Goal: Task Accomplishment & Management: Manage account settings

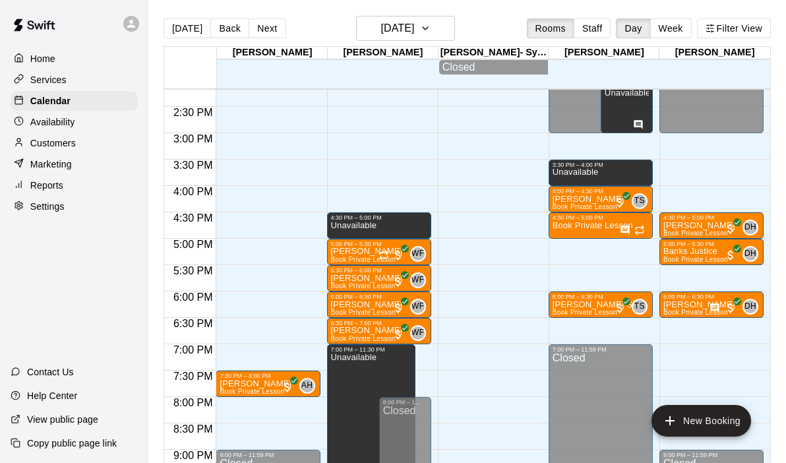
scroll to position [749, 0]
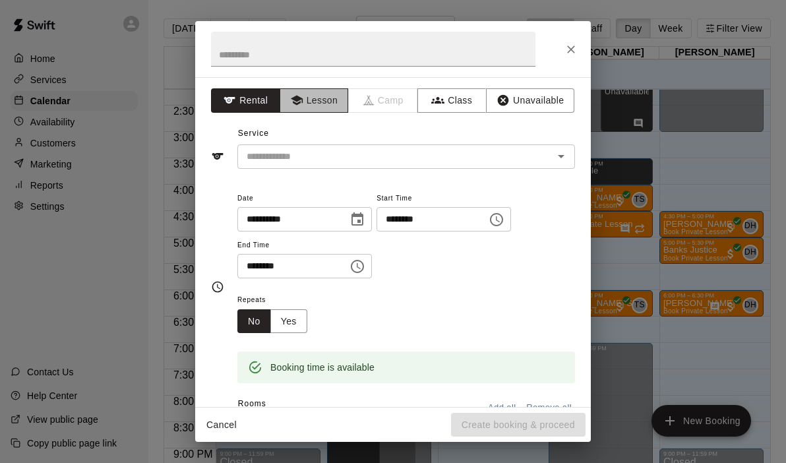
click at [311, 102] on button "Lesson" at bounding box center [314, 100] width 69 height 24
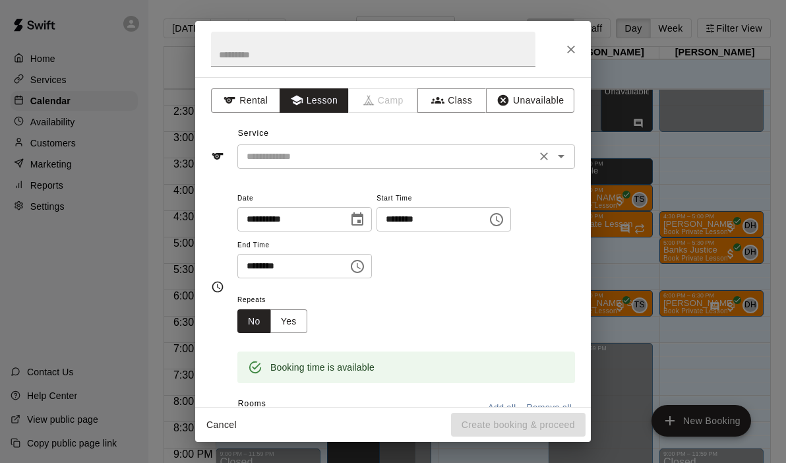
click at [569, 162] on div "​" at bounding box center [406, 156] width 338 height 24
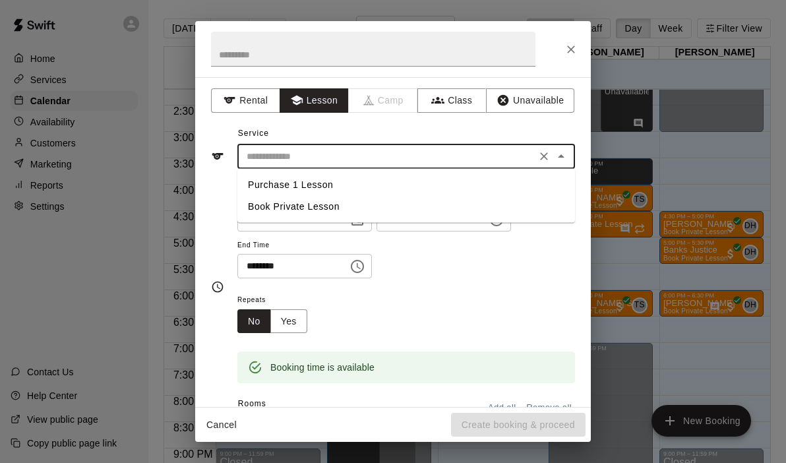
click at [273, 209] on li "Book Private Lesson" at bounding box center [406, 207] width 338 height 22
type input "**********"
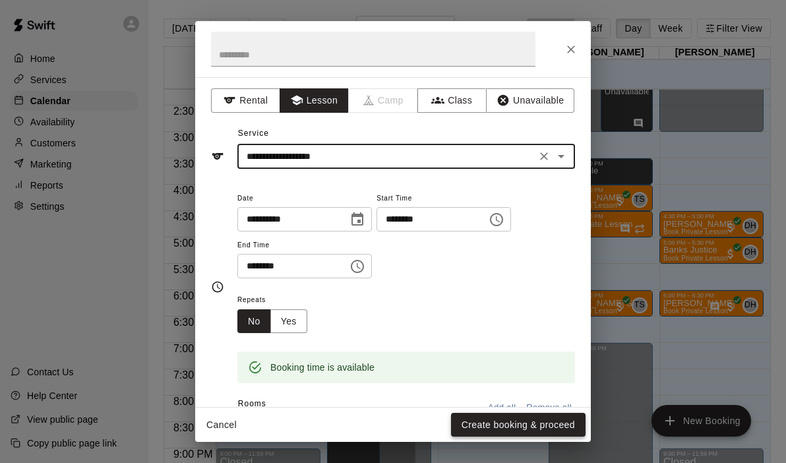
click at [494, 424] on button "Create booking & proceed" at bounding box center [518, 425] width 135 height 24
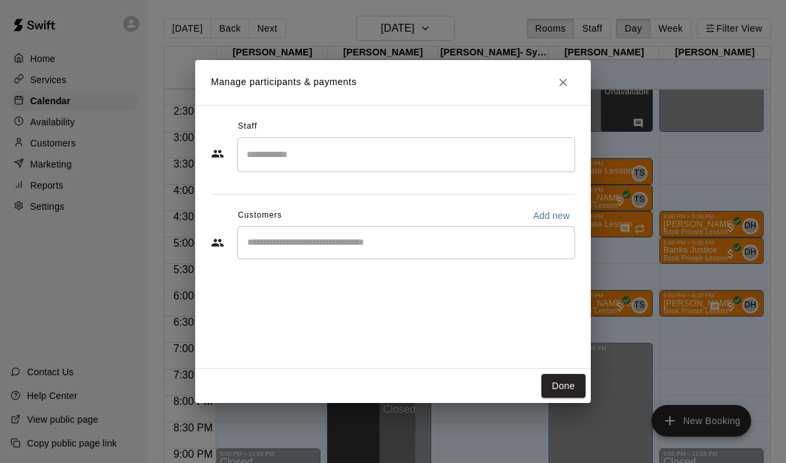
click at [371, 152] on input "Search staff" at bounding box center [406, 154] width 326 height 23
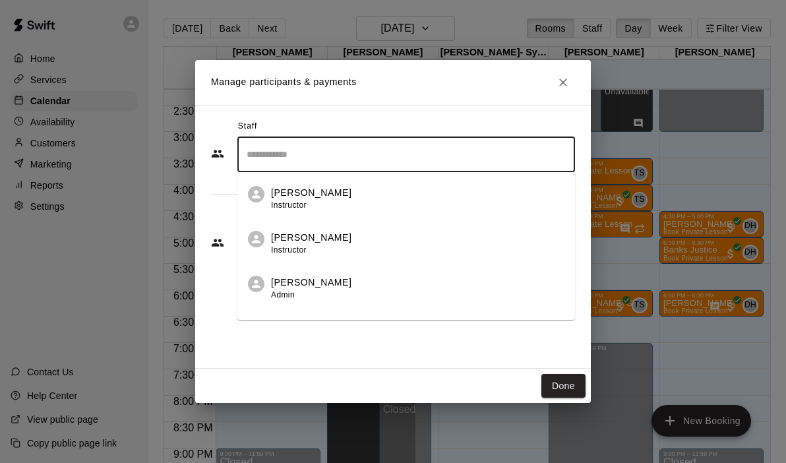
scroll to position [76, 0]
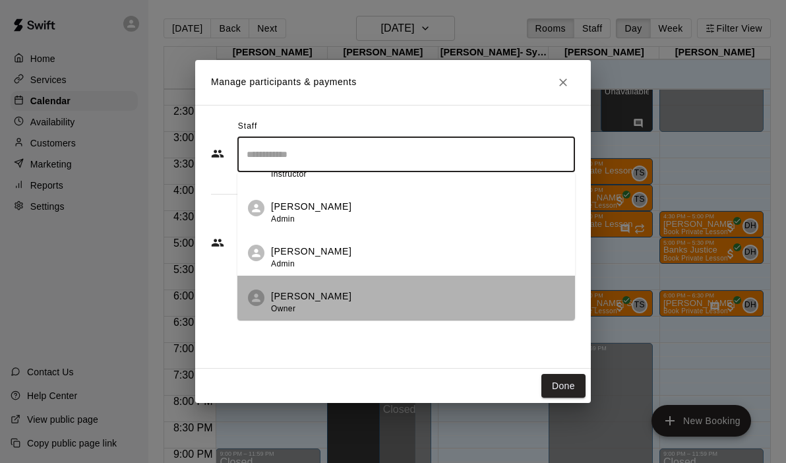
click at [323, 296] on div "[PERSON_NAME] Owner" at bounding box center [418, 303] width 294 height 26
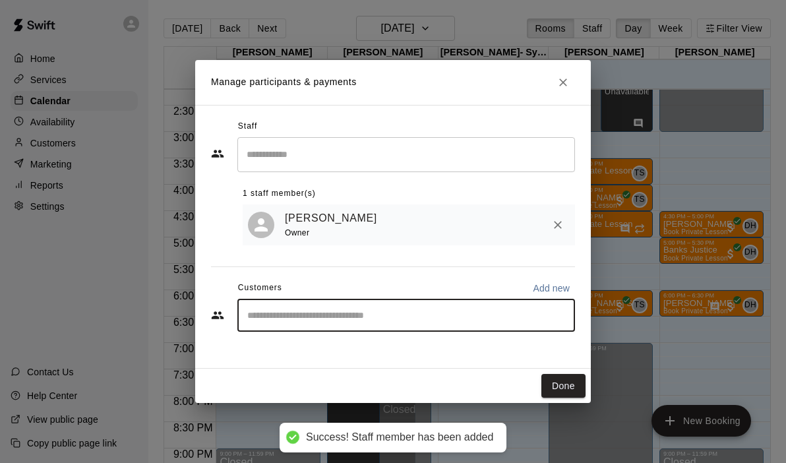
click at [282, 315] on input "Start typing to search customers..." at bounding box center [406, 315] width 326 height 13
type input "***"
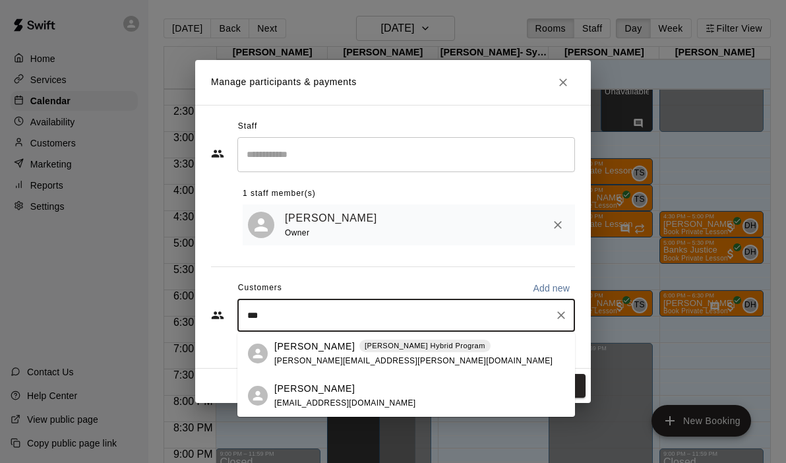
click at [301, 352] on p "[PERSON_NAME]" at bounding box center [314, 347] width 80 height 14
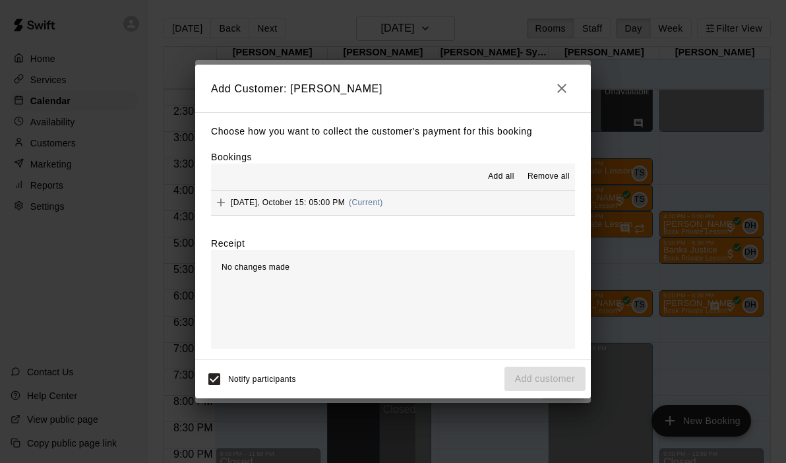
click at [473, 206] on button "[DATE], October 15: 05:00 PM (Current)" at bounding box center [393, 203] width 364 height 24
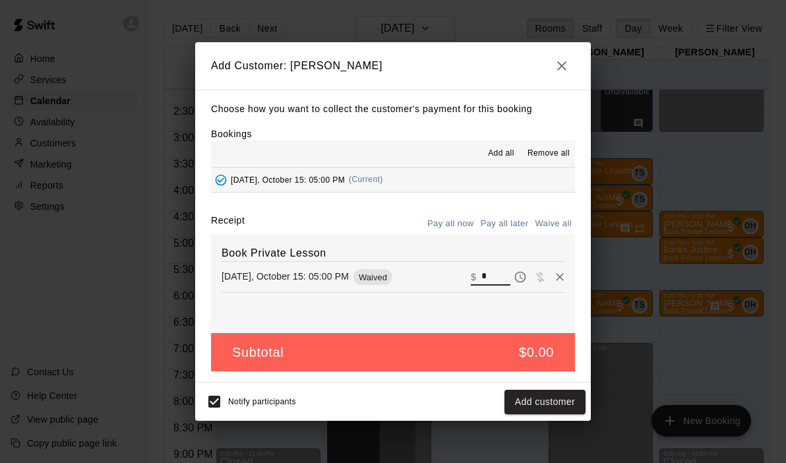
click at [487, 272] on input "*" at bounding box center [496, 277] width 29 height 17
type input "***"
click at [548, 396] on button "Checkout" at bounding box center [555, 402] width 62 height 24
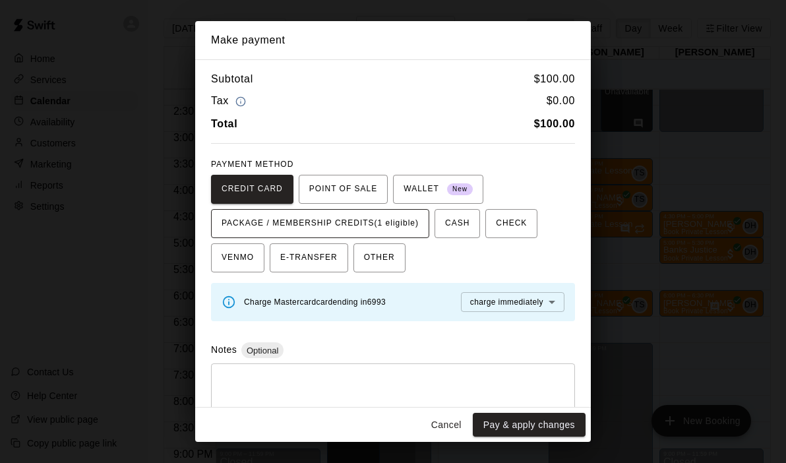
click at [376, 224] on span "PACKAGE / MEMBERSHIP CREDITS (1 eligible)" at bounding box center [320, 223] width 197 height 21
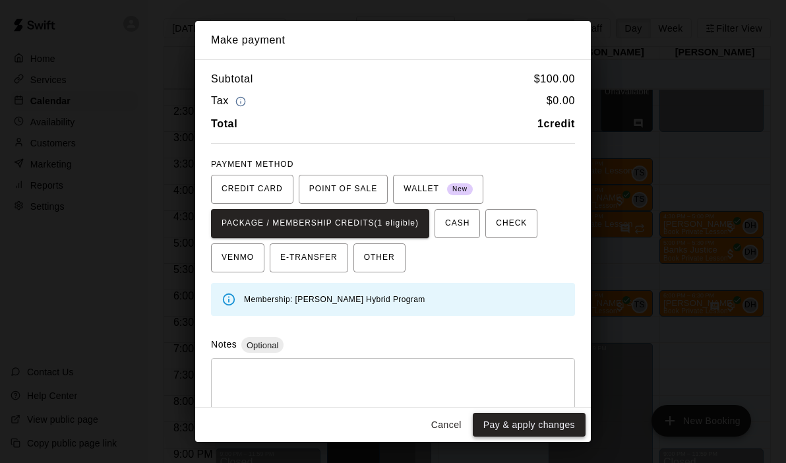
click at [516, 428] on button "Pay & apply changes" at bounding box center [529, 425] width 113 height 24
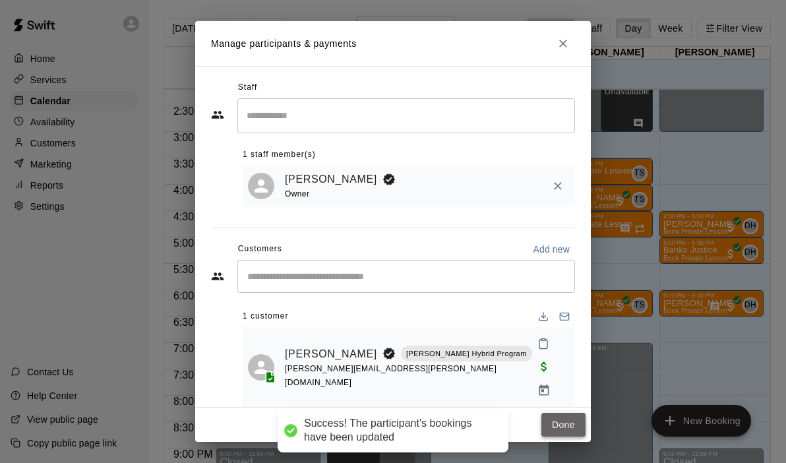
click at [565, 424] on button "Done" at bounding box center [564, 425] width 44 height 24
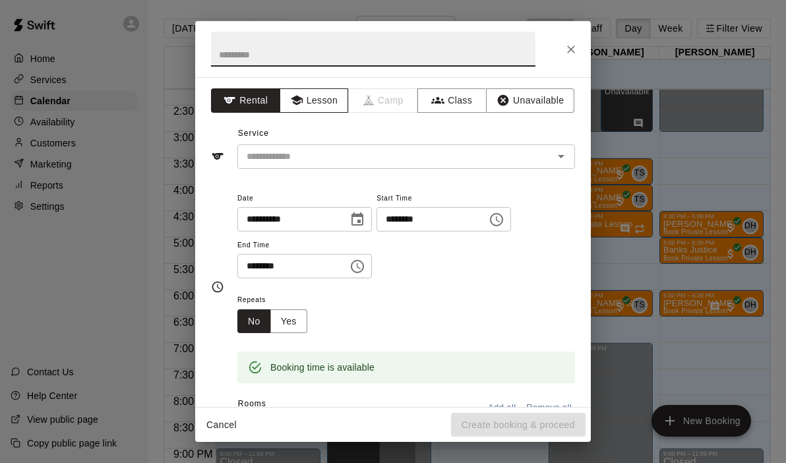
click at [324, 107] on button "Lesson" at bounding box center [314, 100] width 69 height 24
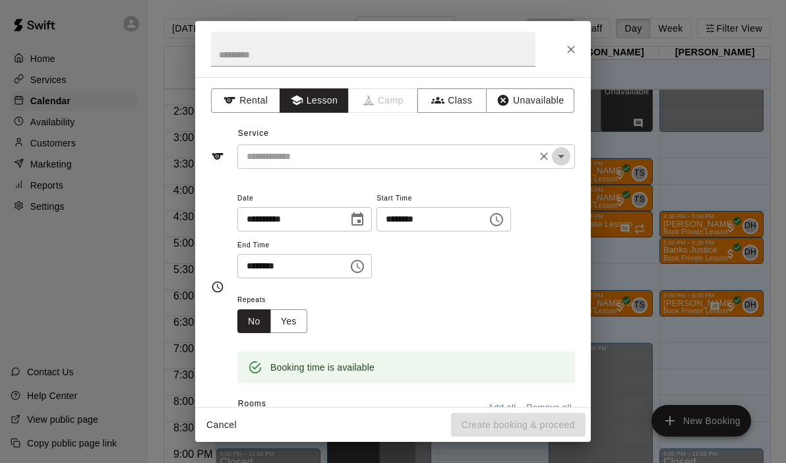
click at [569, 152] on button "Open" at bounding box center [561, 156] width 18 height 18
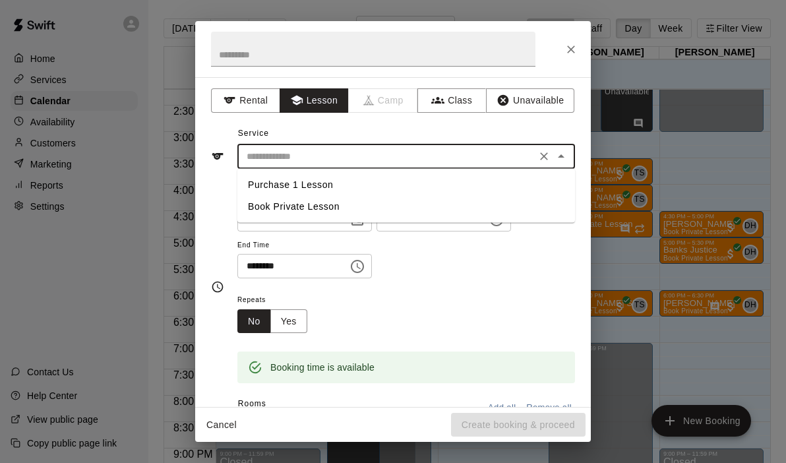
click at [308, 211] on li "Book Private Lesson" at bounding box center [406, 207] width 338 height 22
type input "**********"
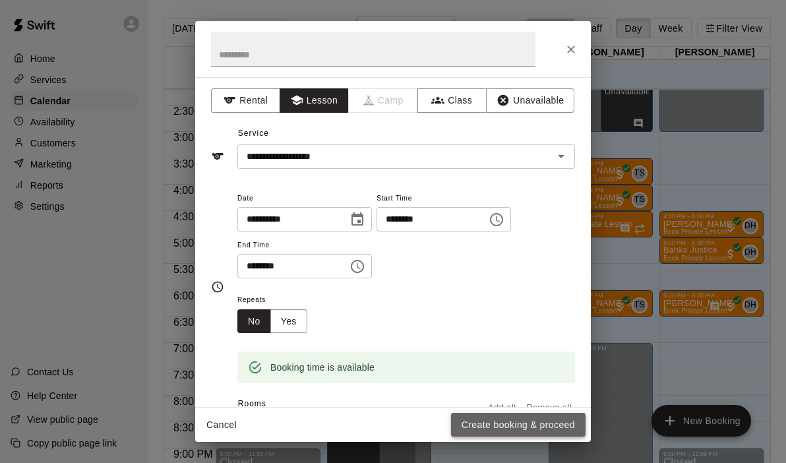
click at [497, 436] on button "Create booking & proceed" at bounding box center [518, 425] width 135 height 24
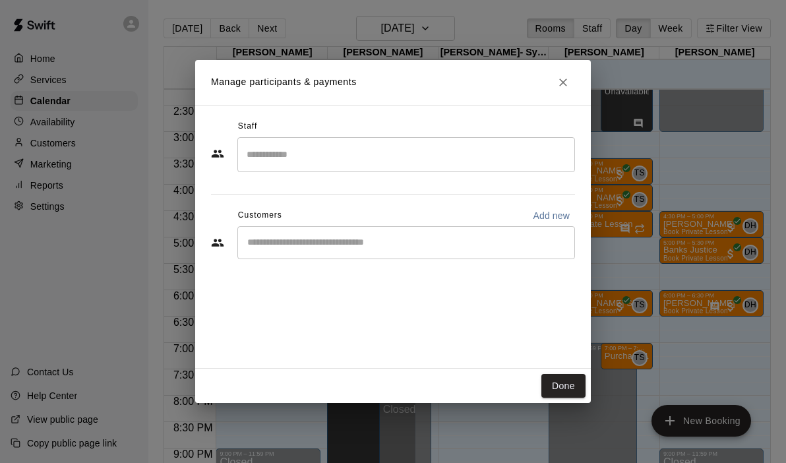
click at [342, 163] on input "Search staff" at bounding box center [406, 154] width 326 height 23
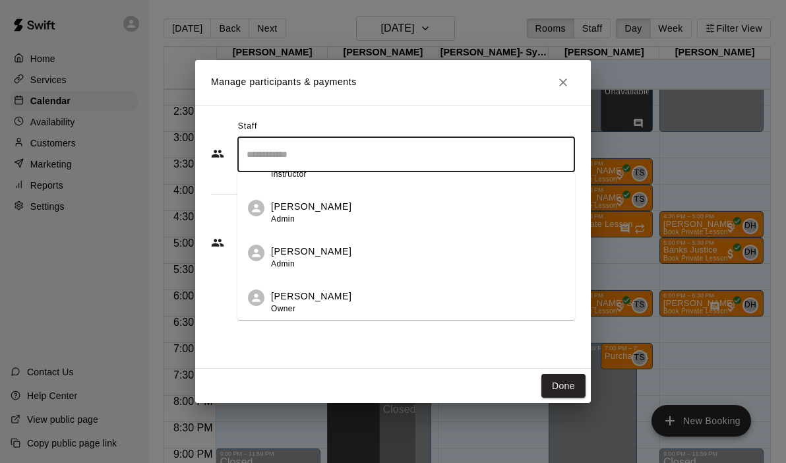
click at [325, 307] on div "[PERSON_NAME] Owner" at bounding box center [418, 303] width 294 height 26
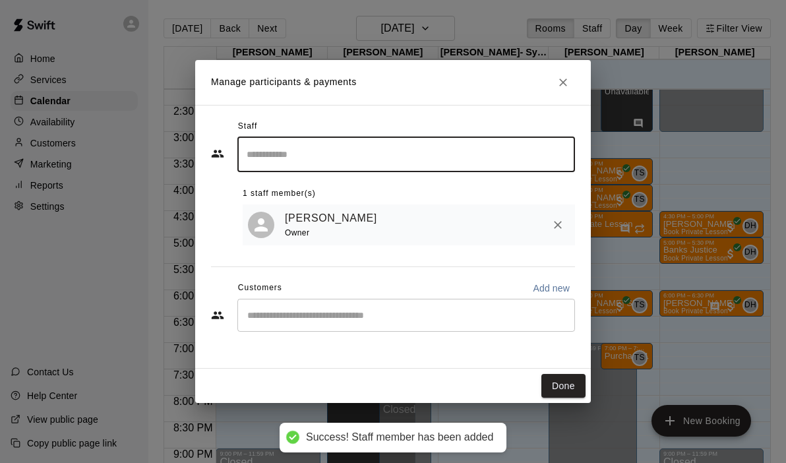
click at [307, 313] on input "Start typing to search customers..." at bounding box center [406, 315] width 326 height 13
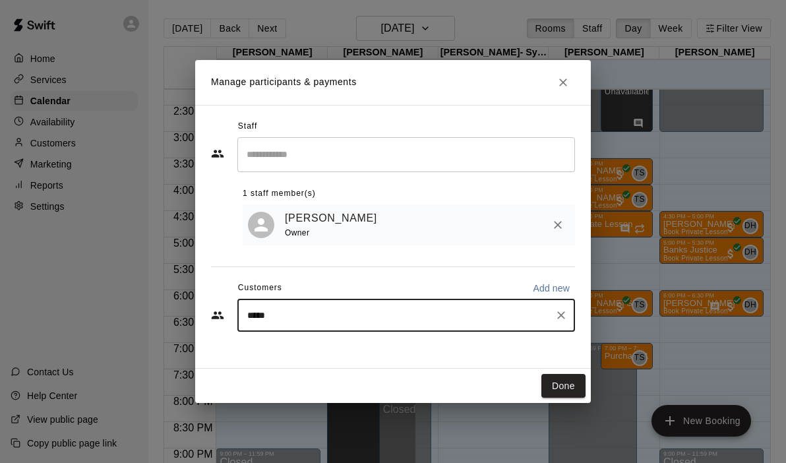
type input "******"
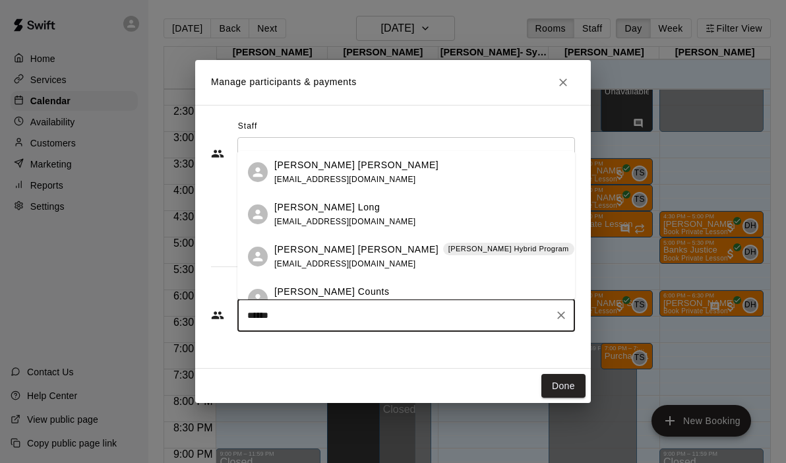
click at [339, 251] on p "[PERSON_NAME] [PERSON_NAME]" at bounding box center [356, 250] width 164 height 14
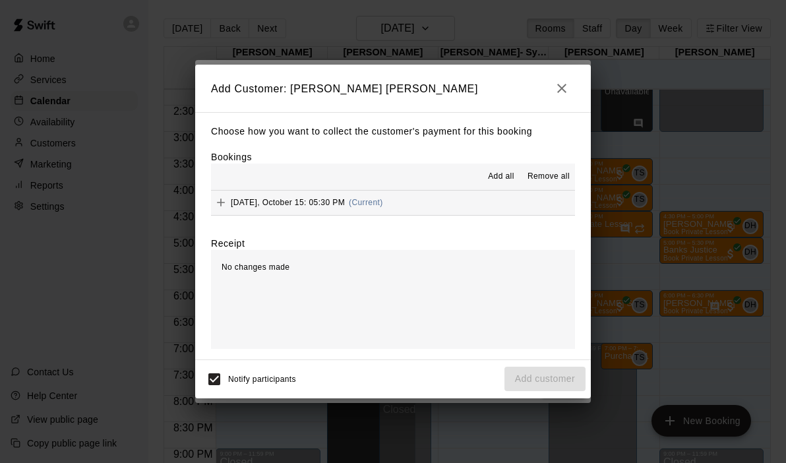
click at [451, 197] on button "[DATE], October 15: 05:30 PM (Current)" at bounding box center [393, 203] width 364 height 24
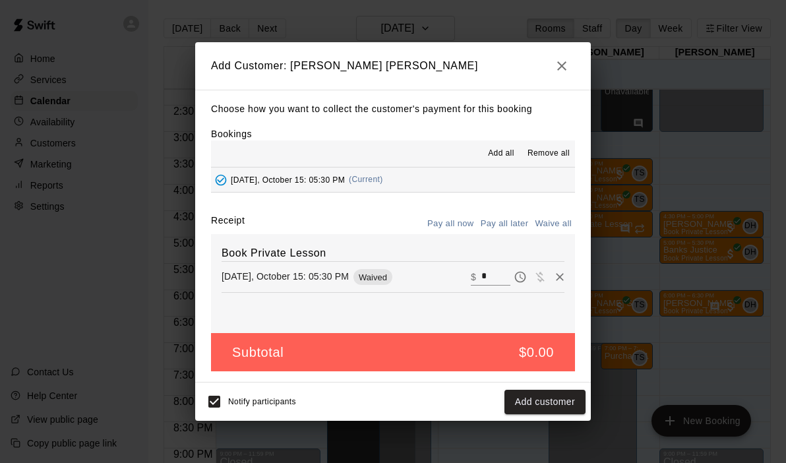
click at [495, 281] on input "*" at bounding box center [496, 277] width 29 height 17
type input "***"
click at [551, 412] on button "Checkout" at bounding box center [555, 402] width 62 height 24
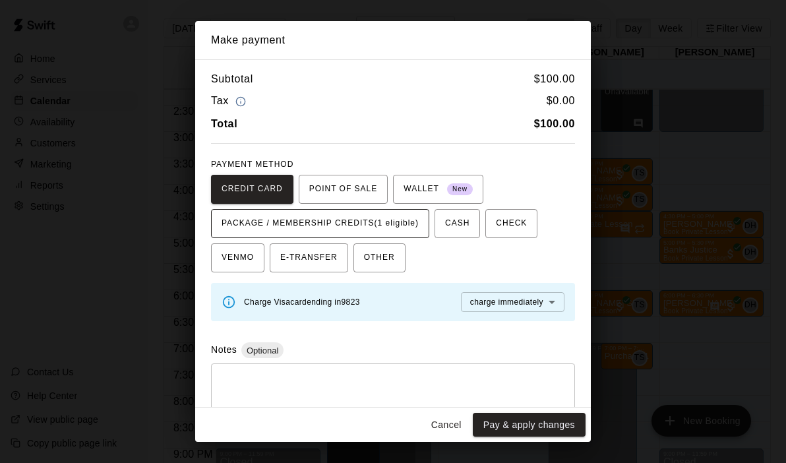
click at [409, 231] on span "PACKAGE / MEMBERSHIP CREDITS (1 eligible)" at bounding box center [320, 223] width 197 height 21
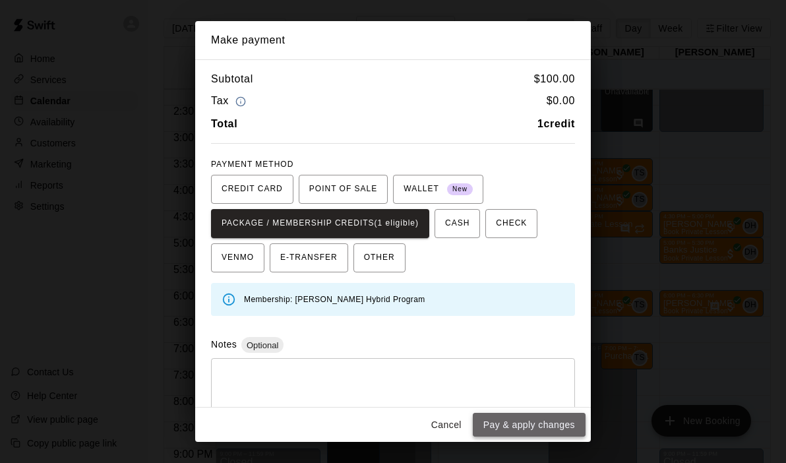
click at [524, 428] on button "Pay & apply changes" at bounding box center [529, 425] width 113 height 24
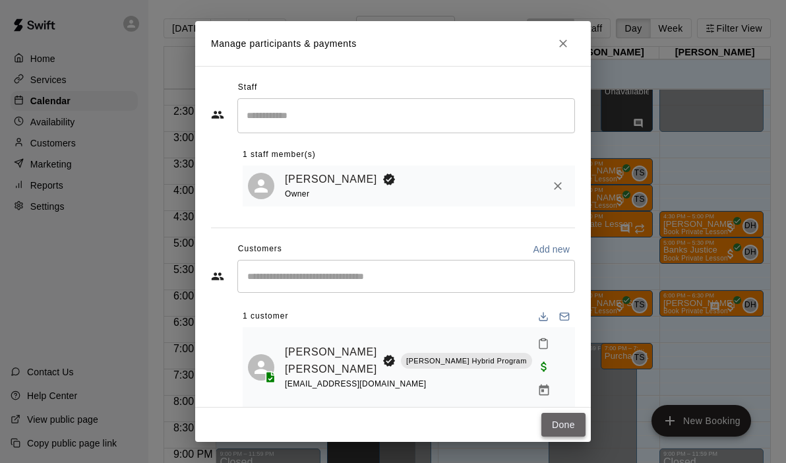
click at [555, 429] on button "Done" at bounding box center [564, 425] width 44 height 24
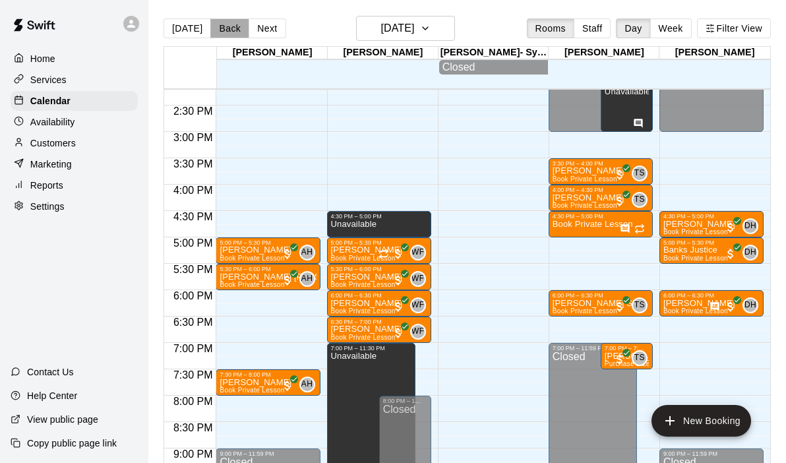
click at [230, 33] on button "Back" at bounding box center [229, 28] width 39 height 20
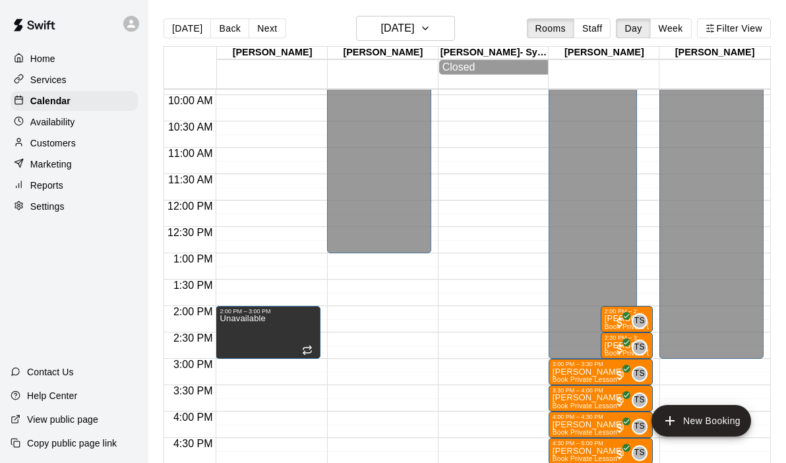
scroll to position [517, 0]
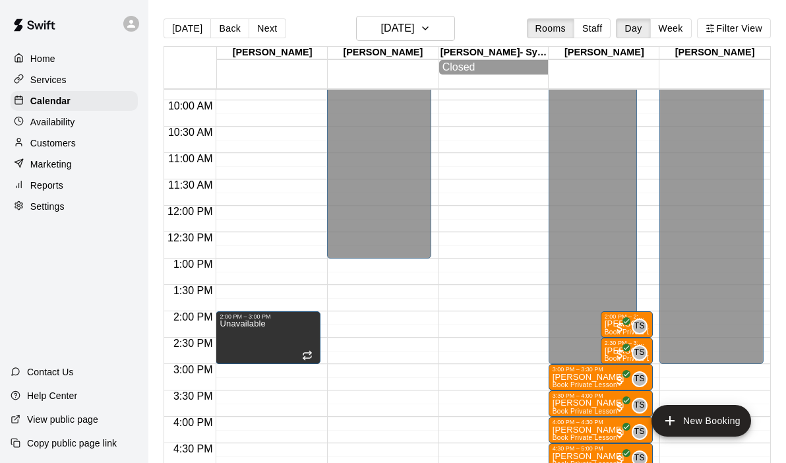
click at [241, 185] on div "12:00 AM – 9:00 AM Closed 2:00 PM – 3:00 PM Unavailable 9:00 PM – 11:59 PM Clos…" at bounding box center [268, 206] width 104 height 1267
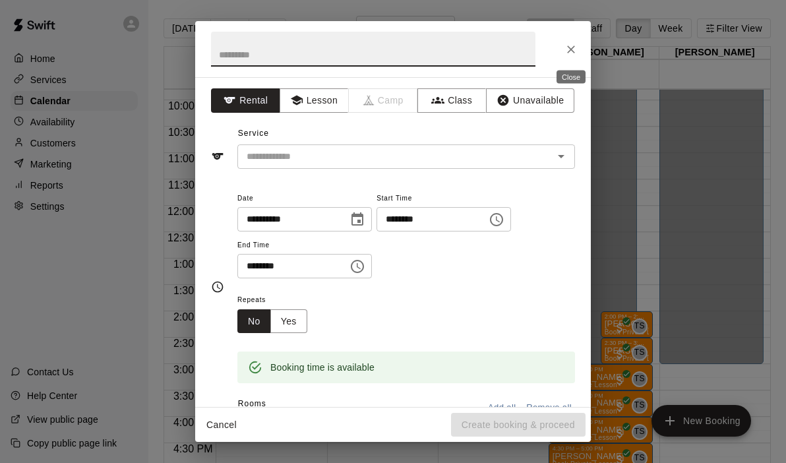
click at [572, 51] on icon "Close" at bounding box center [571, 49] width 13 height 13
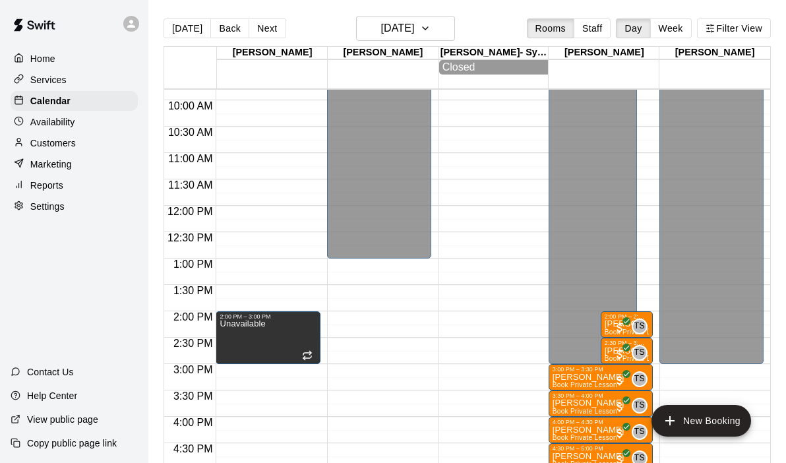
click at [230, 159] on div "12:00 AM – 9:00 AM Closed 2:00 PM – 3:00 PM Unavailable 9:00 PM – 11:59 PM Clos…" at bounding box center [268, 206] width 104 height 1267
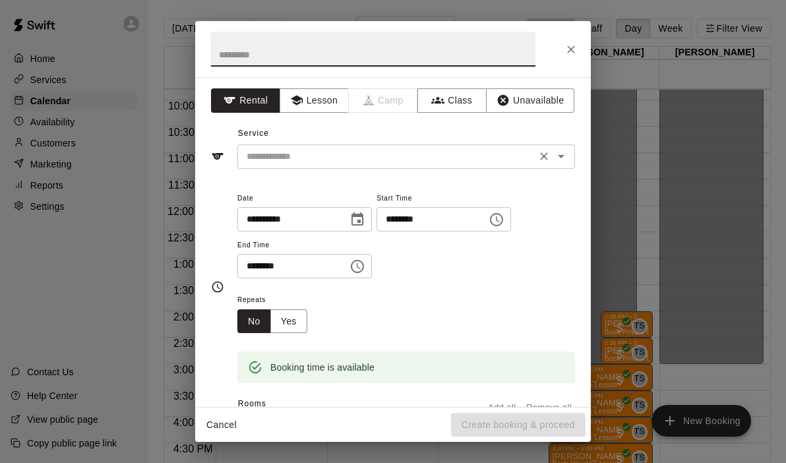
click at [563, 148] on icon "Open" at bounding box center [562, 156] width 16 height 16
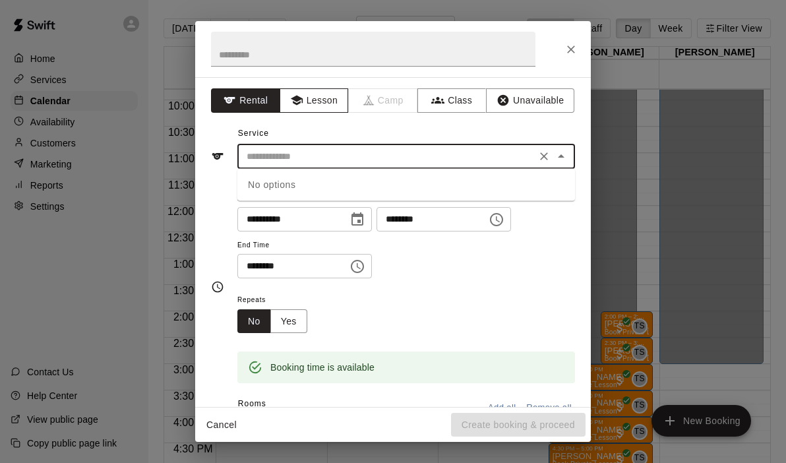
click at [308, 106] on button "Lesson" at bounding box center [314, 100] width 69 height 24
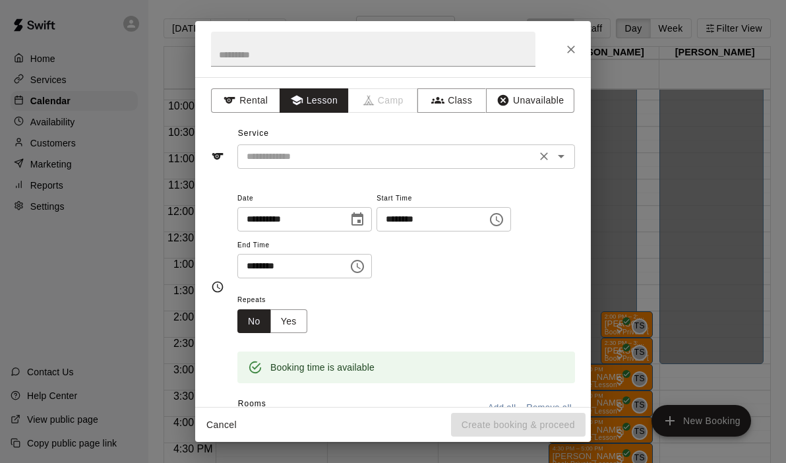
click at [572, 162] on div "​" at bounding box center [406, 156] width 338 height 24
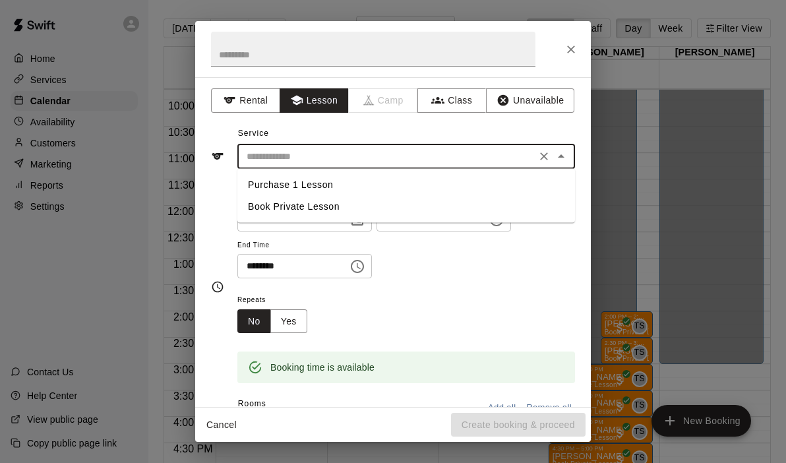
click at [352, 212] on li "Book Private Lesson" at bounding box center [406, 207] width 338 height 22
type input "**********"
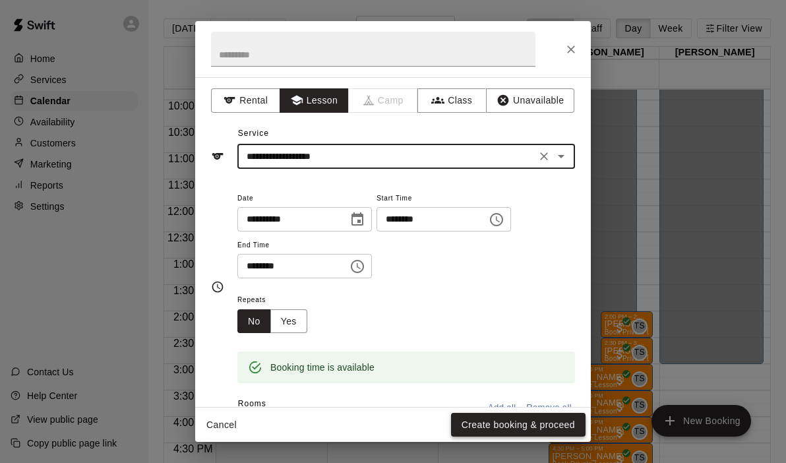
click at [497, 433] on button "Create booking & proceed" at bounding box center [518, 425] width 135 height 24
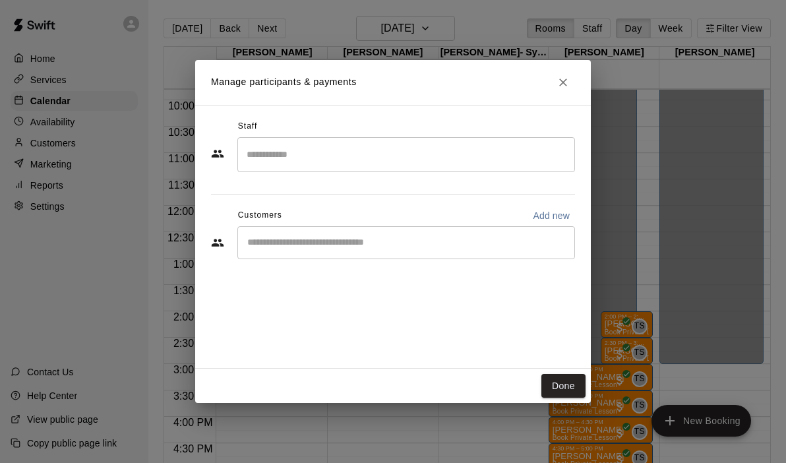
click at [293, 160] on input "Search staff" at bounding box center [406, 154] width 326 height 23
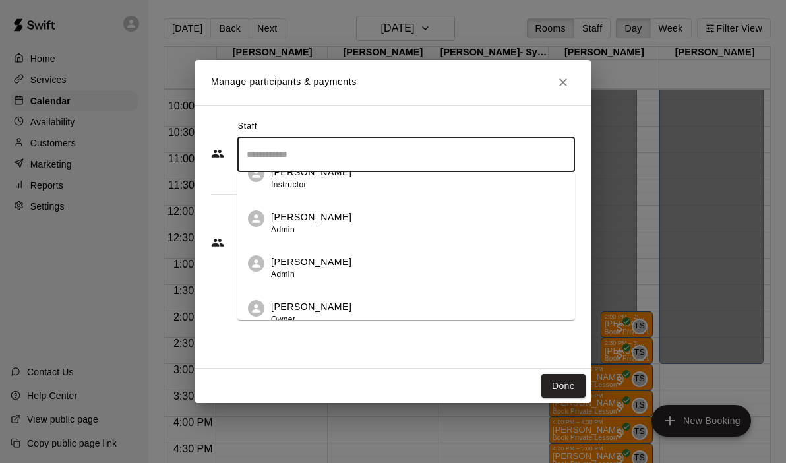
scroll to position [76, 0]
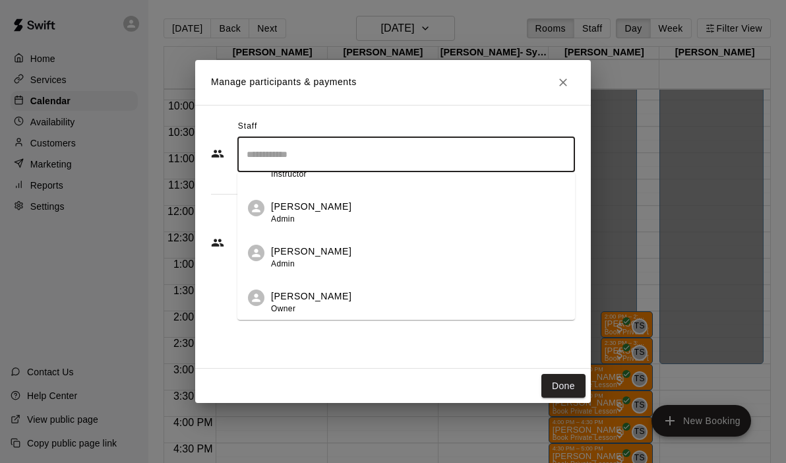
click at [300, 301] on p "[PERSON_NAME]" at bounding box center [311, 297] width 80 height 14
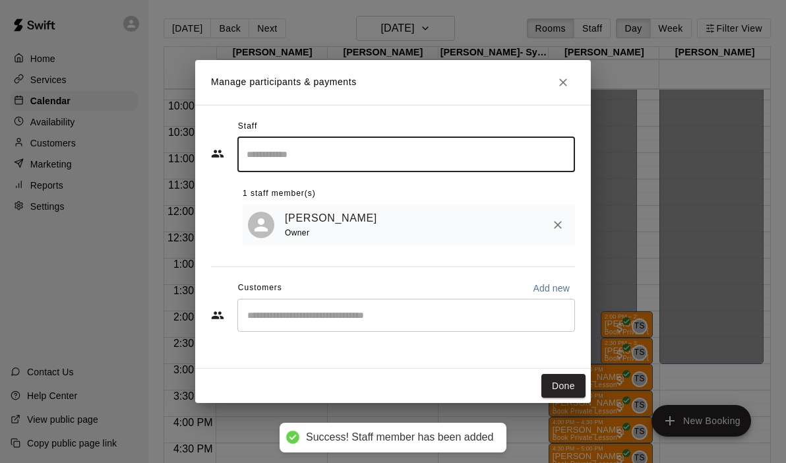
click at [294, 311] on input "Start typing to search customers..." at bounding box center [406, 315] width 326 height 13
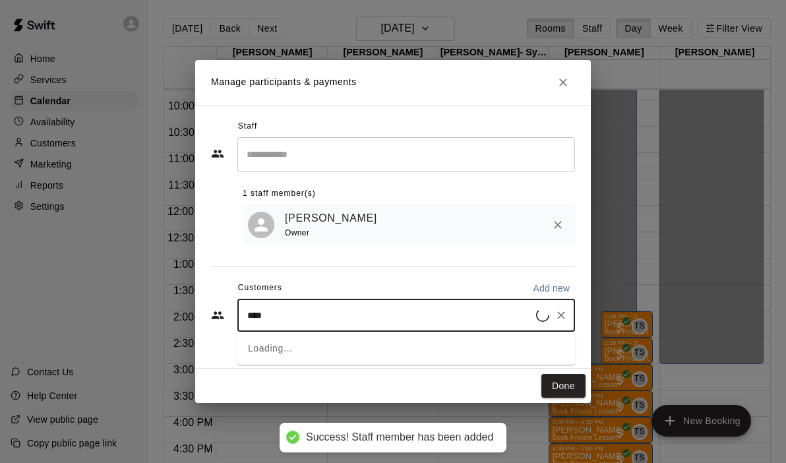
type input "*****"
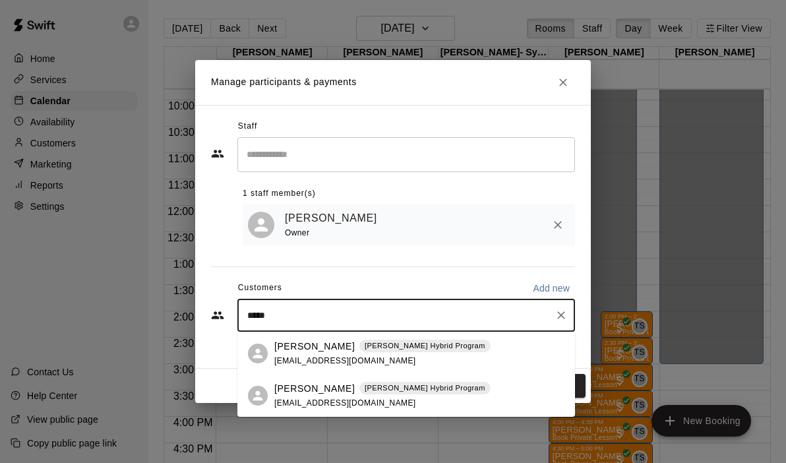
click at [282, 350] on p "[PERSON_NAME]" at bounding box center [314, 347] width 80 height 14
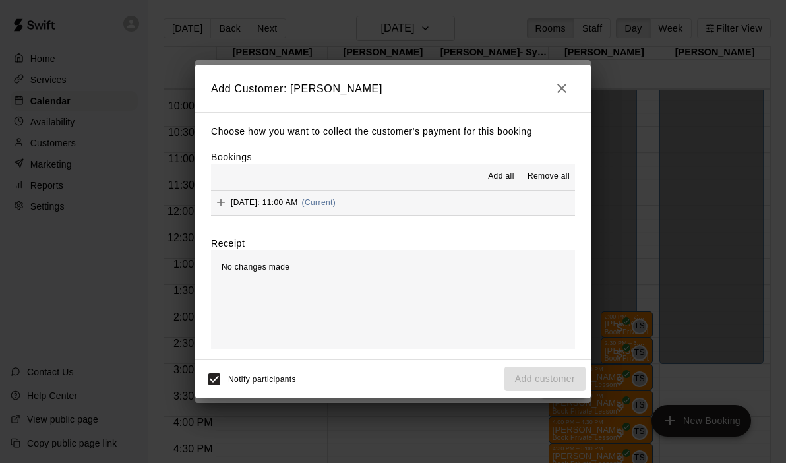
click at [405, 199] on button "[DATE]: 11:00 AM (Current)" at bounding box center [393, 203] width 364 height 24
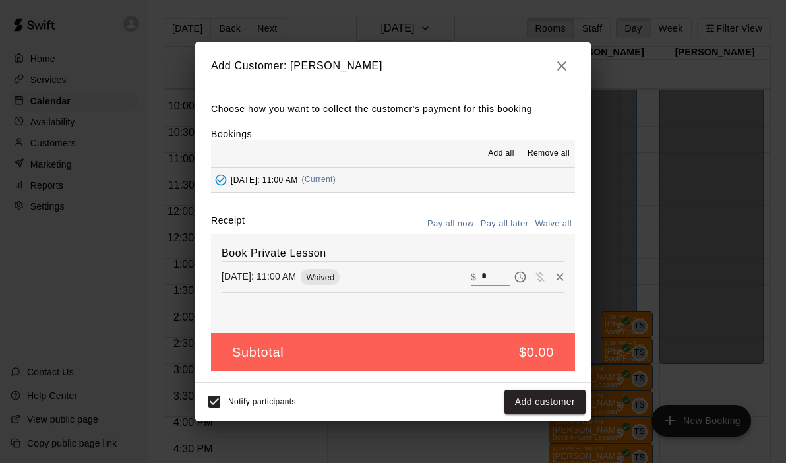
click at [493, 272] on input "*" at bounding box center [496, 277] width 29 height 17
type input "***"
click at [550, 403] on button "Checkout" at bounding box center [555, 402] width 62 height 24
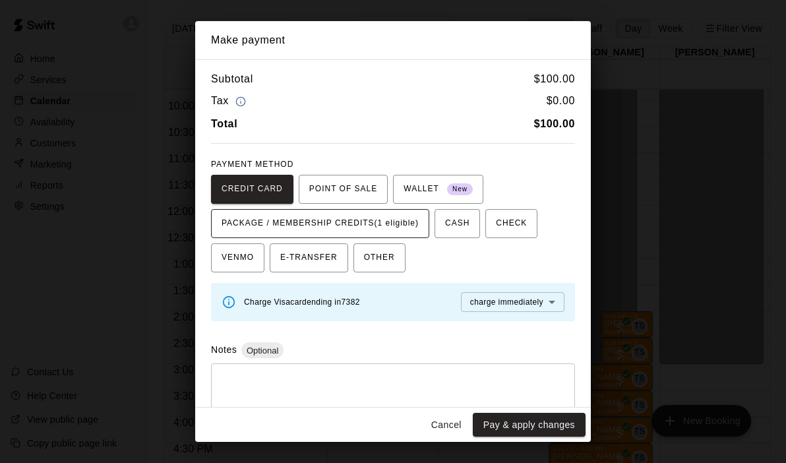
click at [417, 230] on span "PACKAGE / MEMBERSHIP CREDITS (1 eligible)" at bounding box center [320, 223] width 197 height 21
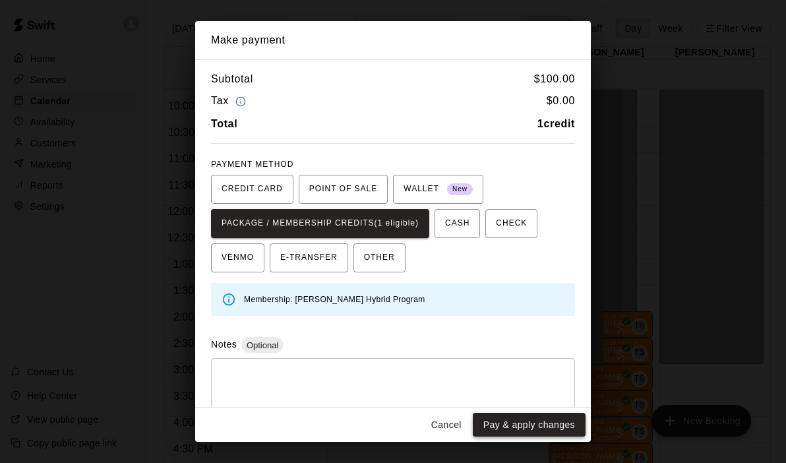
click at [515, 426] on button "Pay & apply changes" at bounding box center [529, 425] width 113 height 24
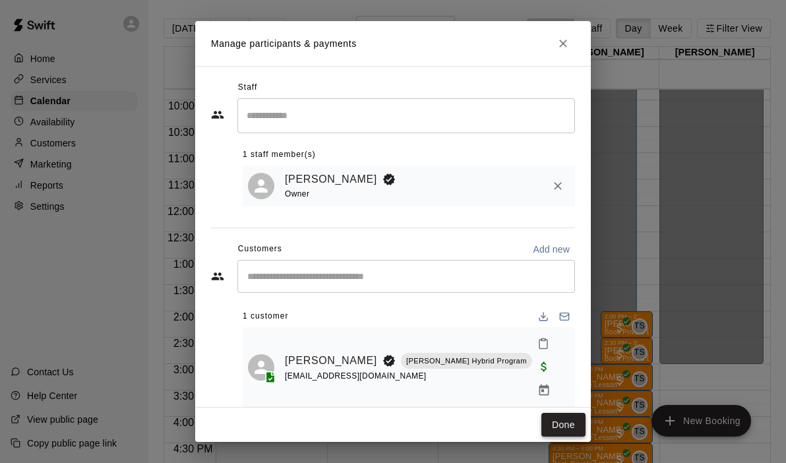
click at [559, 419] on button "Done" at bounding box center [564, 425] width 44 height 24
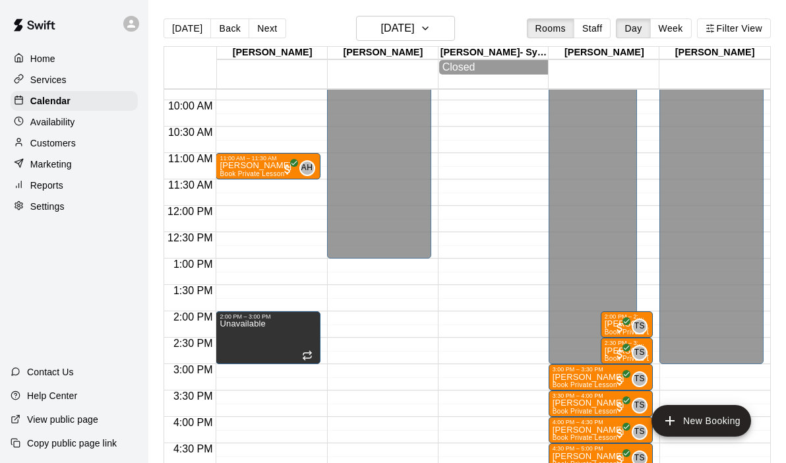
click at [249, 187] on div "12:00 AM – 9:00 AM Closed 11:00 AM – 11:30 AM [PERSON_NAME] Book Private Lesson…" at bounding box center [268, 206] width 104 height 1267
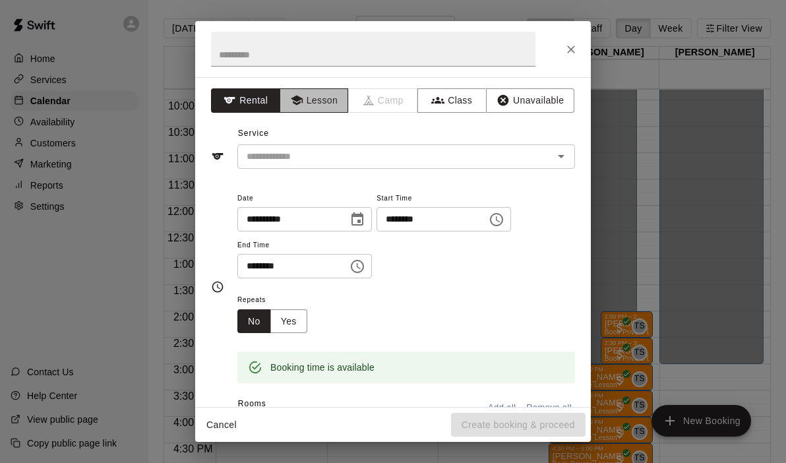
click at [310, 99] on button "Lesson" at bounding box center [314, 100] width 69 height 24
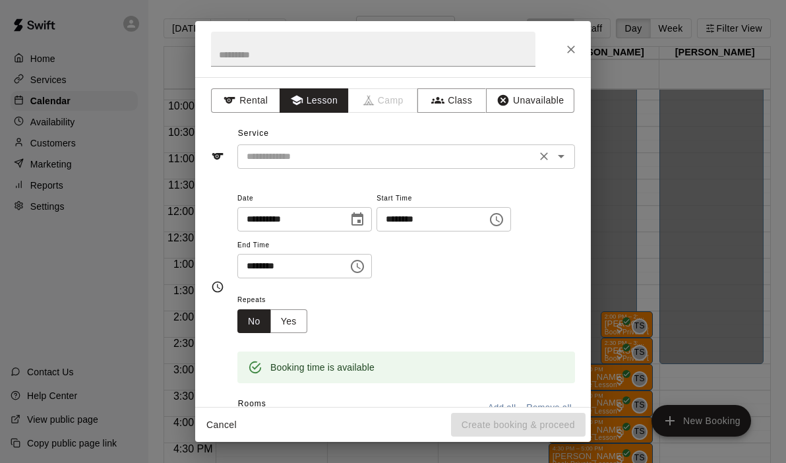
click at [561, 158] on icon "Open" at bounding box center [562, 156] width 16 height 16
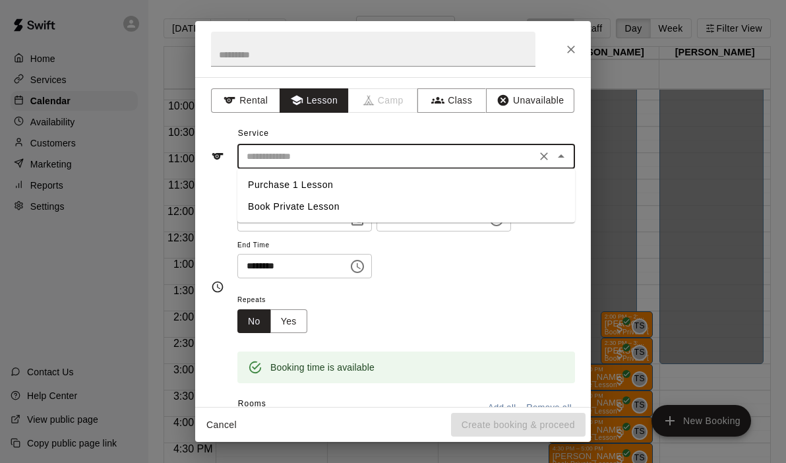
click at [282, 206] on li "Book Private Lesson" at bounding box center [406, 207] width 338 height 22
type input "**********"
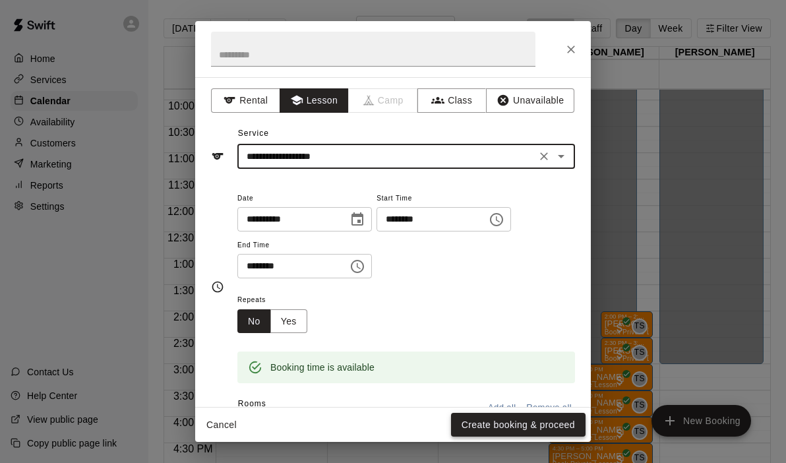
click at [478, 418] on button "Create booking & proceed" at bounding box center [518, 425] width 135 height 24
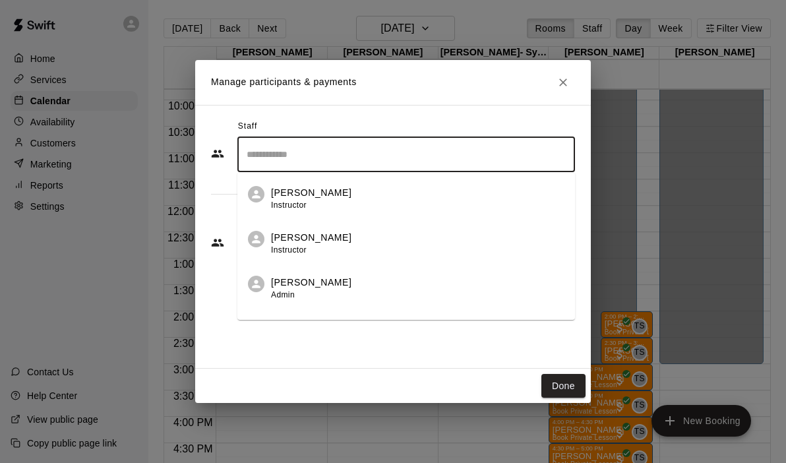
click at [321, 150] on input "Search staff" at bounding box center [406, 154] width 326 height 23
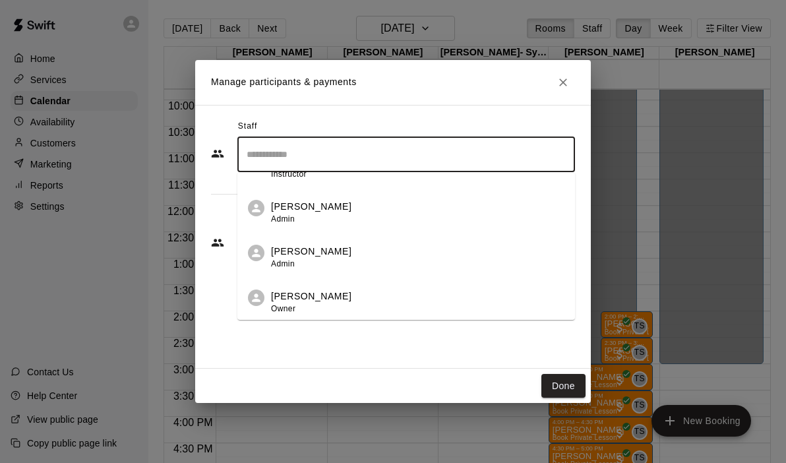
click at [289, 309] on span "Owner" at bounding box center [283, 308] width 24 height 9
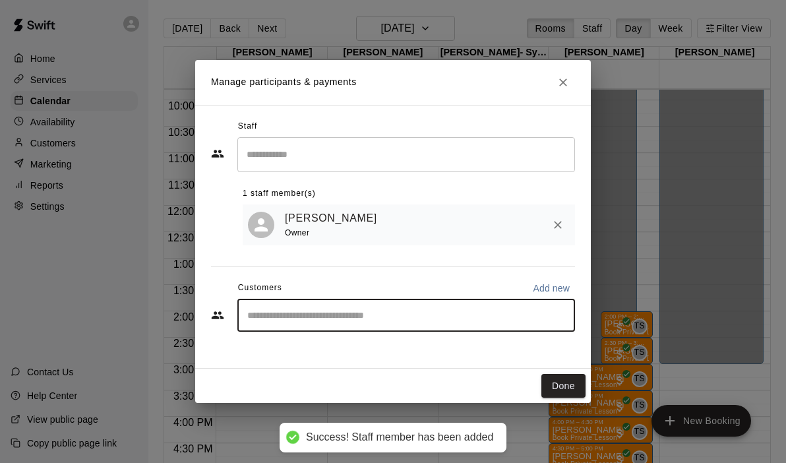
click at [274, 319] on input "Start typing to search customers..." at bounding box center [406, 315] width 326 height 13
type input "********"
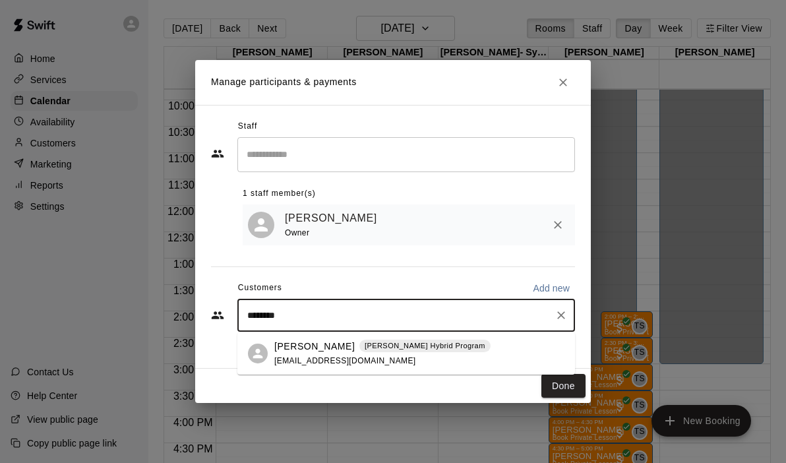
click at [313, 350] on p "[PERSON_NAME]" at bounding box center [314, 347] width 80 height 14
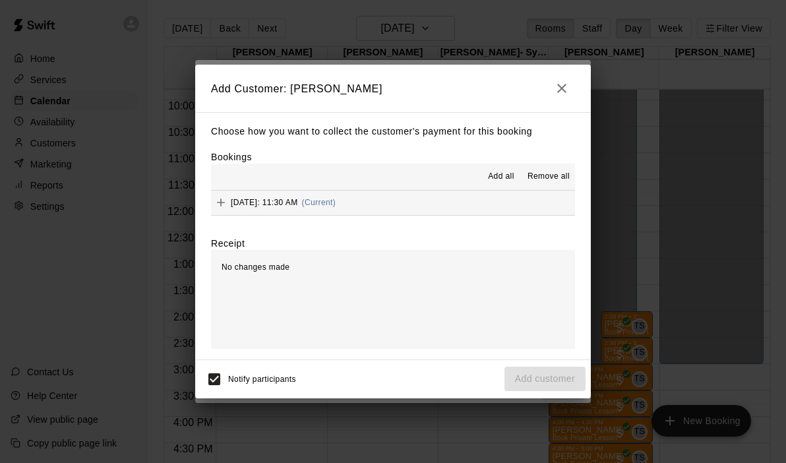
click at [435, 197] on button "[DATE]: 11:30 AM (Current)" at bounding box center [393, 203] width 364 height 24
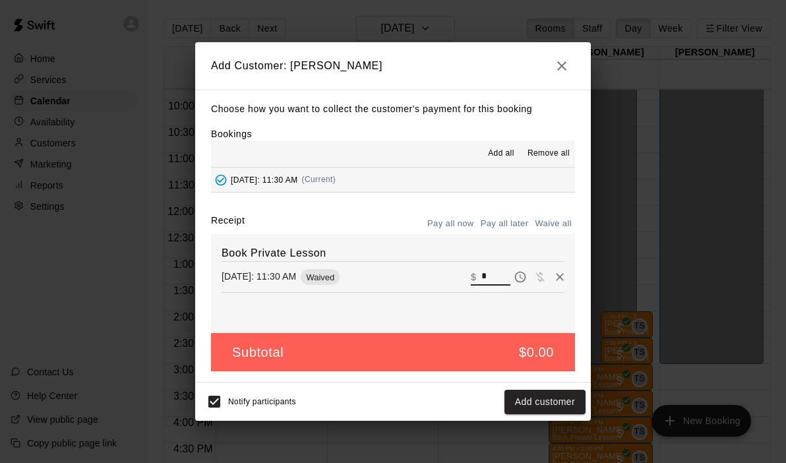
click at [484, 275] on input "*" at bounding box center [496, 277] width 29 height 17
type input "***"
click at [548, 402] on button "Checkout" at bounding box center [555, 402] width 62 height 24
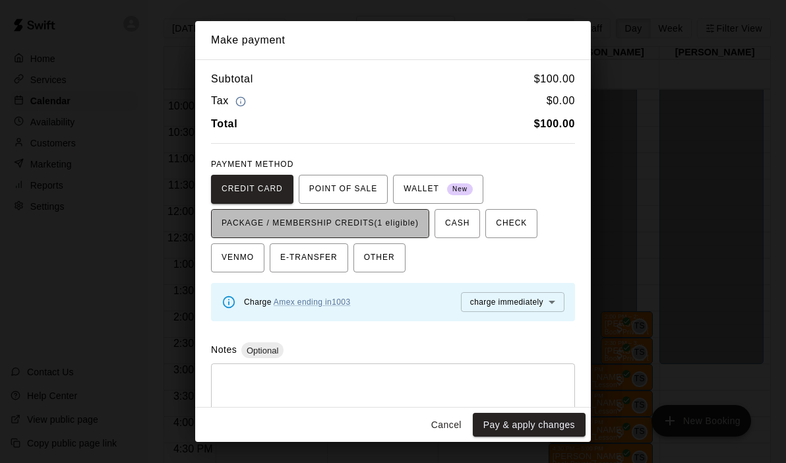
click at [408, 226] on span "PACKAGE / MEMBERSHIP CREDITS (1 eligible)" at bounding box center [320, 223] width 197 height 21
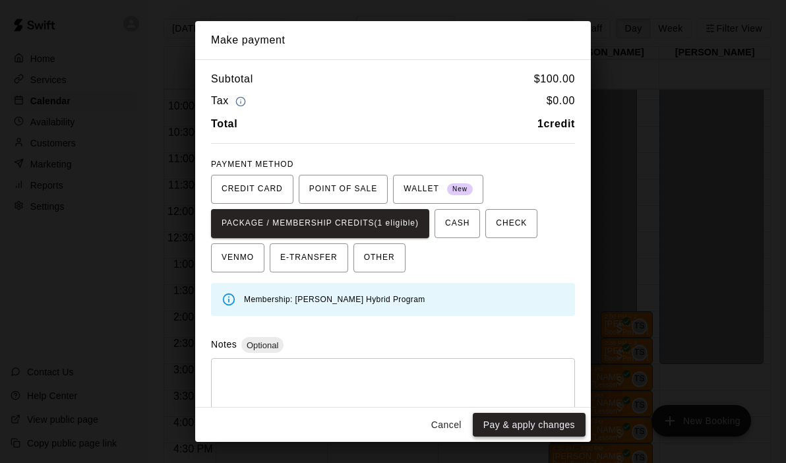
click at [509, 426] on button "Pay & apply changes" at bounding box center [529, 425] width 113 height 24
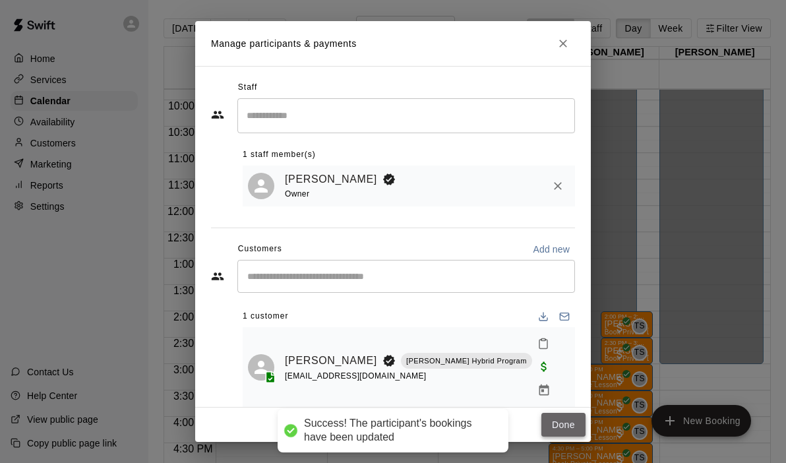
click at [557, 422] on button "Done" at bounding box center [564, 425] width 44 height 24
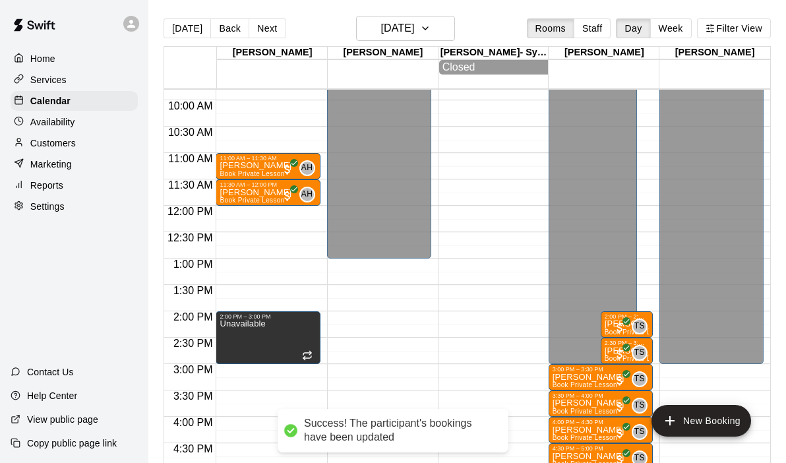
click at [280, 213] on div "12:00 AM – 9:00 AM Closed 11:00 AM – 11:30 AM [PERSON_NAME] Book Private Lesson…" at bounding box center [268, 206] width 104 height 1267
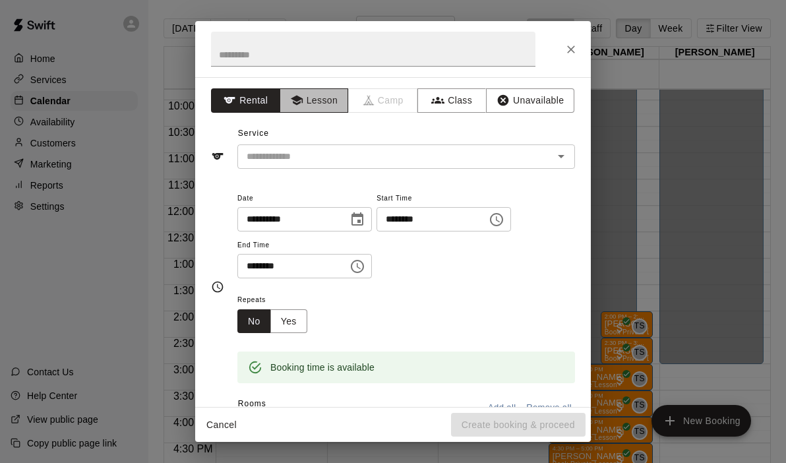
click at [303, 100] on button "Lesson" at bounding box center [314, 100] width 69 height 24
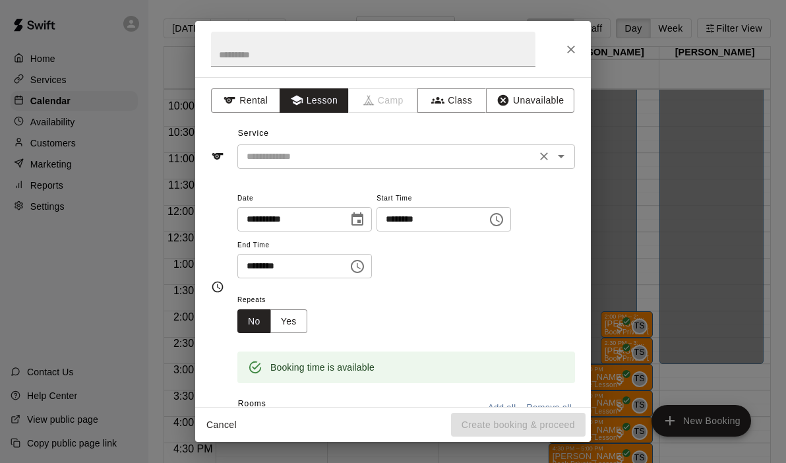
click at [560, 156] on icon "Open" at bounding box center [561, 156] width 7 height 3
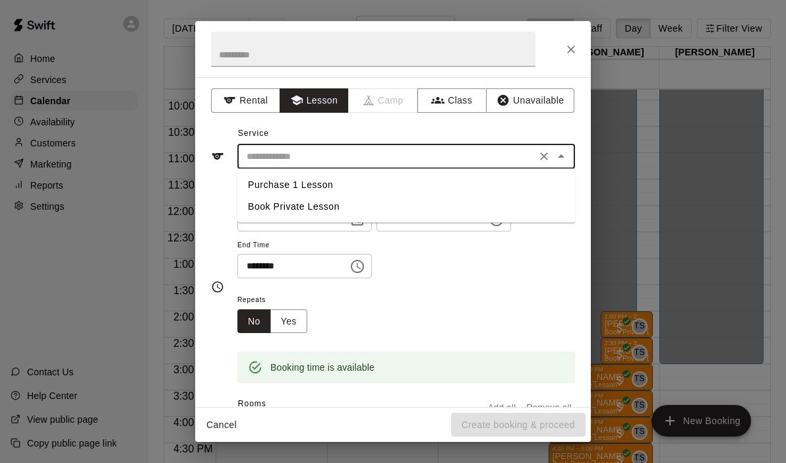
click at [297, 212] on li "Book Private Lesson" at bounding box center [406, 207] width 338 height 22
type input "**********"
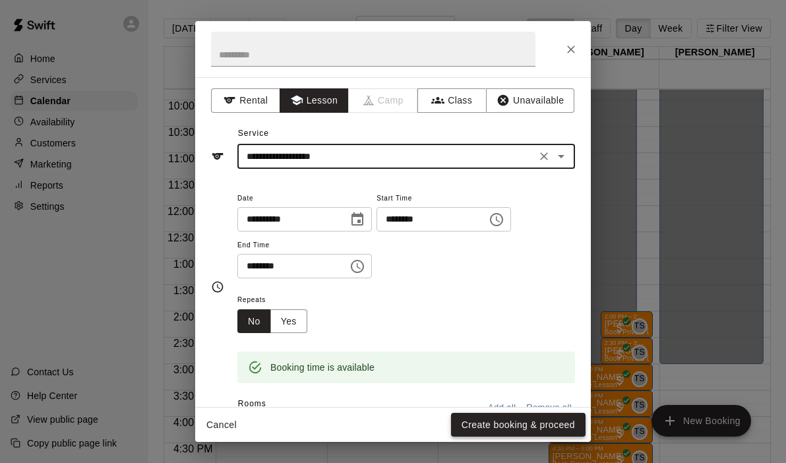
click at [477, 413] on button "Create booking & proceed" at bounding box center [518, 425] width 135 height 24
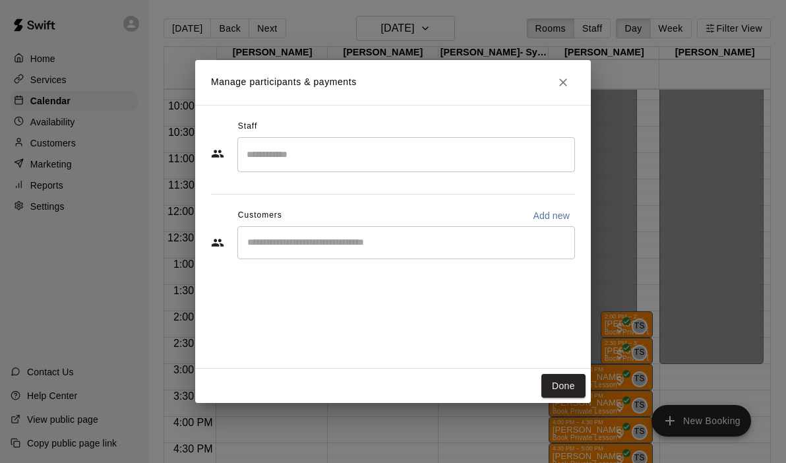
click at [317, 148] on input "Search staff" at bounding box center [406, 154] width 326 height 23
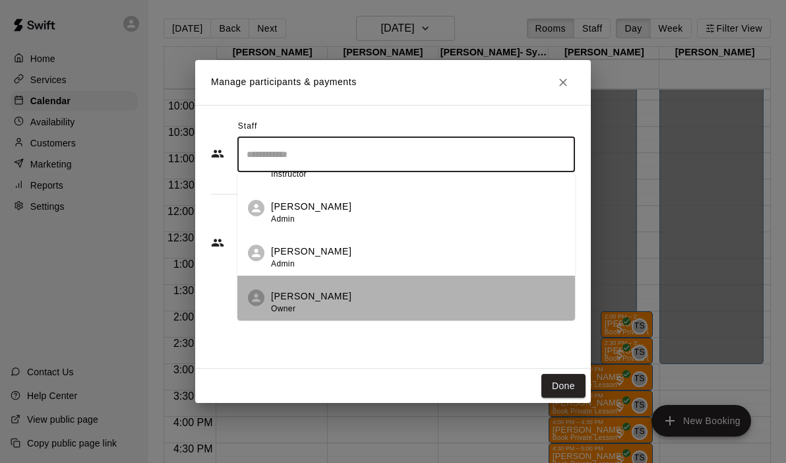
click at [307, 307] on div "[PERSON_NAME] Owner" at bounding box center [311, 303] width 80 height 26
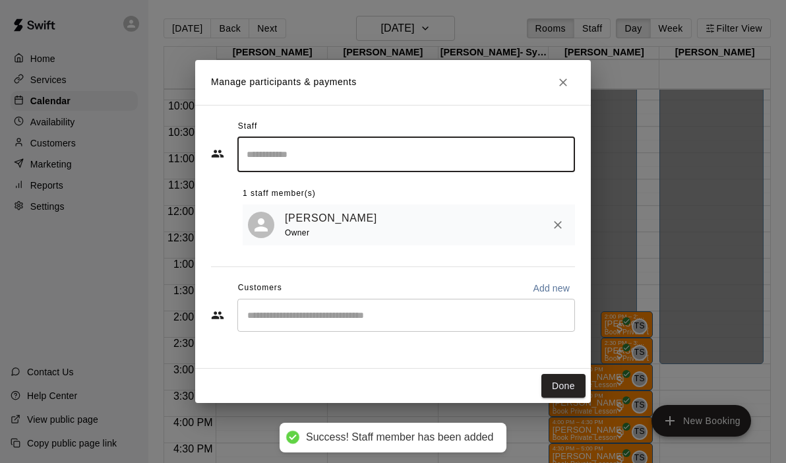
click at [276, 322] on input "Start typing to search customers..." at bounding box center [406, 315] width 326 height 13
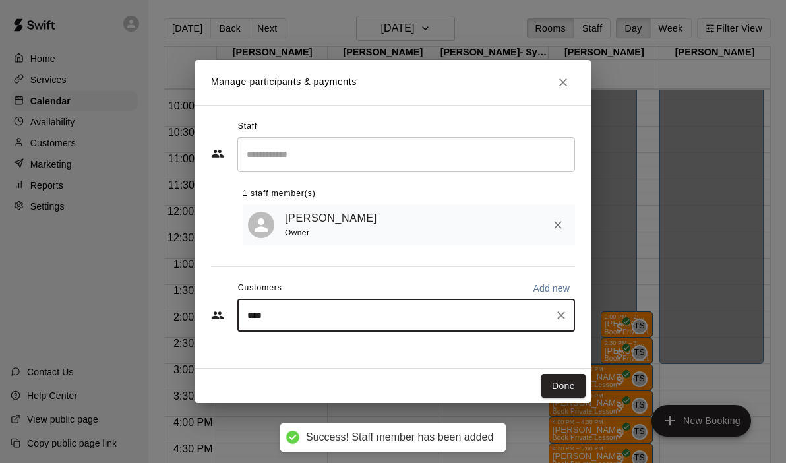
type input "*****"
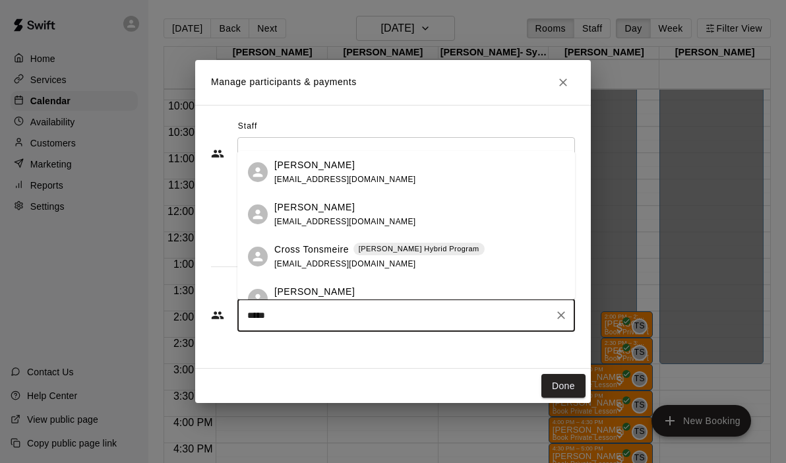
click at [354, 251] on span "[PERSON_NAME] Hybrid Program" at bounding box center [419, 248] width 131 height 11
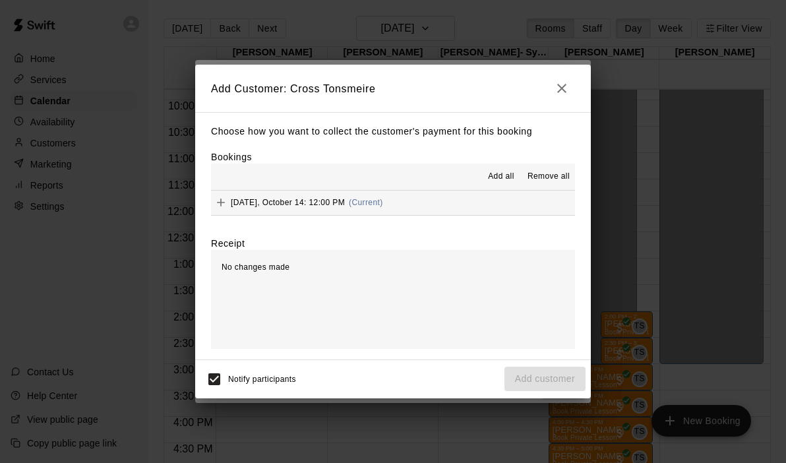
click at [437, 207] on button "[DATE], October 14: 12:00 PM (Current)" at bounding box center [393, 203] width 364 height 24
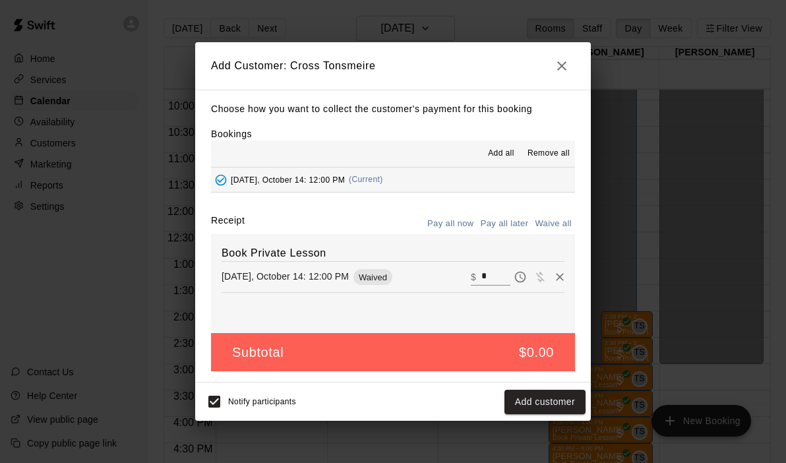
click at [497, 277] on input "*" at bounding box center [496, 277] width 29 height 17
type input "***"
click at [548, 399] on button "Checkout" at bounding box center [555, 402] width 62 height 24
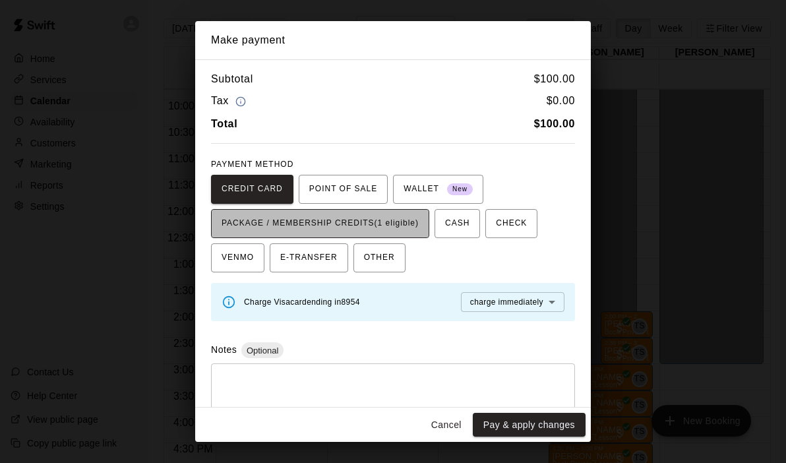
click at [385, 229] on span "PACKAGE / MEMBERSHIP CREDITS (1 eligible)" at bounding box center [320, 223] width 197 height 21
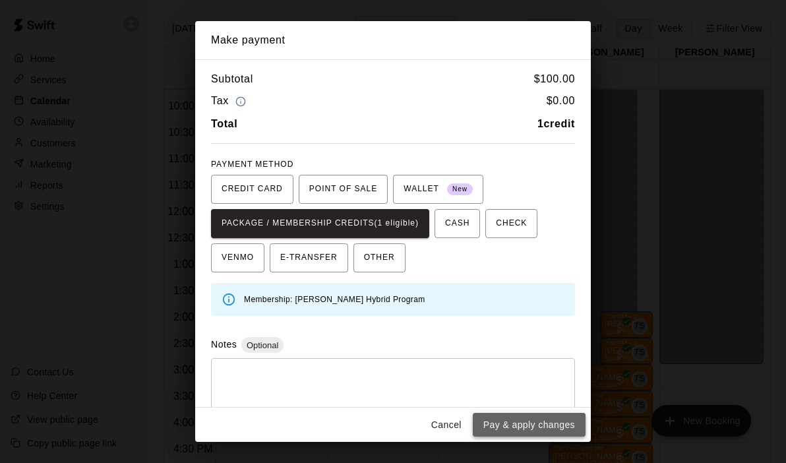
click at [508, 429] on button "Pay & apply changes" at bounding box center [529, 425] width 113 height 24
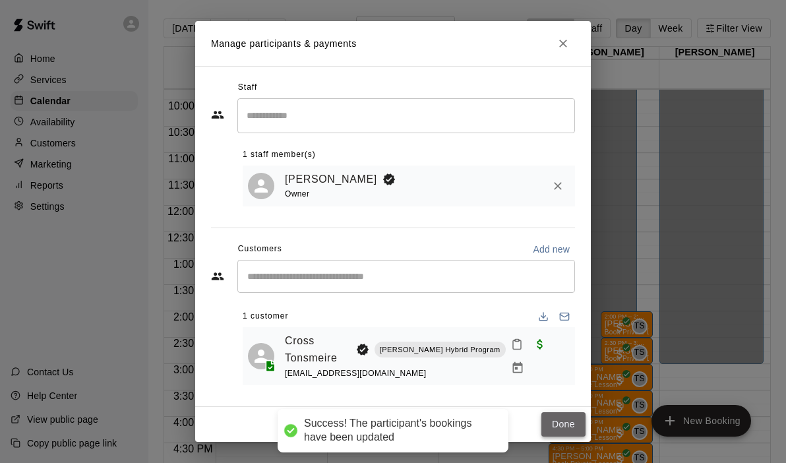
click at [552, 422] on button "Done" at bounding box center [564, 424] width 44 height 24
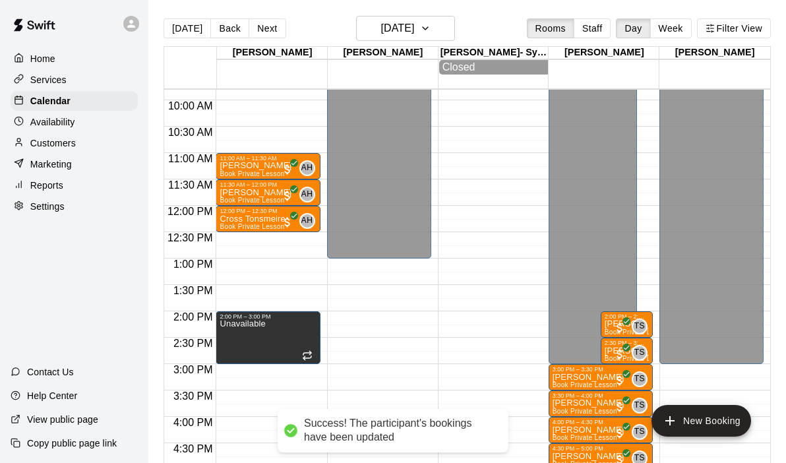
click at [243, 239] on div "12:00 AM – 9:00 AM Closed 11:00 AM – 11:30 AM [PERSON_NAME] Book Private Lesson…" at bounding box center [268, 206] width 104 height 1267
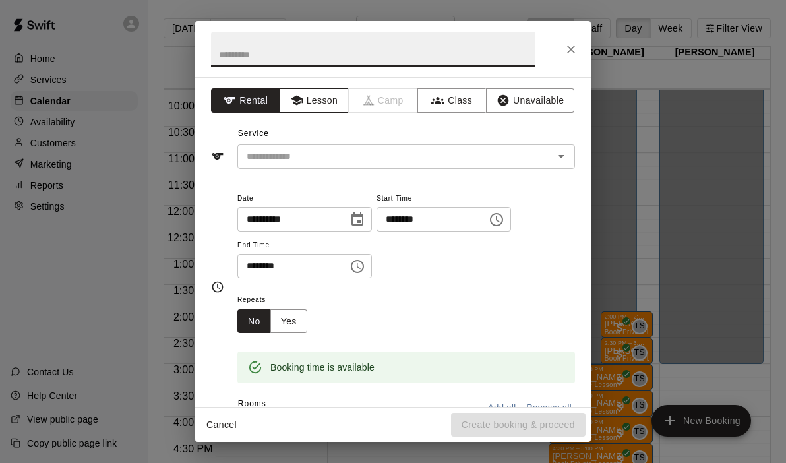
click at [329, 95] on button "Lesson" at bounding box center [314, 100] width 69 height 24
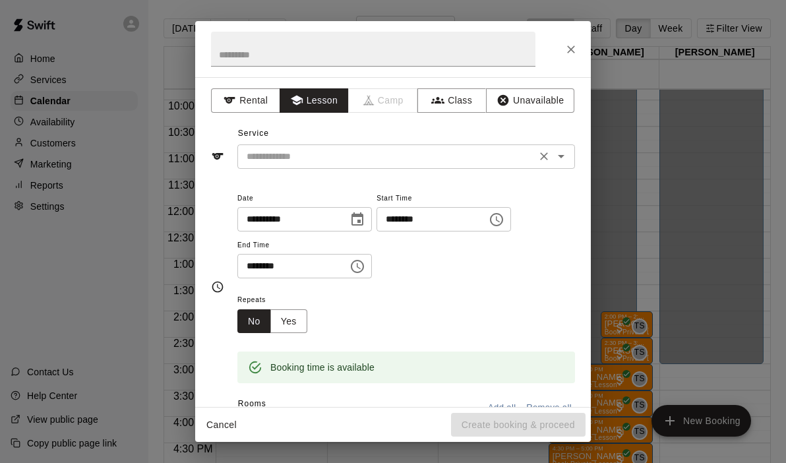
click at [562, 150] on icon "Open" at bounding box center [562, 156] width 16 height 16
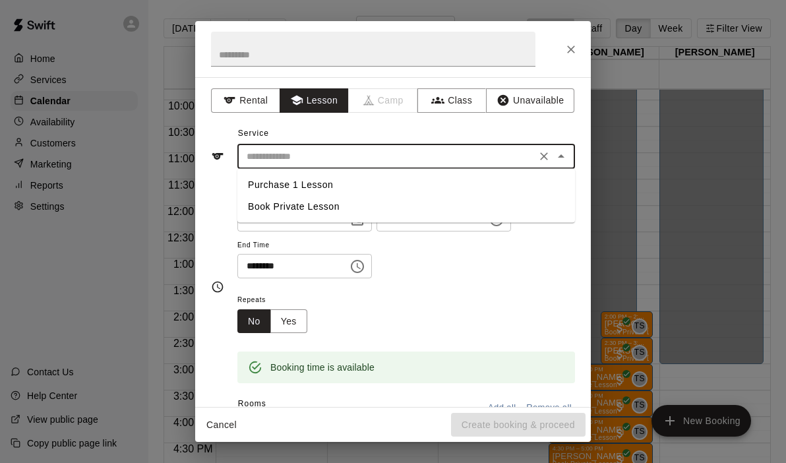
click at [332, 202] on li "Book Private Lesson" at bounding box center [406, 207] width 338 height 22
type input "**********"
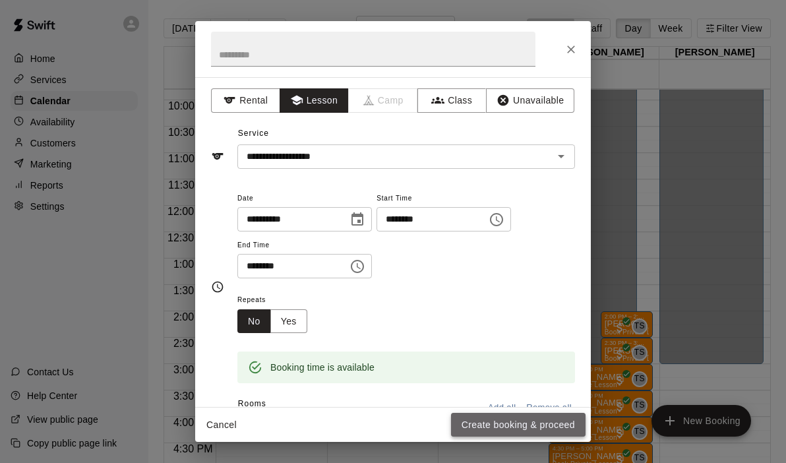
click at [488, 426] on button "Create booking & proceed" at bounding box center [518, 425] width 135 height 24
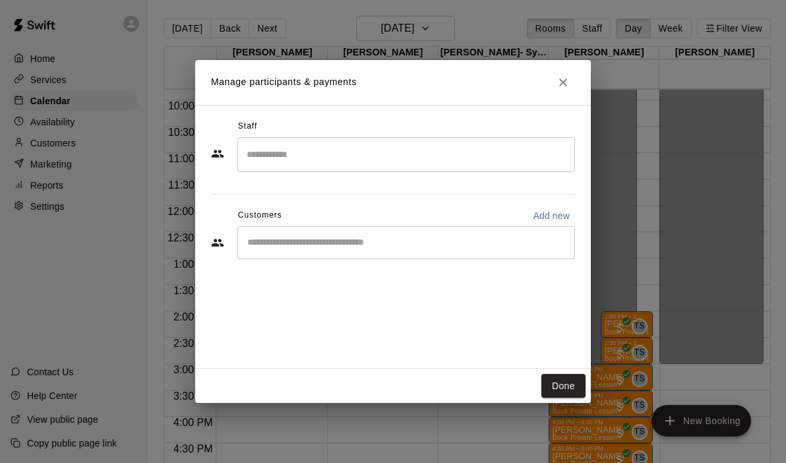
click at [319, 161] on input "Search staff" at bounding box center [406, 154] width 326 height 23
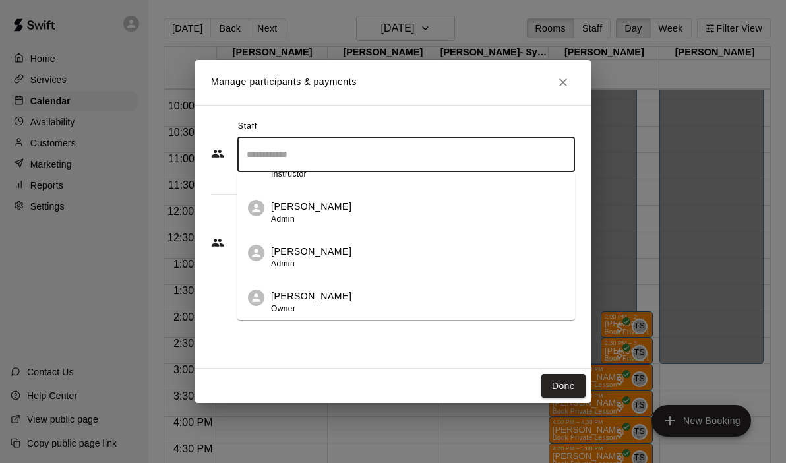
click at [293, 308] on span "Owner" at bounding box center [283, 308] width 24 height 9
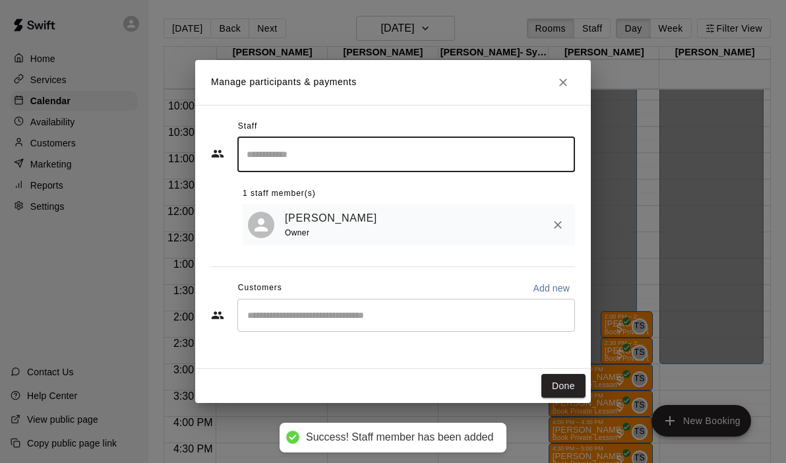
click at [290, 317] on input "Start typing to search customers..." at bounding box center [406, 315] width 326 height 13
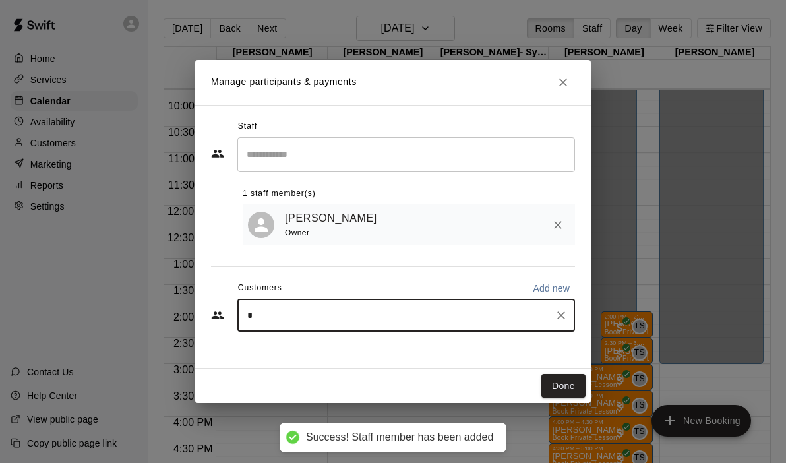
type input "**"
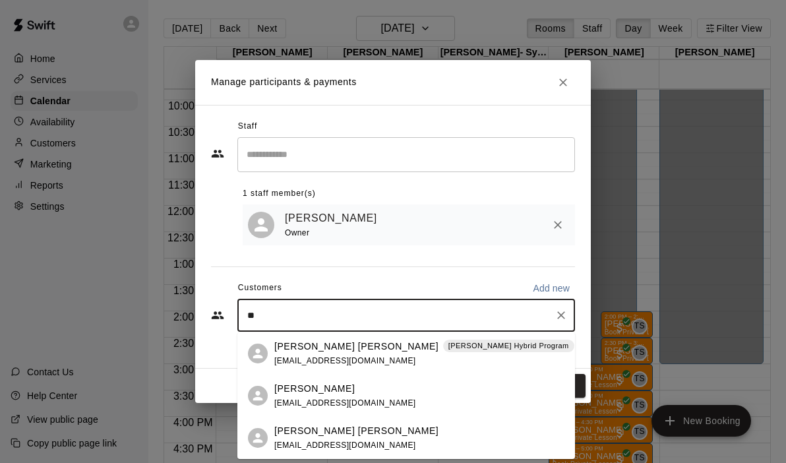
click at [292, 347] on p "[PERSON_NAME] [PERSON_NAME]" at bounding box center [356, 347] width 164 height 14
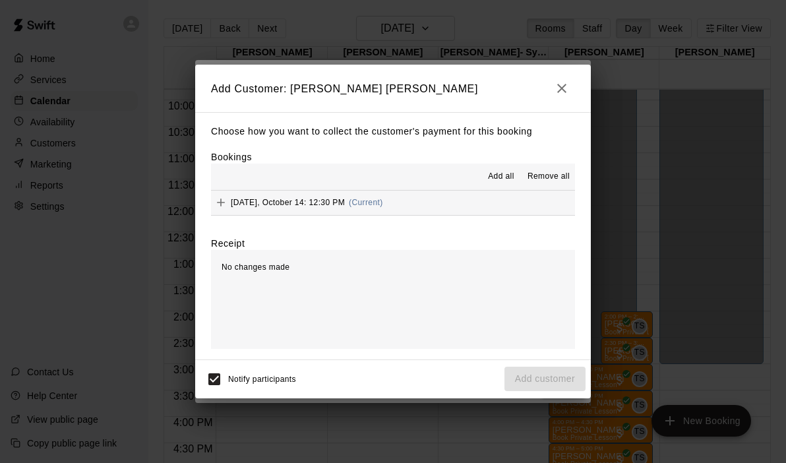
click at [424, 201] on button "[DATE], October 14: 12:30 PM (Current)" at bounding box center [393, 203] width 364 height 24
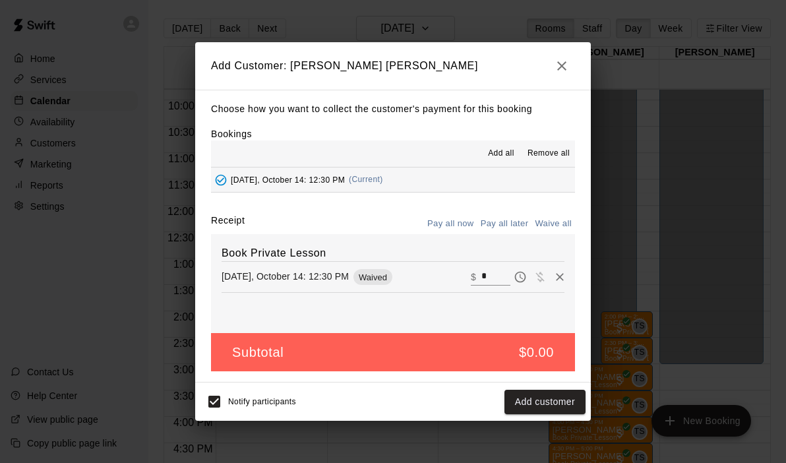
click at [496, 283] on input "*" at bounding box center [496, 277] width 29 height 17
type input "***"
click at [556, 402] on button "Checkout" at bounding box center [555, 402] width 62 height 24
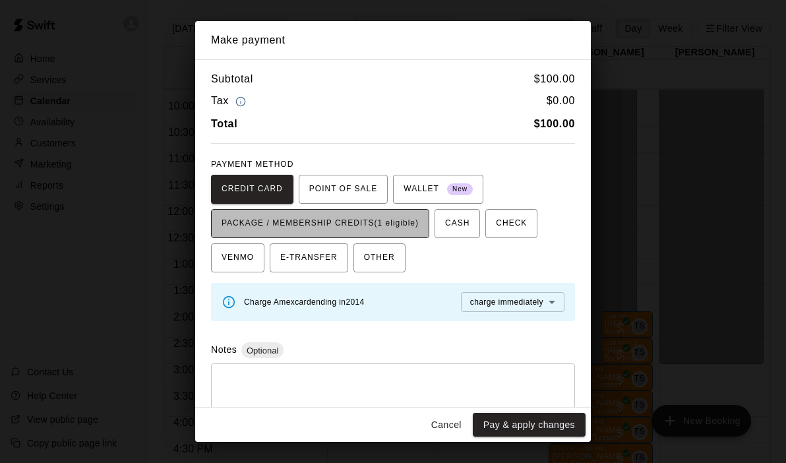
click at [394, 222] on span "PACKAGE / MEMBERSHIP CREDITS (1 eligible)" at bounding box center [320, 223] width 197 height 21
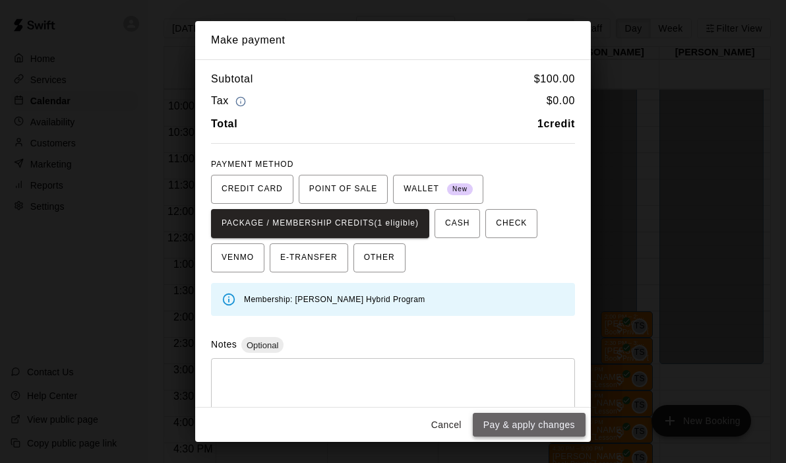
click at [502, 426] on button "Pay & apply changes" at bounding box center [529, 425] width 113 height 24
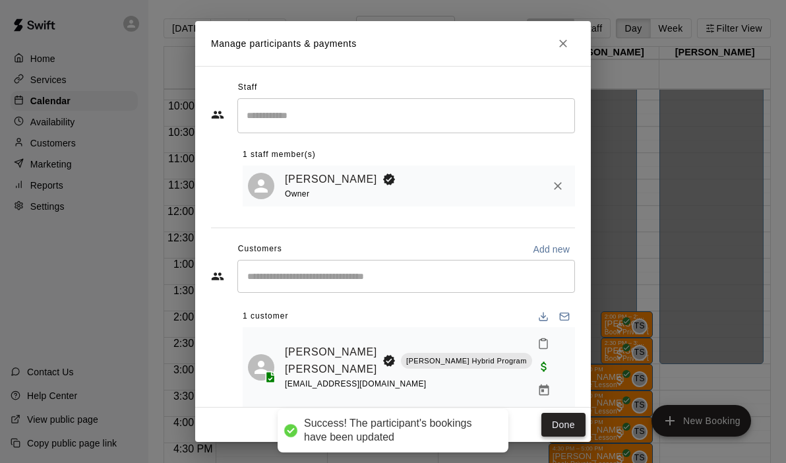
click at [558, 430] on button "Done" at bounding box center [564, 425] width 44 height 24
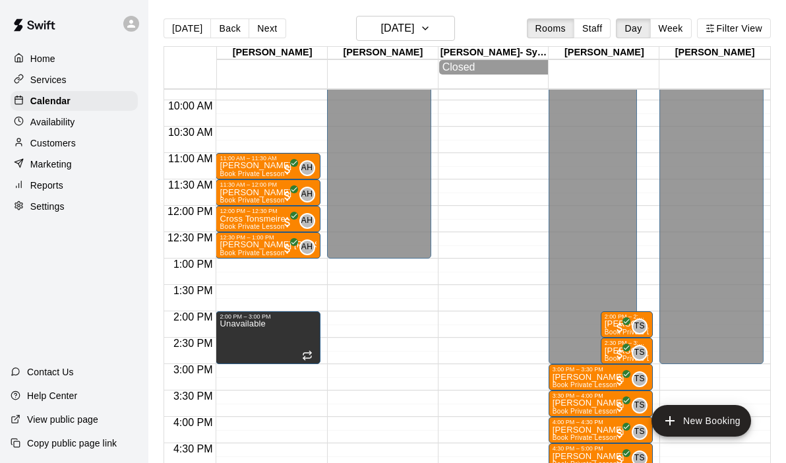
click at [237, 266] on div "12:00 AM – 9:00 AM Closed 11:00 AM – 11:30 AM [PERSON_NAME] Book Private Lesson…" at bounding box center [268, 206] width 104 height 1267
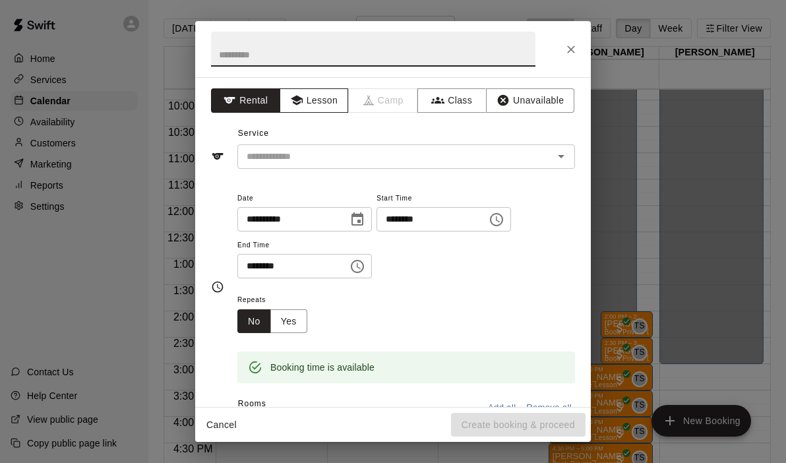
click at [315, 100] on button "Lesson" at bounding box center [314, 100] width 69 height 24
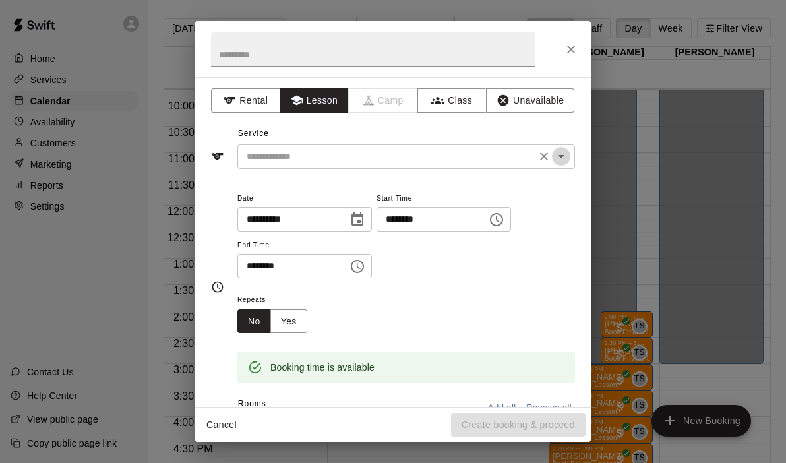
click at [567, 156] on icon "Open" at bounding box center [562, 156] width 16 height 16
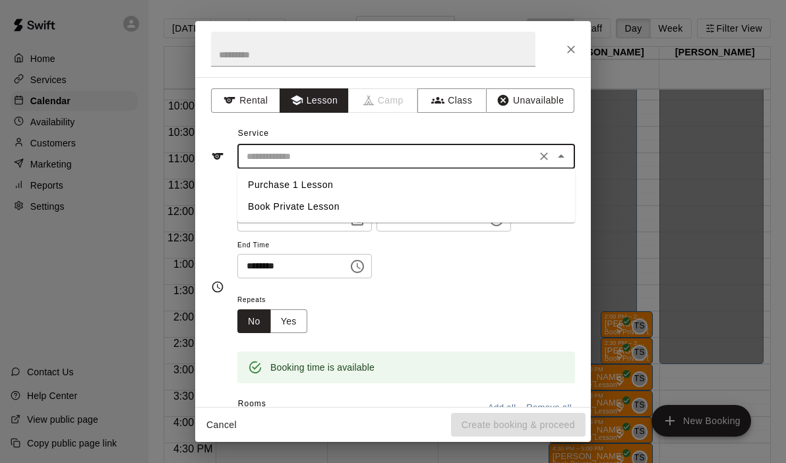
click at [292, 203] on li "Book Private Lesson" at bounding box center [406, 207] width 338 height 22
type input "**********"
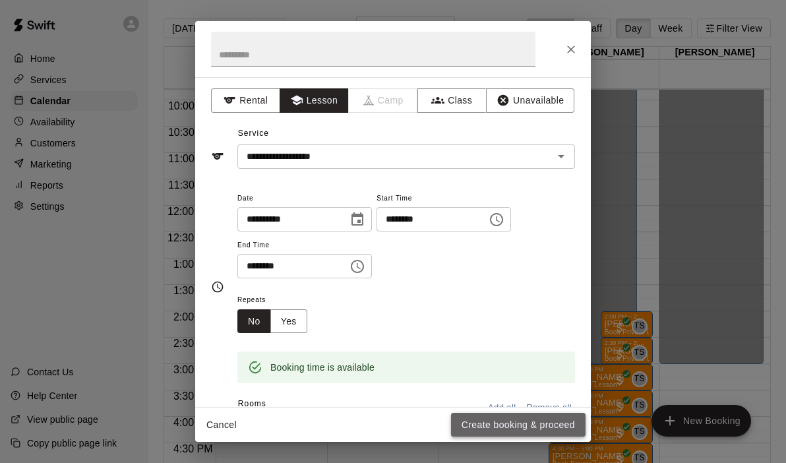
click at [497, 426] on button "Create booking & proceed" at bounding box center [518, 425] width 135 height 24
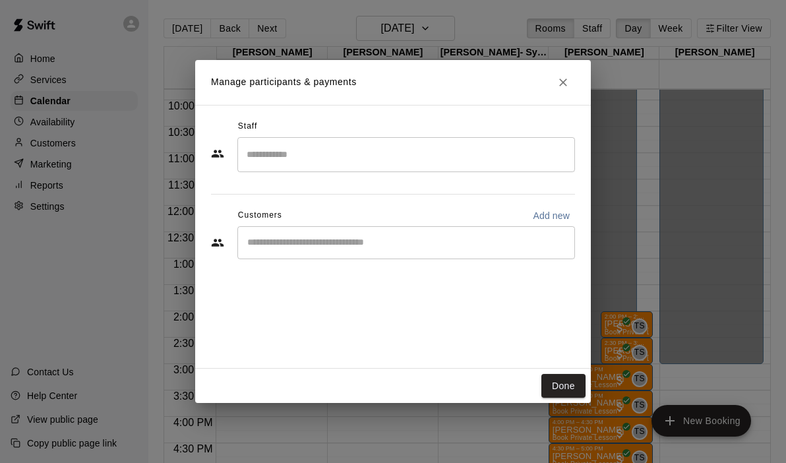
click at [270, 156] on input "Search staff" at bounding box center [406, 154] width 326 height 23
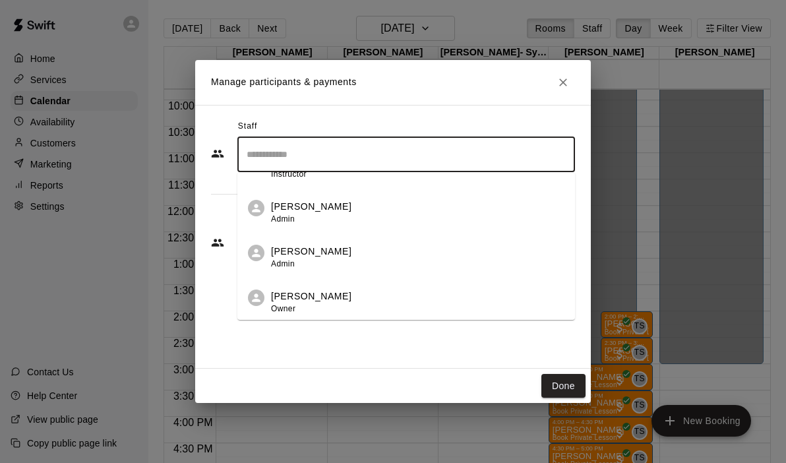
click at [313, 306] on div "[PERSON_NAME] Owner" at bounding box center [311, 303] width 80 height 26
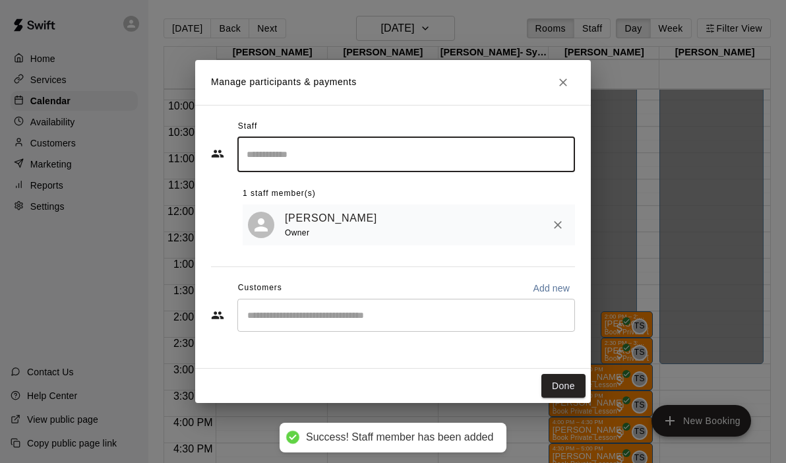
click at [300, 314] on input "Start typing to search customers..." at bounding box center [406, 315] width 326 height 13
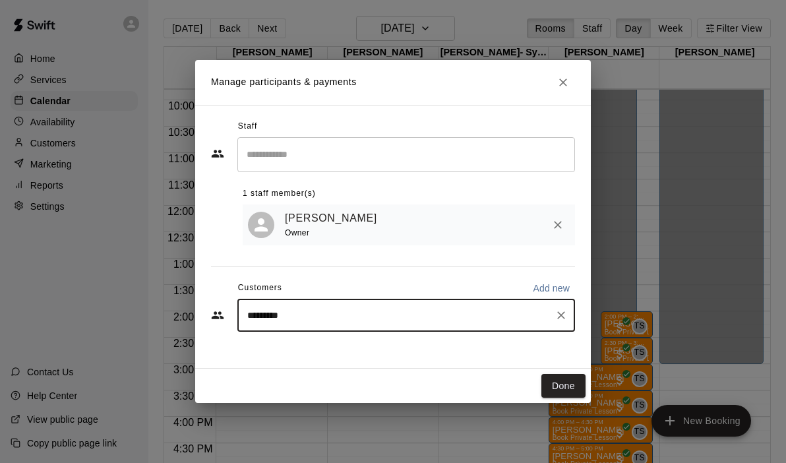
type input "**********"
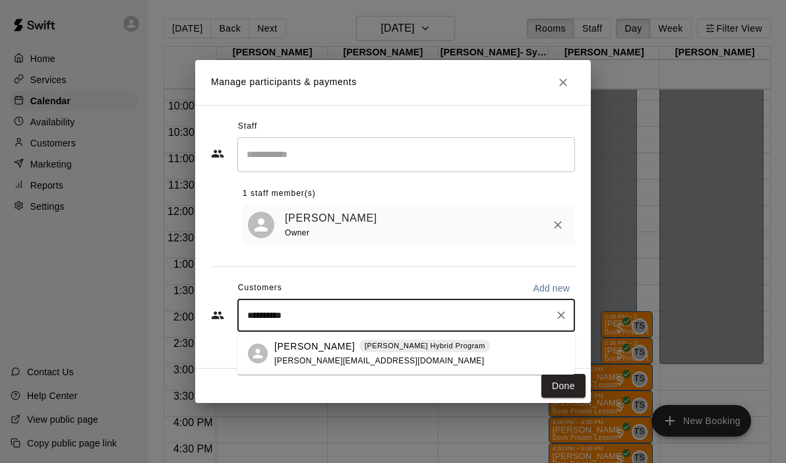
click at [310, 351] on p "[PERSON_NAME]" at bounding box center [314, 347] width 80 height 14
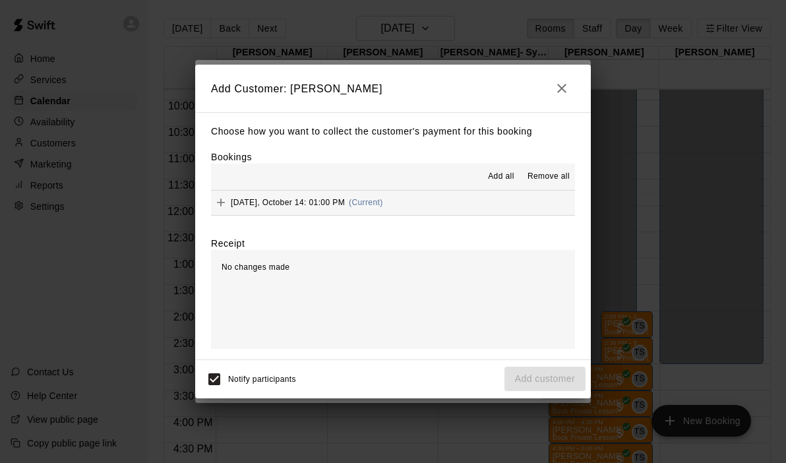
click at [429, 210] on button "[DATE], October 14: 01:00 PM (Current)" at bounding box center [393, 203] width 364 height 24
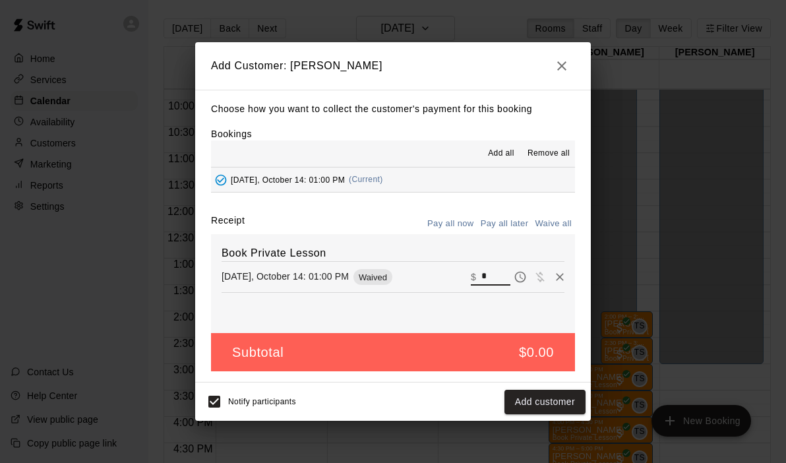
click at [495, 286] on input "*" at bounding box center [496, 277] width 29 height 17
type input "***"
click at [557, 406] on button "Checkout" at bounding box center [555, 402] width 62 height 24
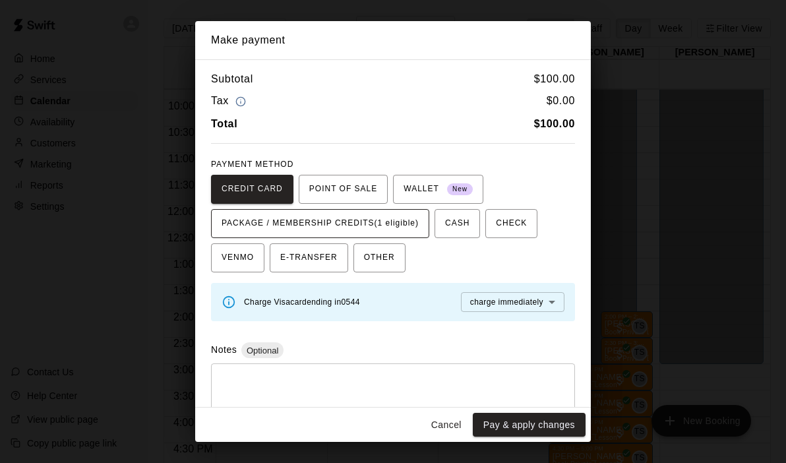
click at [419, 226] on span "PACKAGE / MEMBERSHIP CREDITS (1 eligible)" at bounding box center [320, 223] width 197 height 21
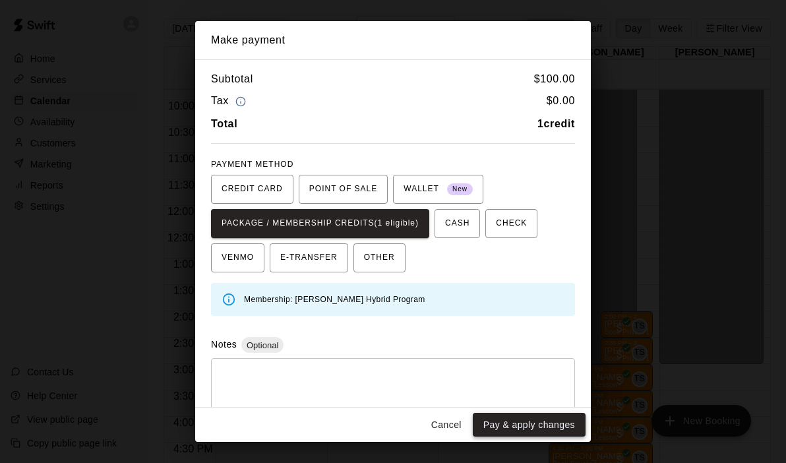
click at [511, 420] on button "Pay & apply changes" at bounding box center [529, 425] width 113 height 24
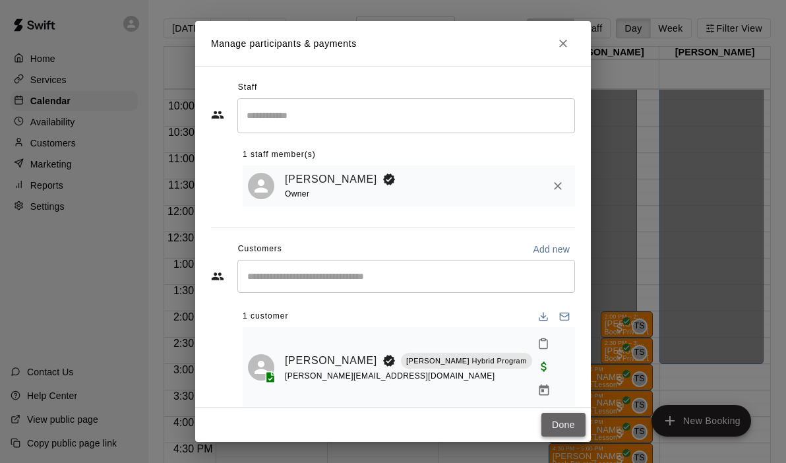
click at [565, 426] on button "Done" at bounding box center [564, 425] width 44 height 24
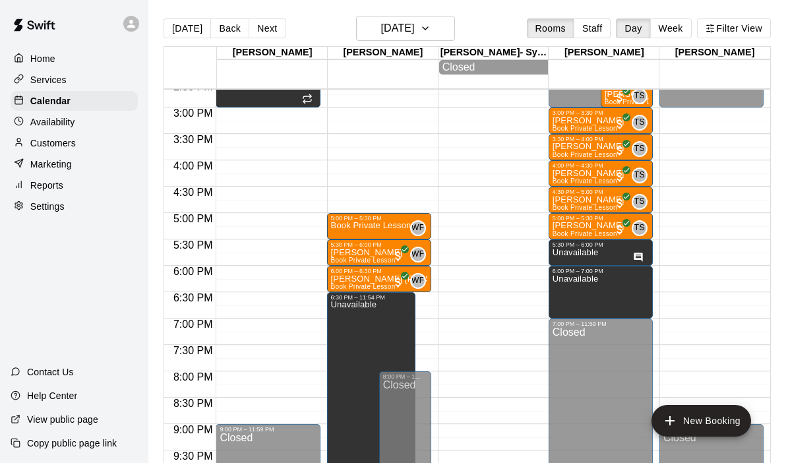
scroll to position [776, 0]
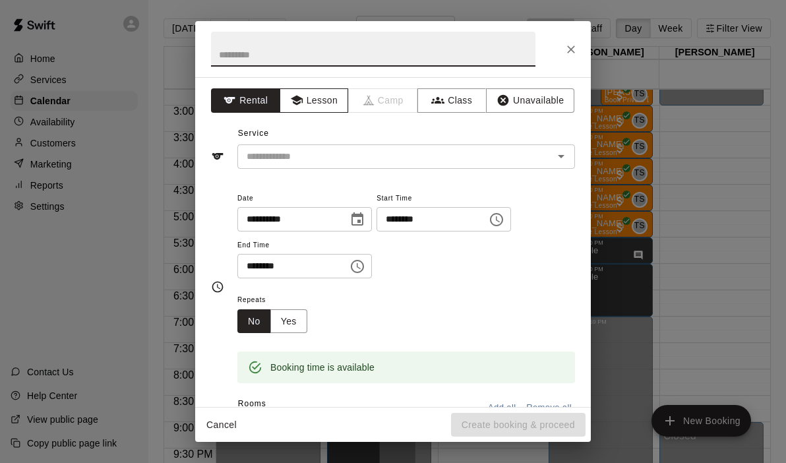
click at [315, 111] on button "Lesson" at bounding box center [314, 100] width 69 height 24
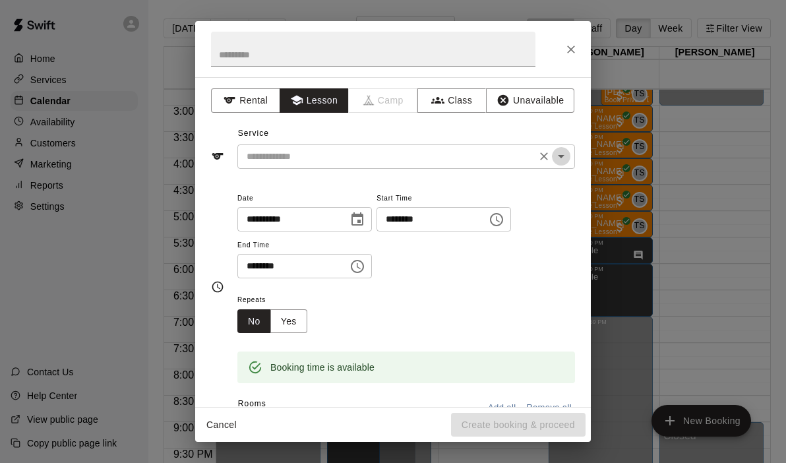
click at [559, 163] on icon "Open" at bounding box center [562, 156] width 16 height 16
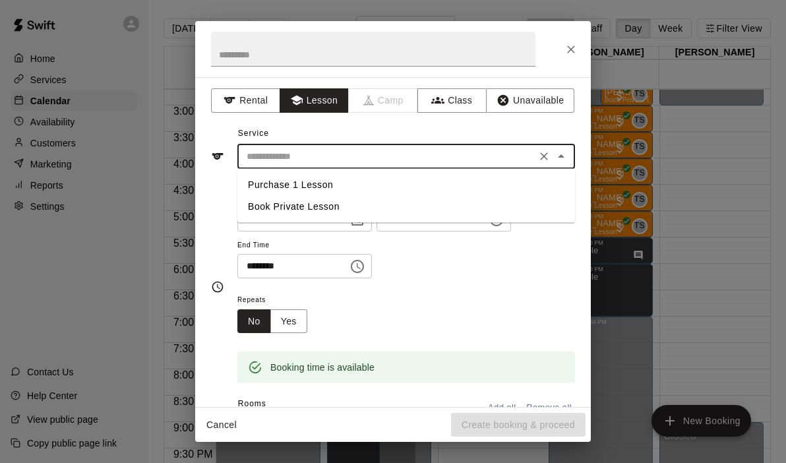
click at [307, 206] on li "Book Private Lesson" at bounding box center [406, 207] width 338 height 22
type input "**********"
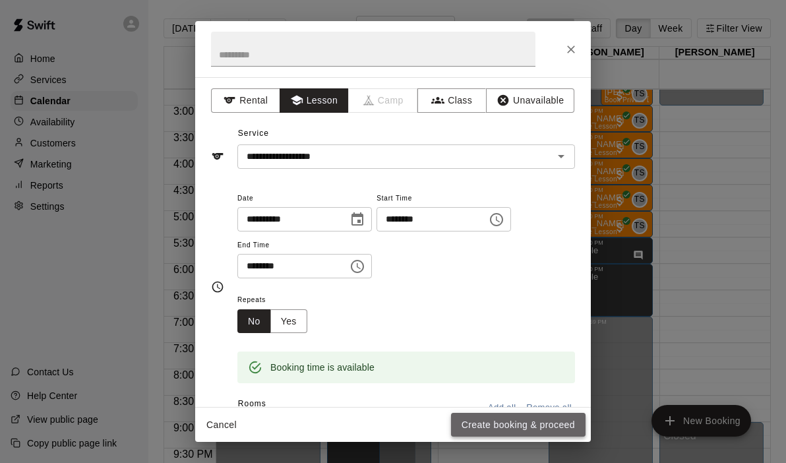
click at [489, 414] on button "Create booking & proceed" at bounding box center [518, 425] width 135 height 24
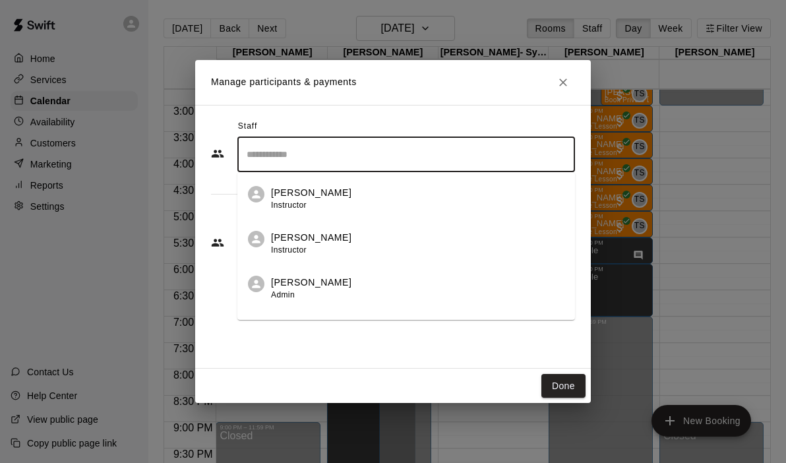
click at [345, 163] on input "Search staff" at bounding box center [406, 154] width 326 height 23
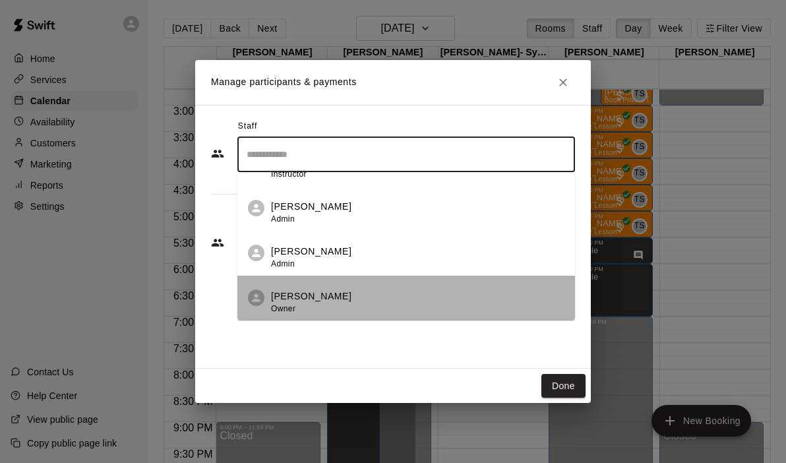
click at [313, 312] on div "[PERSON_NAME] Owner" at bounding box center [311, 303] width 80 height 26
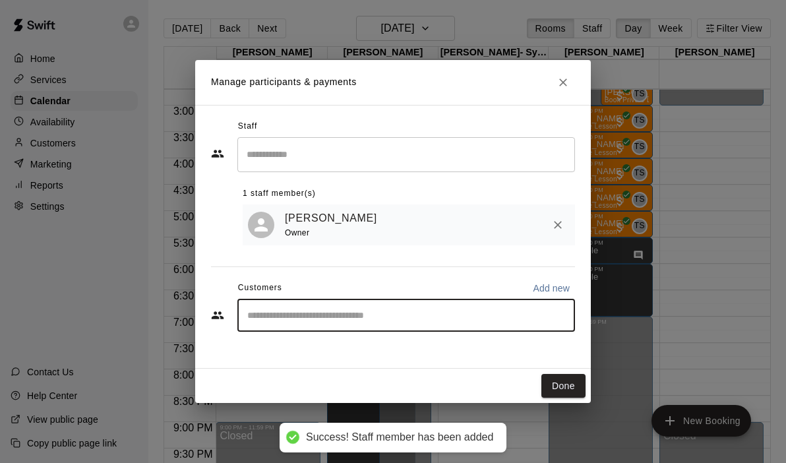
click at [294, 317] on input "Start typing to search customers..." at bounding box center [406, 315] width 326 height 13
type input "*****"
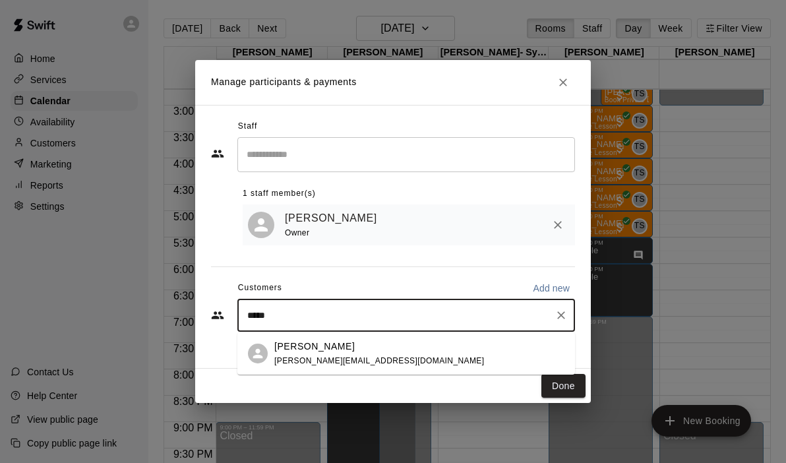
click at [309, 349] on p "[PERSON_NAME]" at bounding box center [314, 347] width 80 height 14
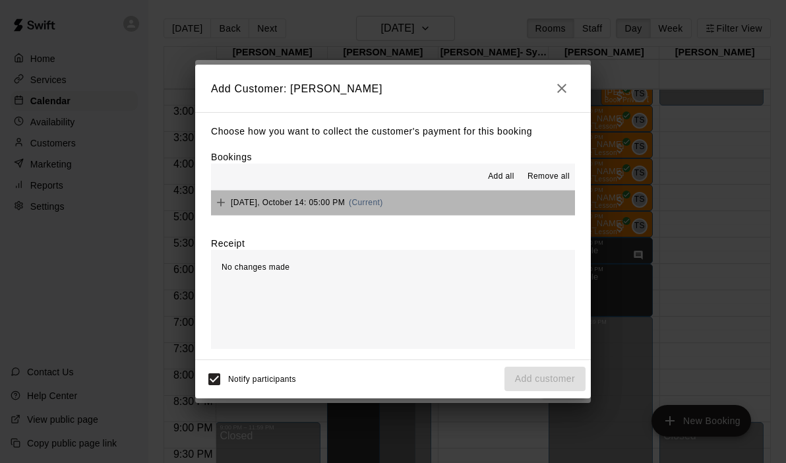
click at [445, 195] on button "[DATE], October 14: 05:00 PM (Current)" at bounding box center [393, 203] width 364 height 24
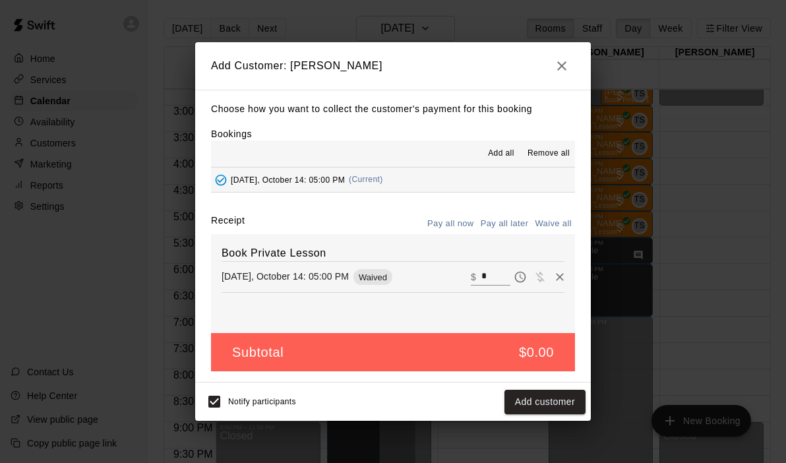
click at [496, 274] on input "*" at bounding box center [496, 277] width 29 height 17
type input "*"
type input "**"
click at [552, 410] on button "Checkout" at bounding box center [555, 402] width 62 height 24
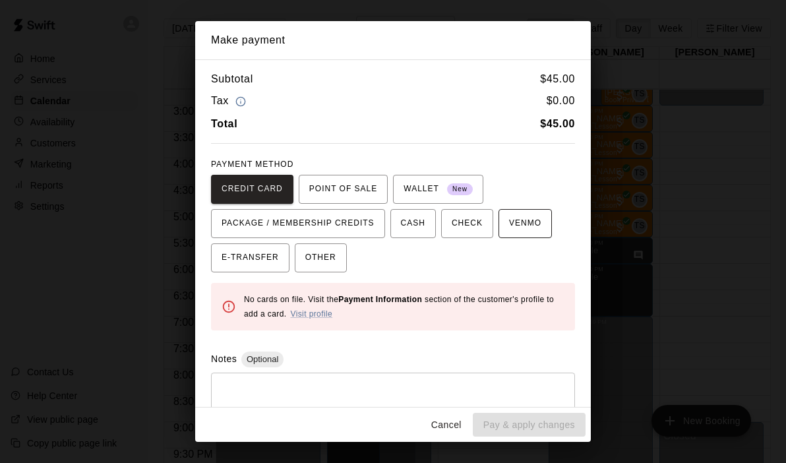
click at [524, 225] on span "VENMO" at bounding box center [525, 223] width 32 height 21
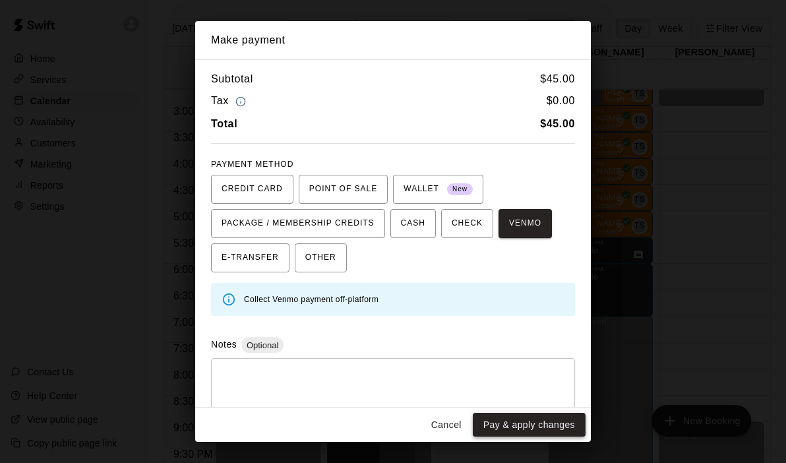
click at [518, 424] on button "Pay & apply changes" at bounding box center [529, 425] width 113 height 24
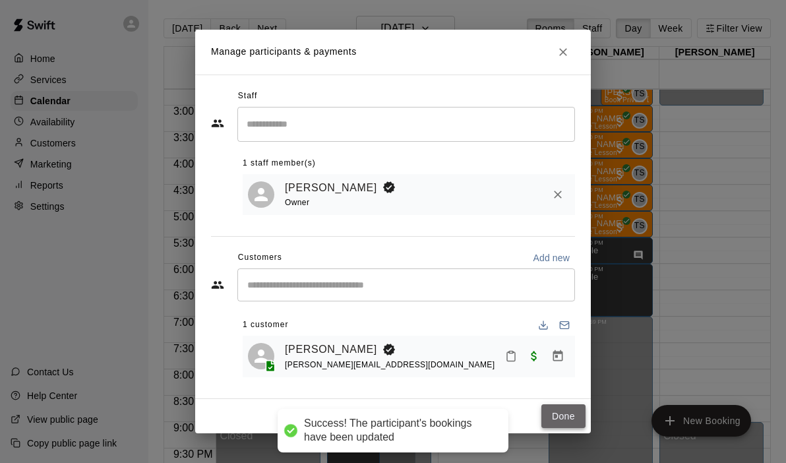
click at [545, 422] on button "Done" at bounding box center [564, 416] width 44 height 24
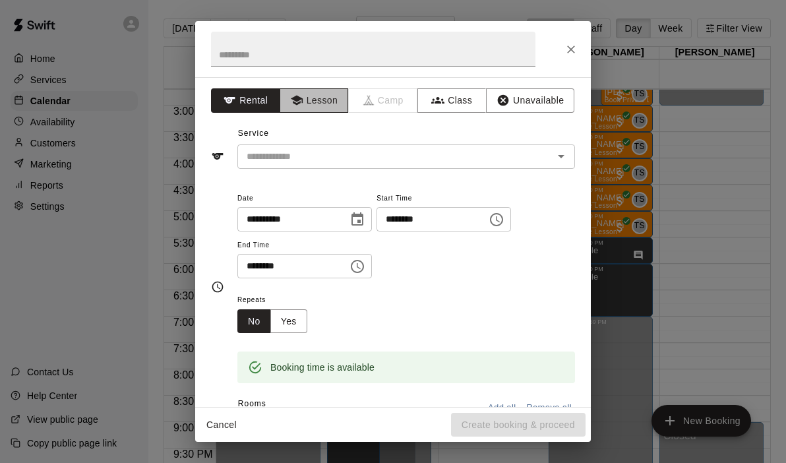
click at [311, 94] on button "Lesson" at bounding box center [314, 100] width 69 height 24
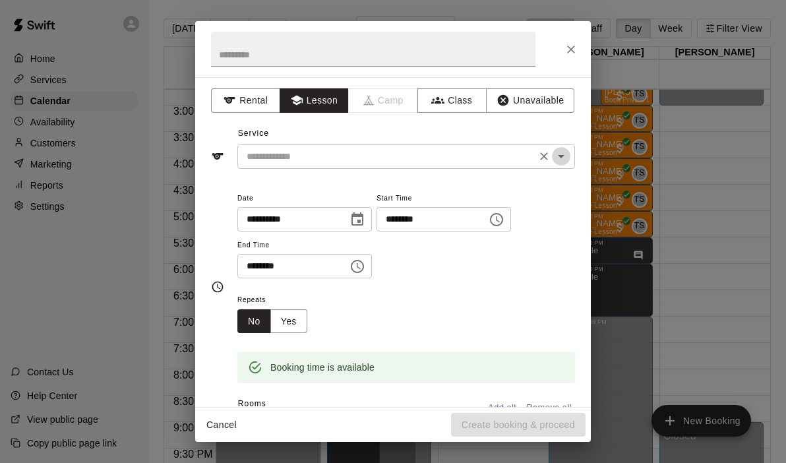
click at [563, 151] on icon "Open" at bounding box center [562, 156] width 16 height 16
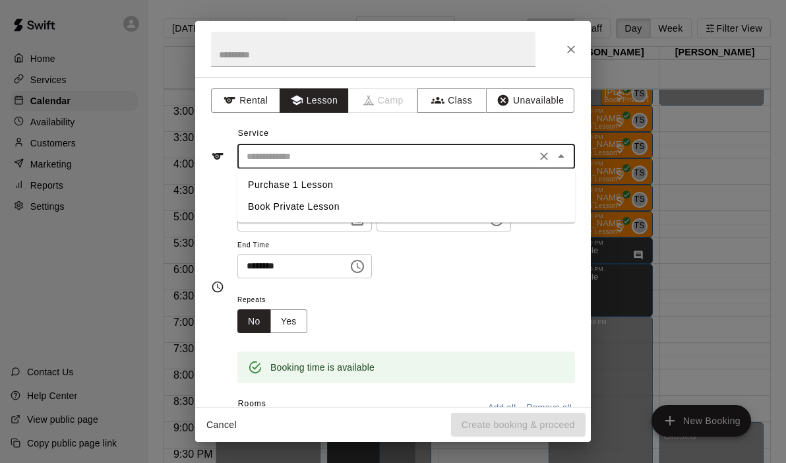
click at [306, 206] on li "Book Private Lesson" at bounding box center [406, 207] width 338 height 22
type input "**********"
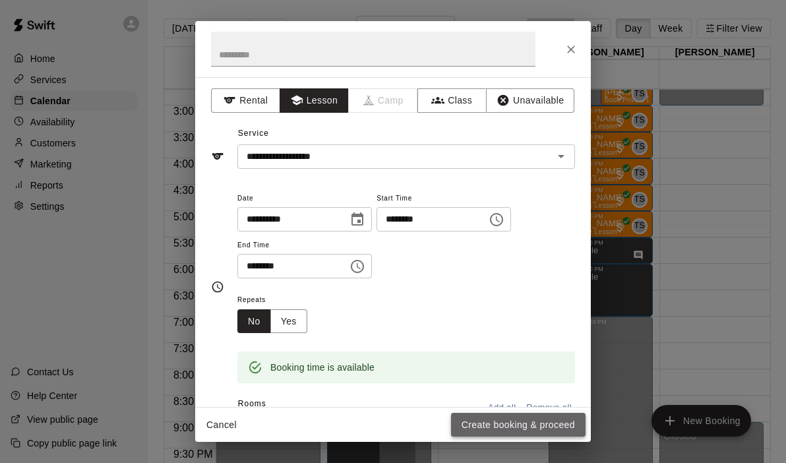
click at [498, 415] on button "Create booking & proceed" at bounding box center [518, 425] width 135 height 24
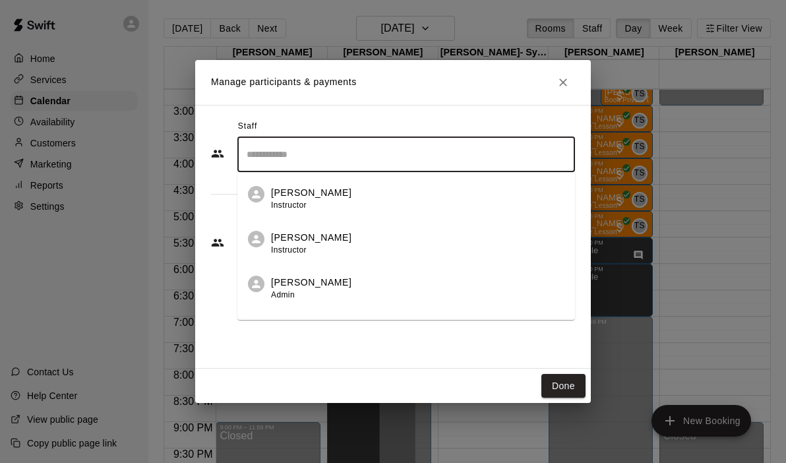
click at [290, 163] on input "Search staff" at bounding box center [406, 154] width 326 height 23
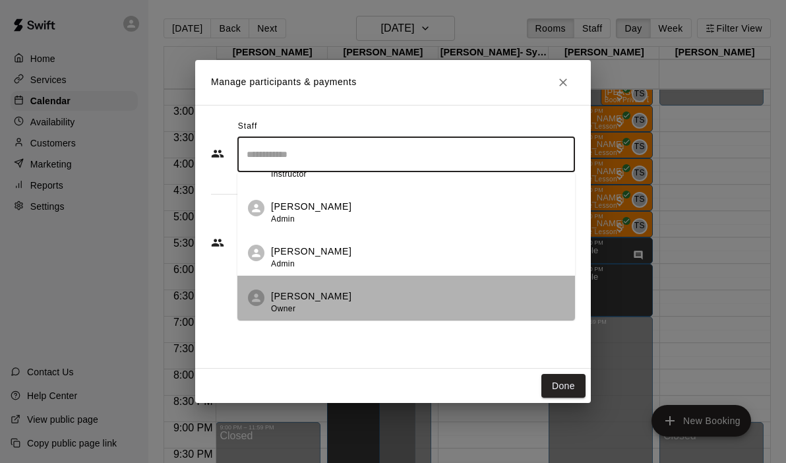
click at [289, 299] on p "[PERSON_NAME]" at bounding box center [311, 297] width 80 height 14
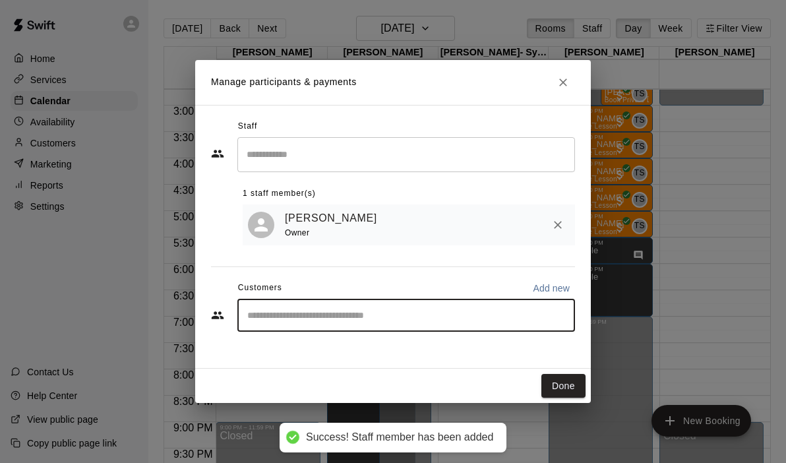
click at [278, 309] on input "Start typing to search customers..." at bounding box center [406, 315] width 326 height 13
type input "*****"
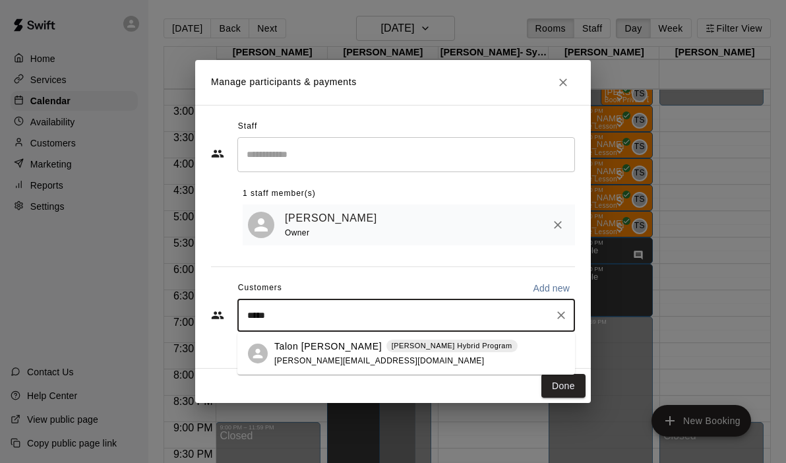
click at [295, 346] on p "Talon [PERSON_NAME]" at bounding box center [328, 347] width 108 height 14
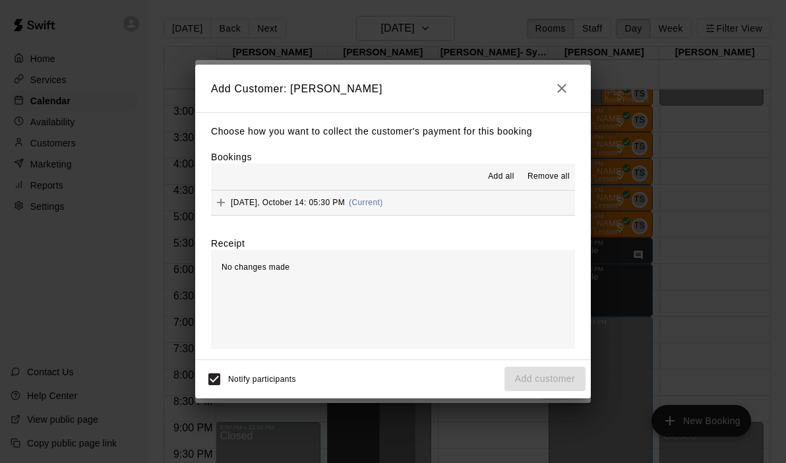
click at [437, 219] on div "Choose how you want to collect the customer's payment for this booking Bookings…" at bounding box center [393, 235] width 396 height 247
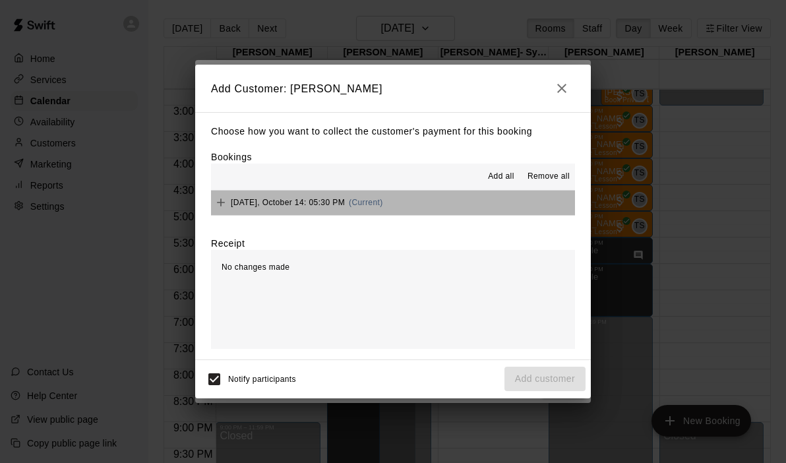
click at [426, 209] on button "[DATE], October 14: 05:30 PM (Current)" at bounding box center [393, 203] width 364 height 24
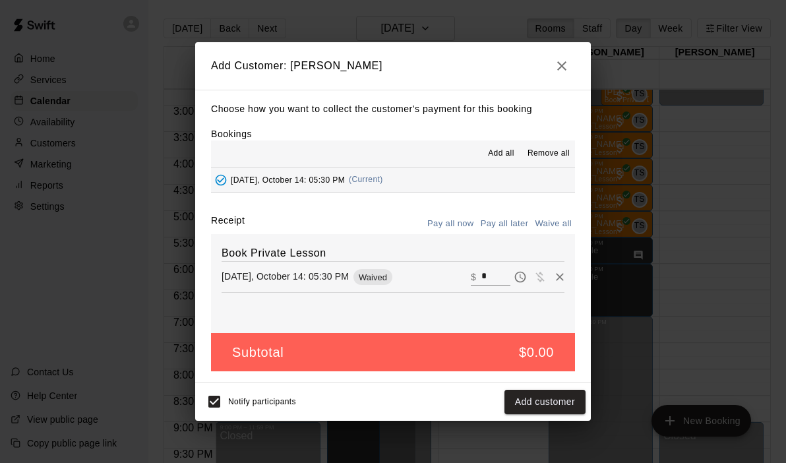
click at [497, 272] on input "*" at bounding box center [496, 277] width 29 height 17
type input "***"
click at [550, 395] on button "Checkout" at bounding box center [555, 402] width 62 height 24
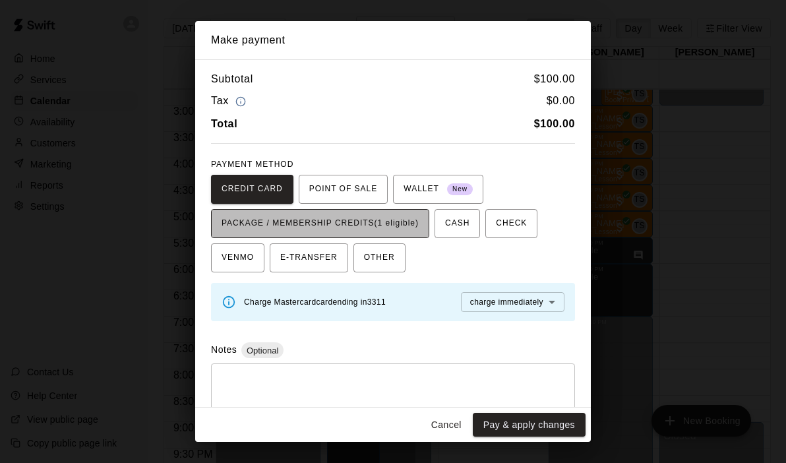
click at [390, 236] on button "PACKAGE / MEMBERSHIP CREDITS (1 eligible)" at bounding box center [320, 223] width 218 height 29
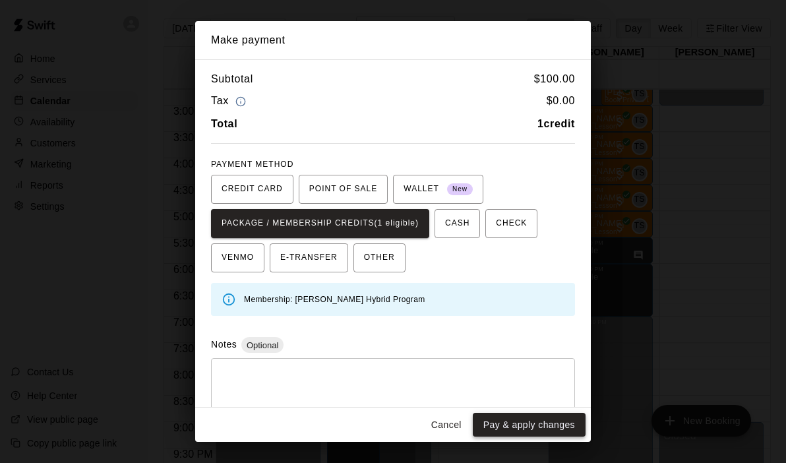
click at [497, 425] on button "Pay & apply changes" at bounding box center [529, 425] width 113 height 24
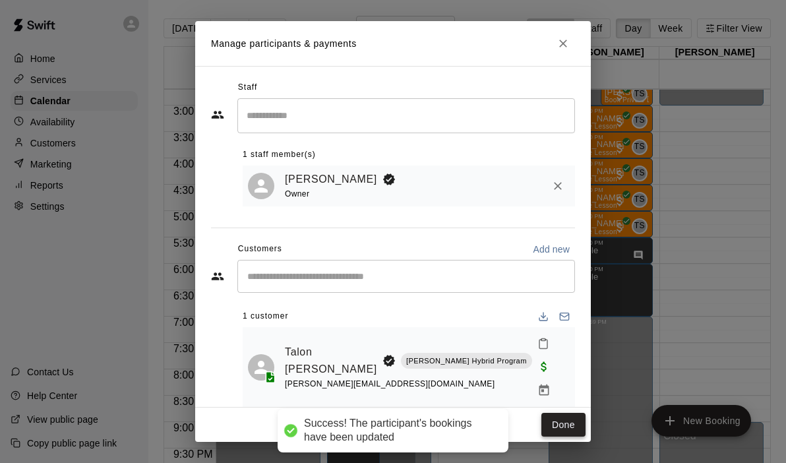
click at [571, 420] on button "Done" at bounding box center [564, 425] width 44 height 24
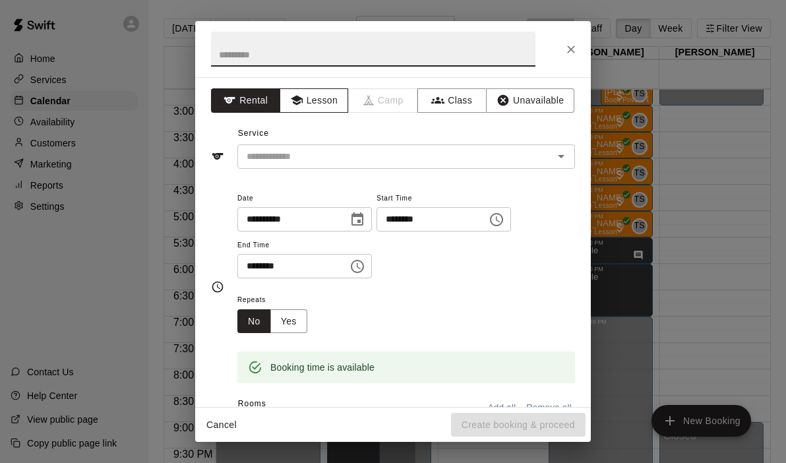
click at [299, 104] on icon "button" at bounding box center [296, 101] width 12 height 10
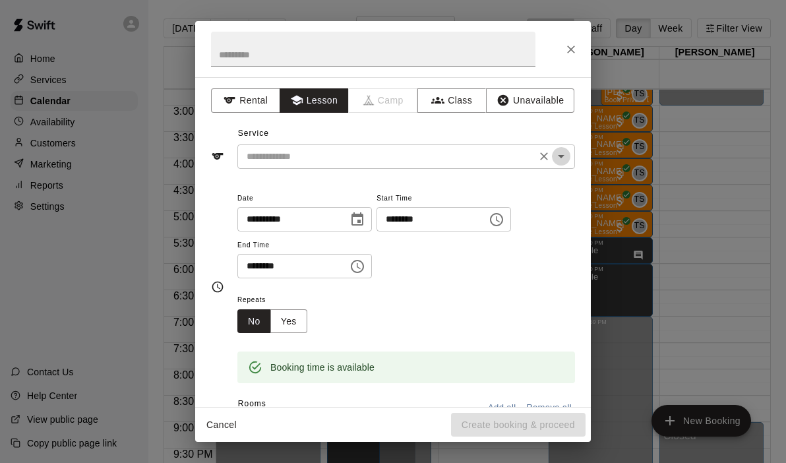
click at [563, 156] on icon "Open" at bounding box center [561, 156] width 7 height 3
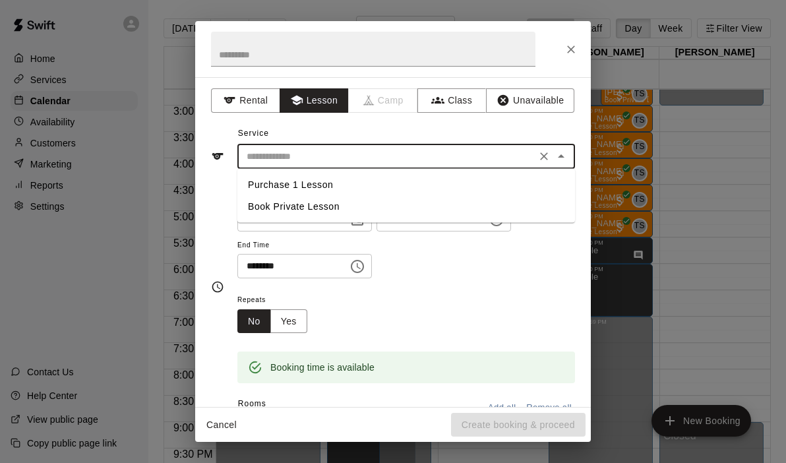
click at [318, 203] on li "Book Private Lesson" at bounding box center [406, 207] width 338 height 22
type input "**********"
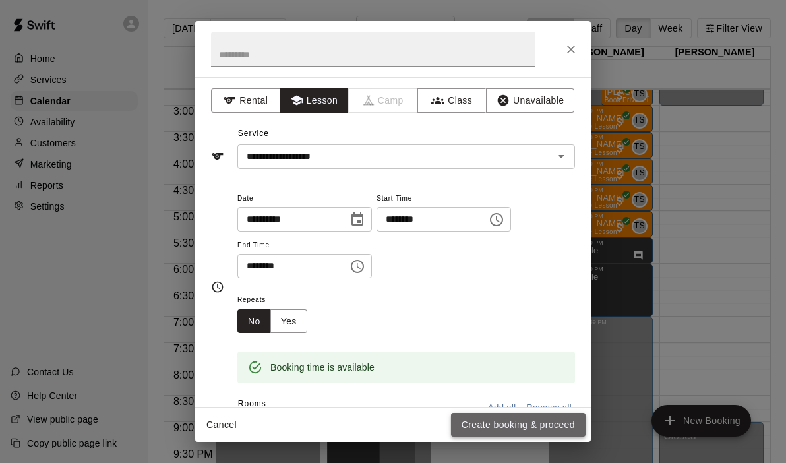
click at [491, 426] on button "Create booking & proceed" at bounding box center [518, 425] width 135 height 24
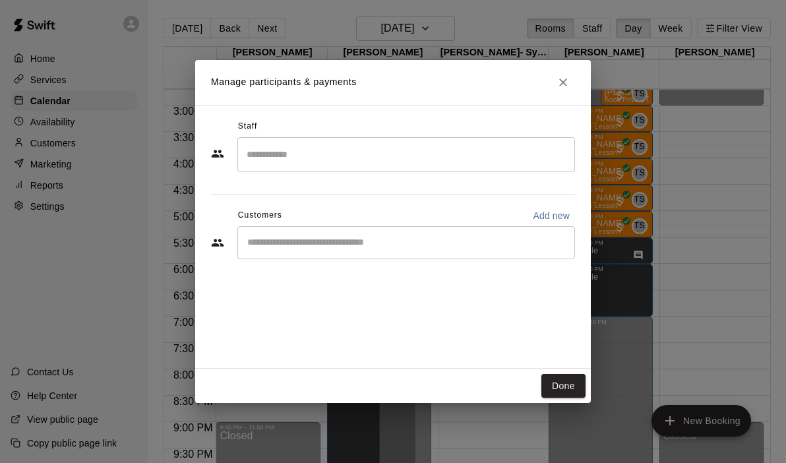
click at [344, 146] on input "Search staff" at bounding box center [406, 154] width 326 height 23
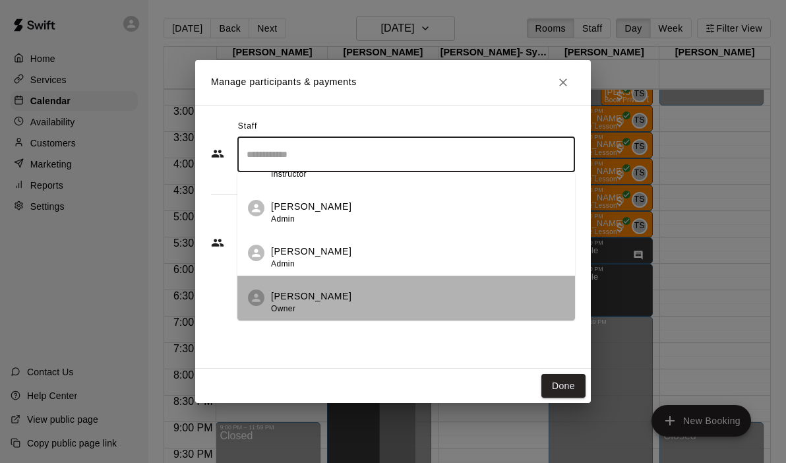
click at [327, 308] on div "[PERSON_NAME] Owner" at bounding box center [418, 303] width 294 height 26
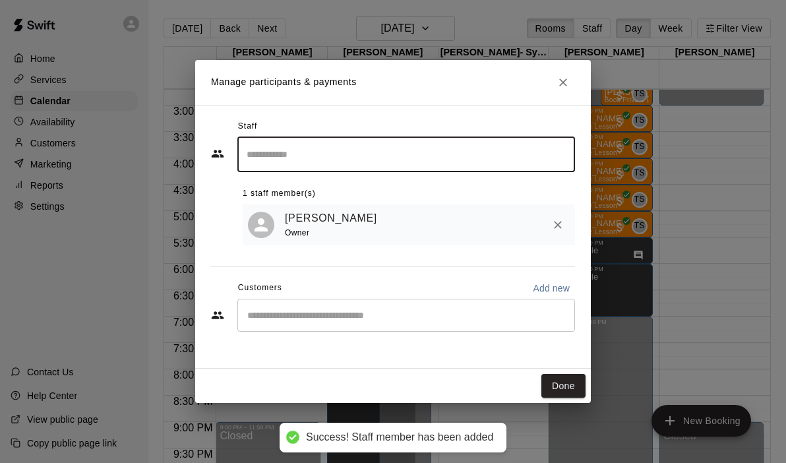
click at [308, 319] on input "Start typing to search customers..." at bounding box center [406, 315] width 326 height 13
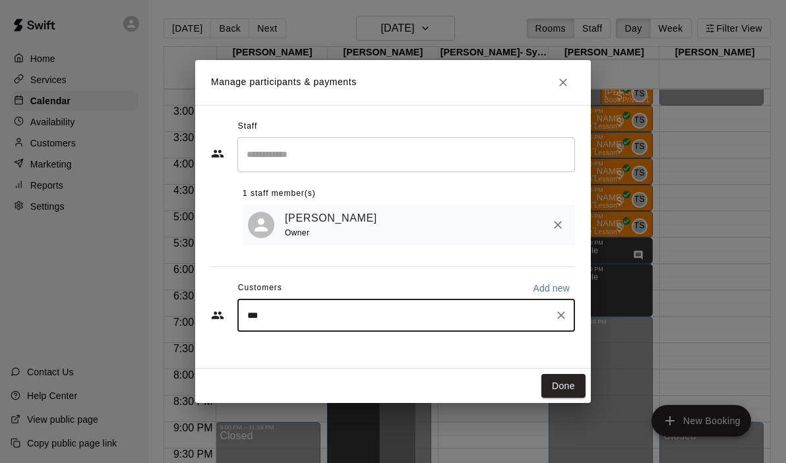
type input "****"
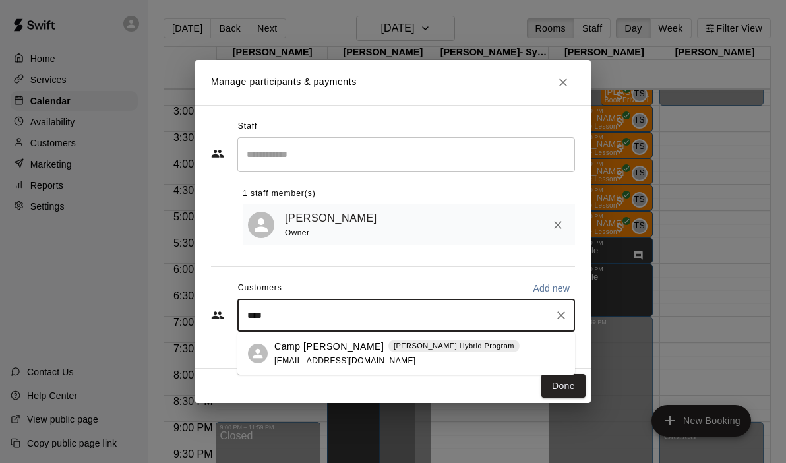
click at [286, 346] on p "Camp [PERSON_NAME]" at bounding box center [329, 347] width 110 height 14
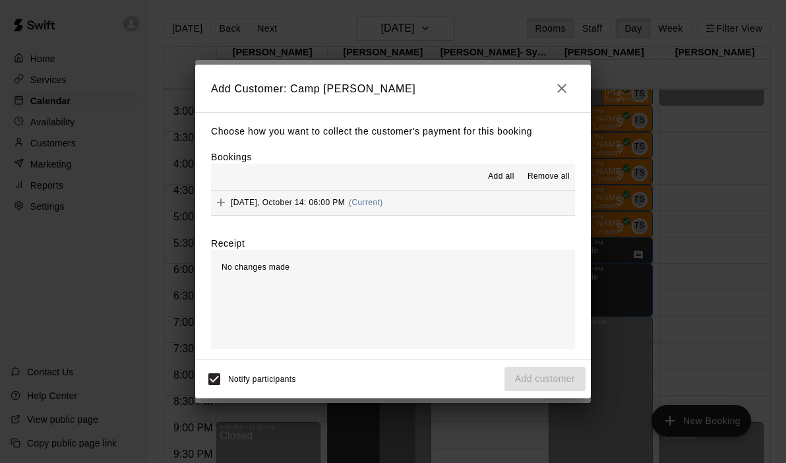
click at [437, 207] on button "[DATE], October 14: 06:00 PM (Current)" at bounding box center [393, 203] width 364 height 24
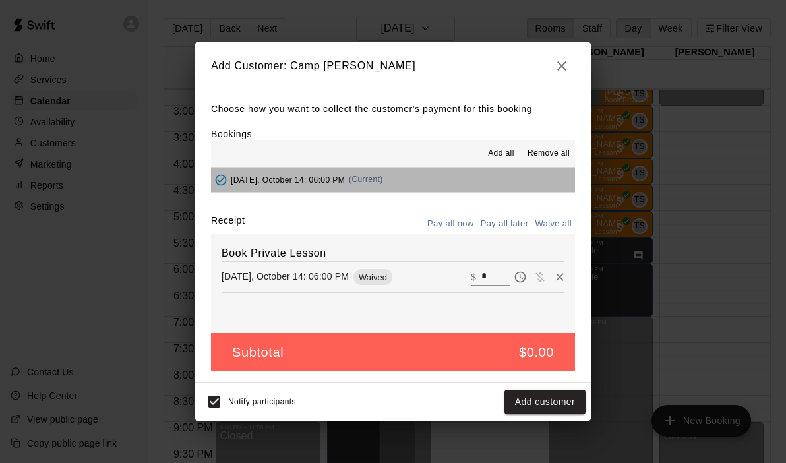
click at [430, 185] on button "[DATE], October 14: 06:00 PM (Current)" at bounding box center [393, 180] width 364 height 24
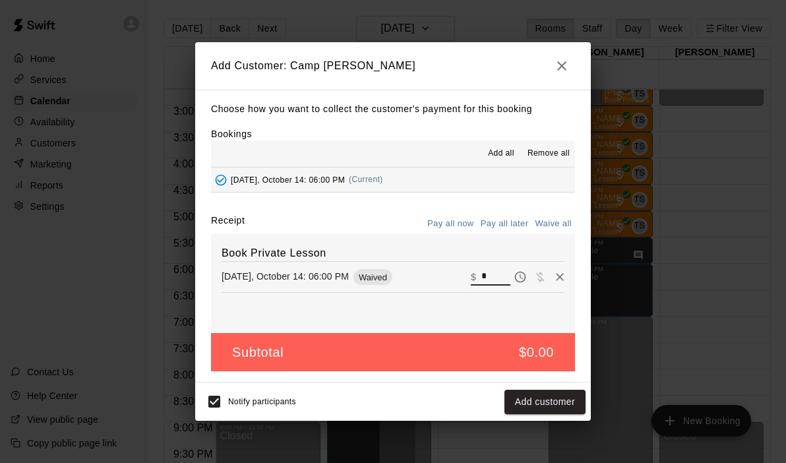
click at [495, 276] on input "*" at bounding box center [496, 277] width 29 height 17
type input "***"
click at [546, 404] on button "Checkout" at bounding box center [555, 402] width 62 height 24
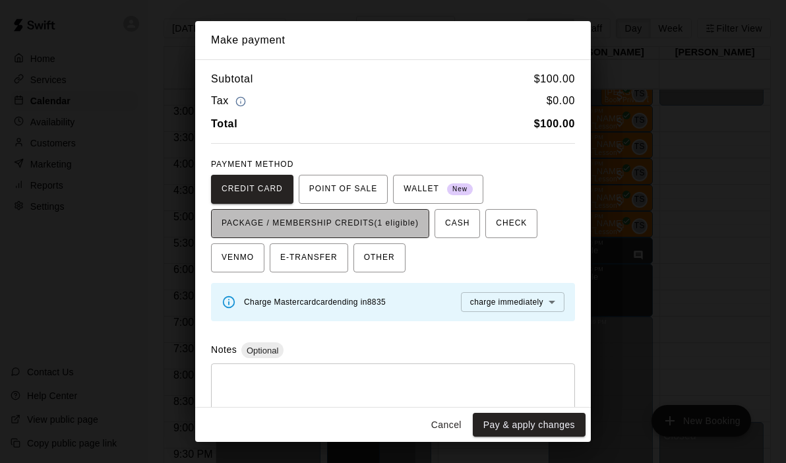
click at [386, 224] on span "PACKAGE / MEMBERSHIP CREDITS (1 eligible)" at bounding box center [320, 223] width 197 height 21
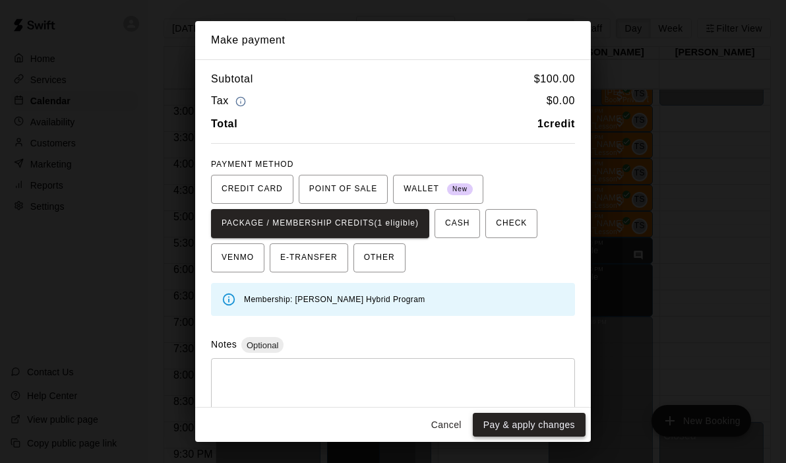
click at [515, 429] on button "Pay & apply changes" at bounding box center [529, 425] width 113 height 24
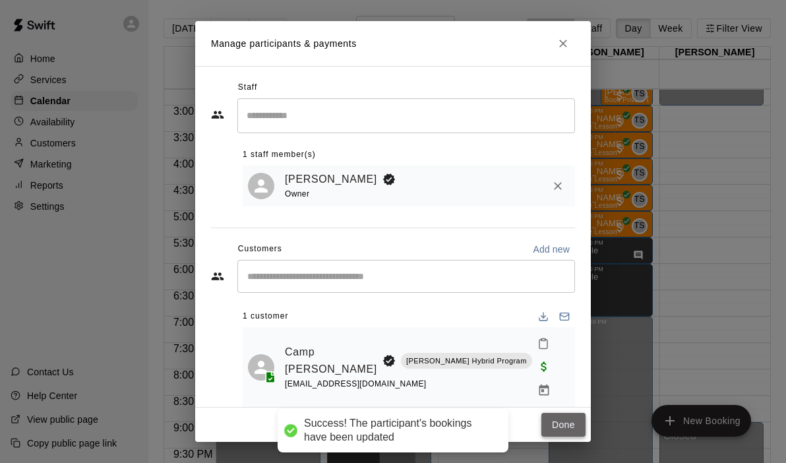
click at [562, 413] on button "Done" at bounding box center [564, 425] width 44 height 24
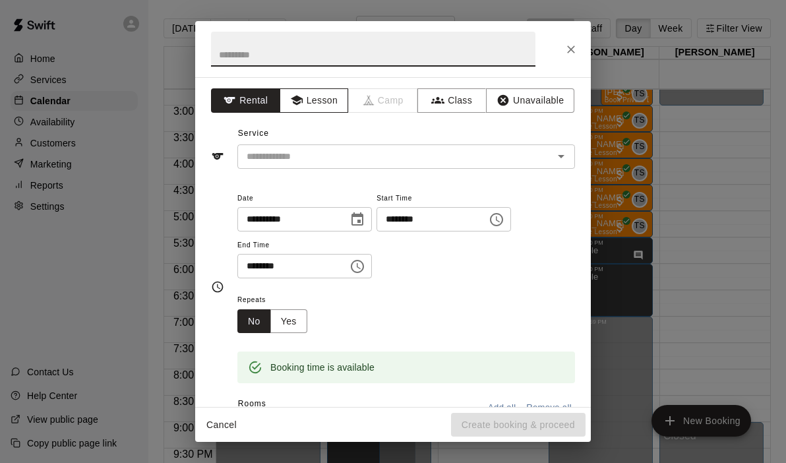
click at [317, 100] on button "Lesson" at bounding box center [314, 100] width 69 height 24
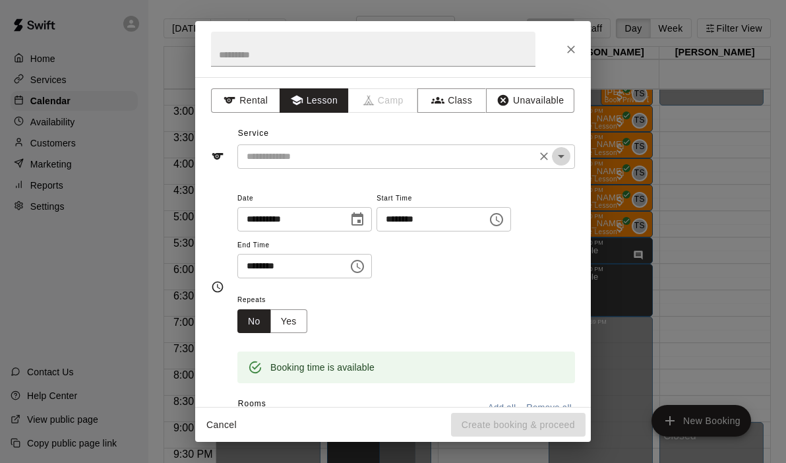
click at [567, 160] on icon "Open" at bounding box center [562, 156] width 16 height 16
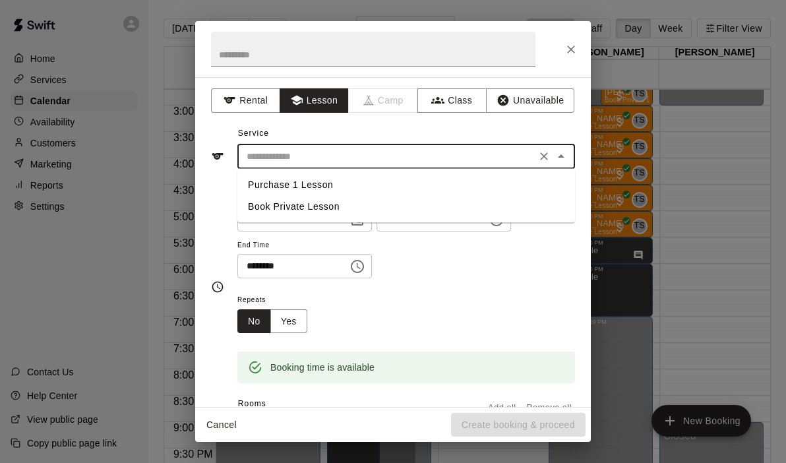
click at [323, 207] on li "Book Private Lesson" at bounding box center [406, 207] width 338 height 22
type input "**********"
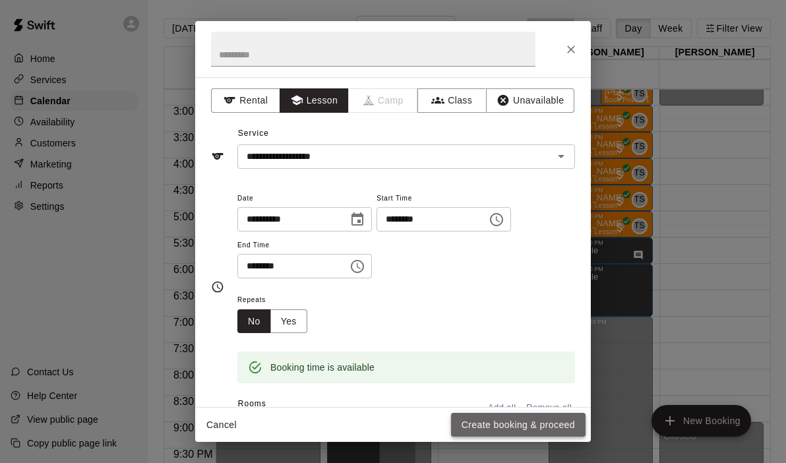
click at [496, 419] on button "Create booking & proceed" at bounding box center [518, 425] width 135 height 24
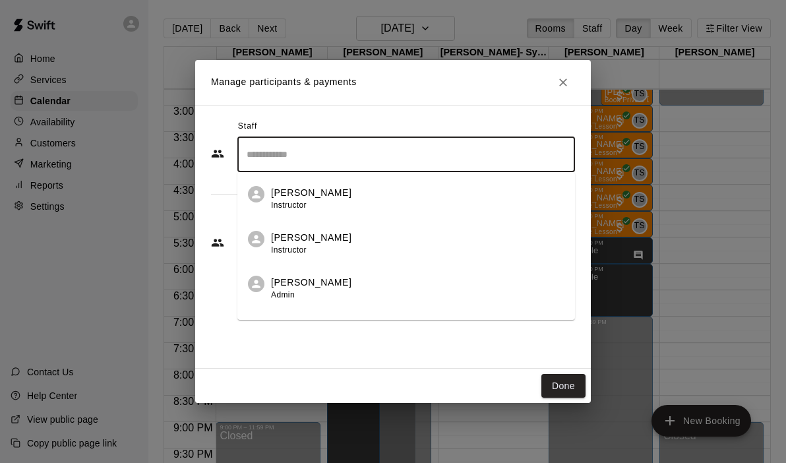
click at [340, 153] on input "Search staff" at bounding box center [406, 154] width 326 height 23
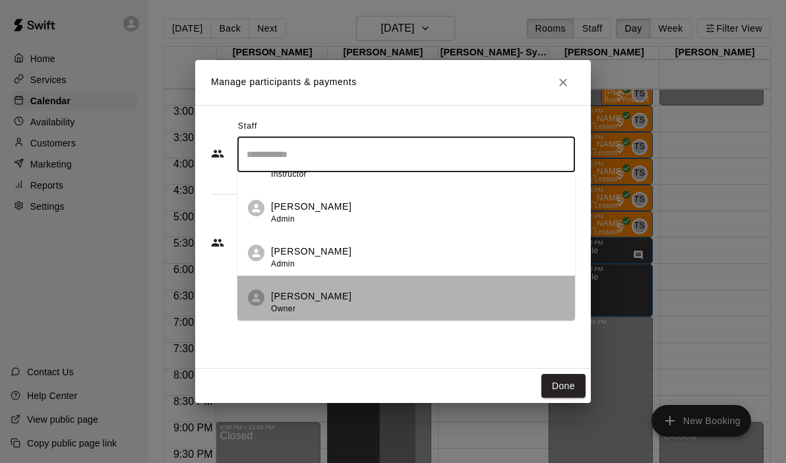
click at [311, 297] on p "[PERSON_NAME]" at bounding box center [311, 297] width 80 height 14
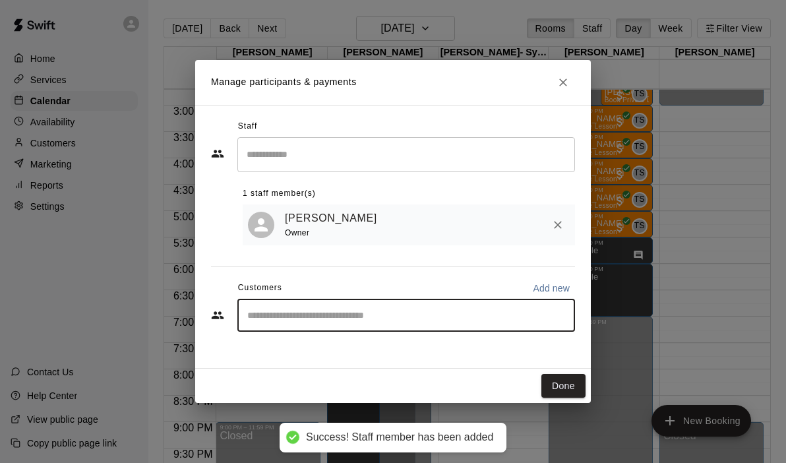
click at [296, 313] on input "Start typing to search customers..." at bounding box center [406, 315] width 326 height 13
type input "****"
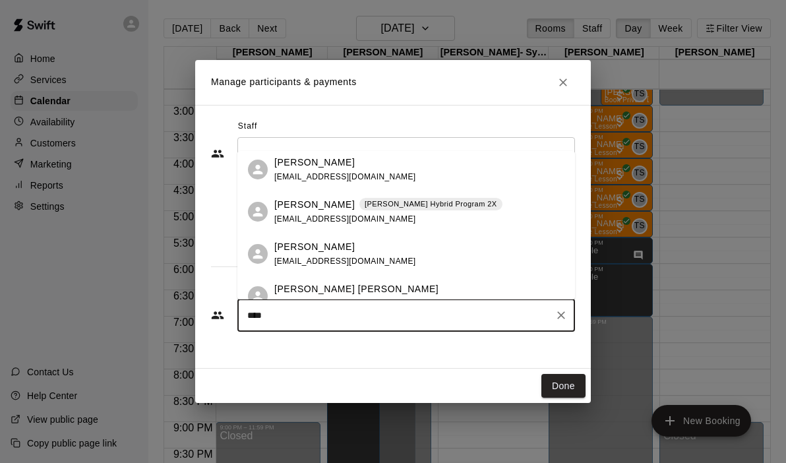
scroll to position [205, 0]
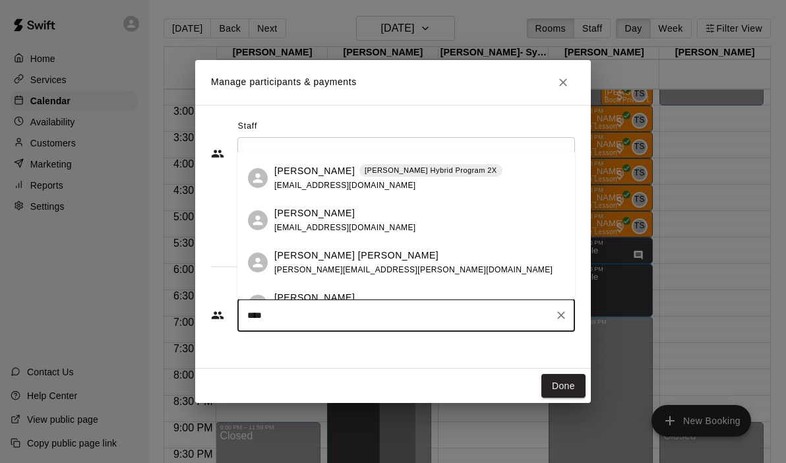
click at [311, 181] on span "[EMAIL_ADDRESS][DOMAIN_NAME]" at bounding box center [345, 185] width 142 height 9
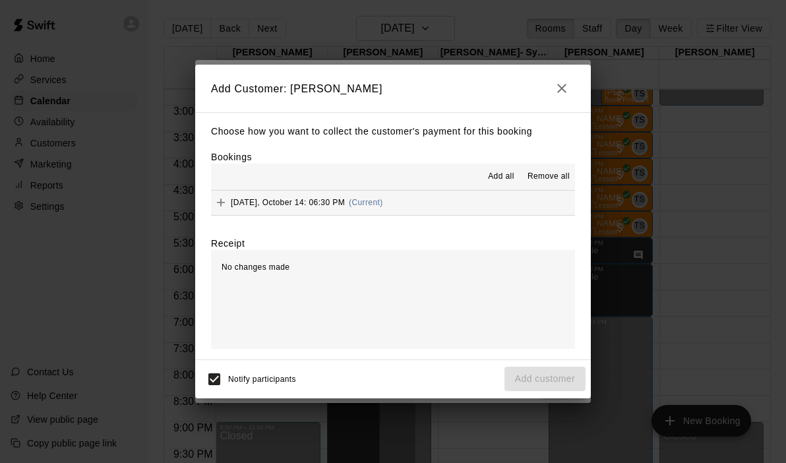
click at [280, 202] on span "[DATE], October 14: 06:30 PM" at bounding box center [288, 202] width 114 height 9
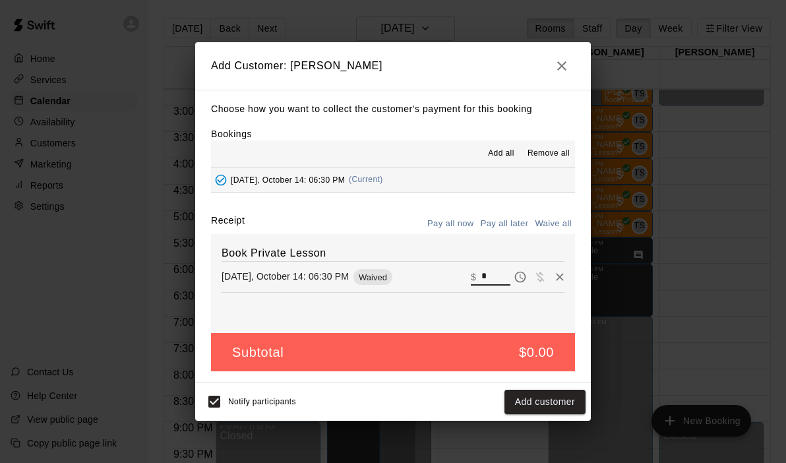
click at [492, 273] on input "*" at bounding box center [496, 277] width 29 height 17
type input "***"
click at [556, 406] on button "Checkout" at bounding box center [555, 402] width 62 height 24
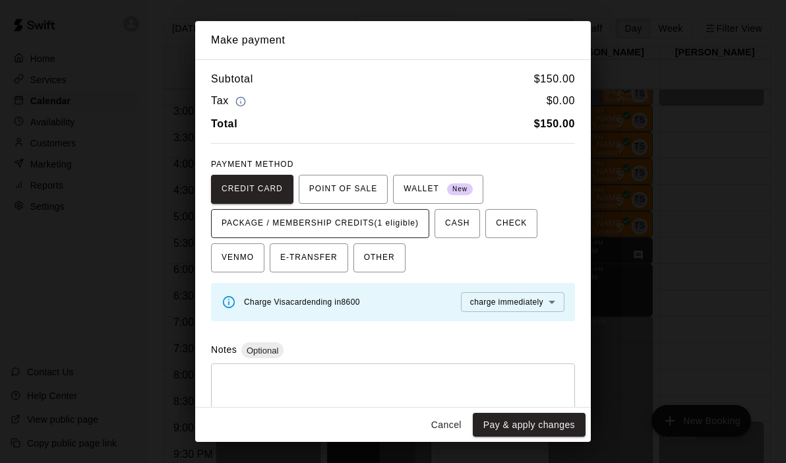
click at [404, 231] on span "PACKAGE / MEMBERSHIP CREDITS (1 eligible)" at bounding box center [320, 223] width 197 height 21
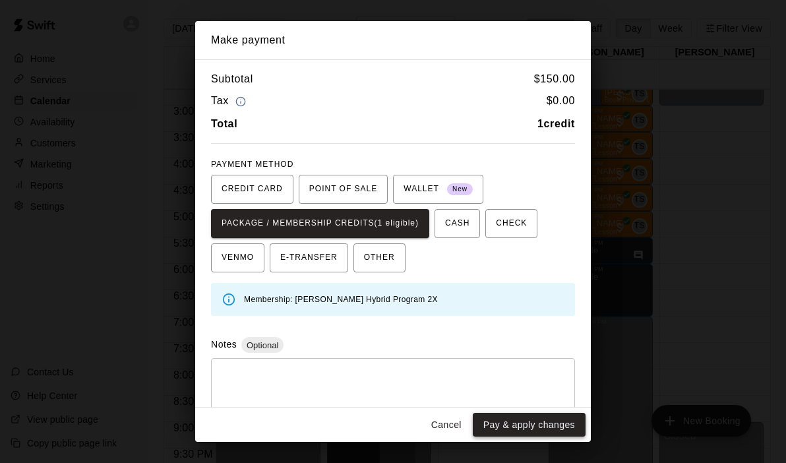
click at [488, 428] on button "Pay & apply changes" at bounding box center [529, 425] width 113 height 24
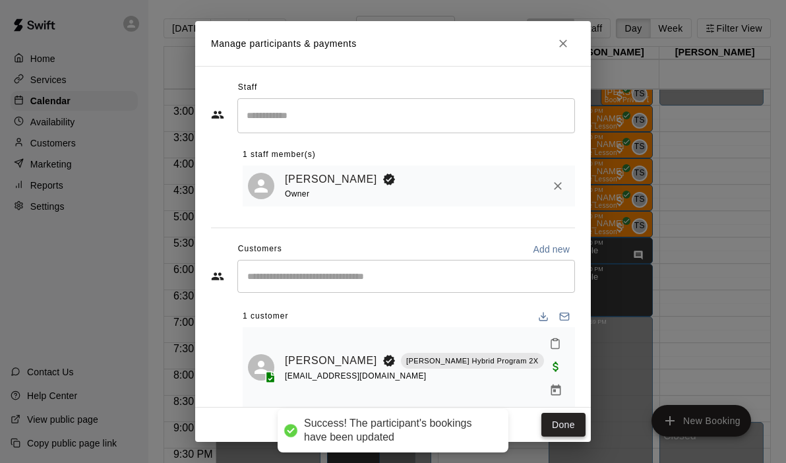
click at [559, 414] on button "Done" at bounding box center [564, 425] width 44 height 24
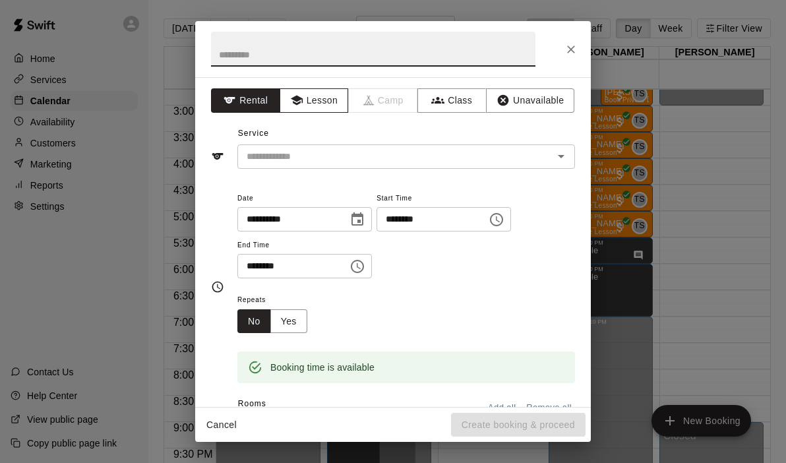
click at [301, 100] on icon "button" at bounding box center [296, 101] width 12 height 10
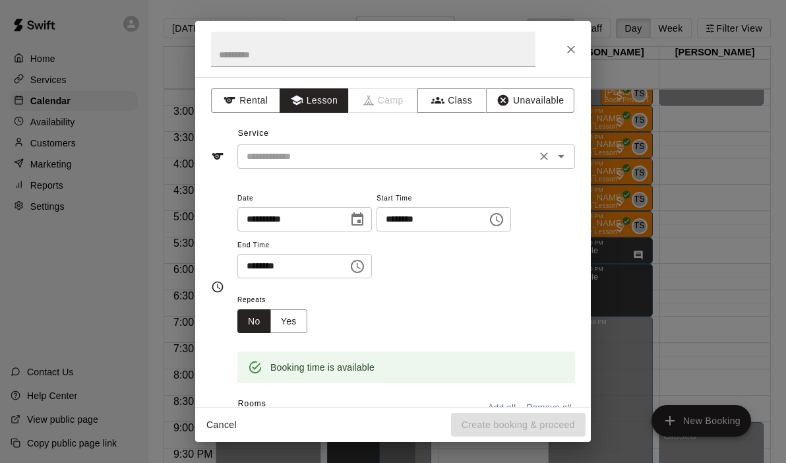
click at [571, 153] on div "​" at bounding box center [406, 156] width 338 height 24
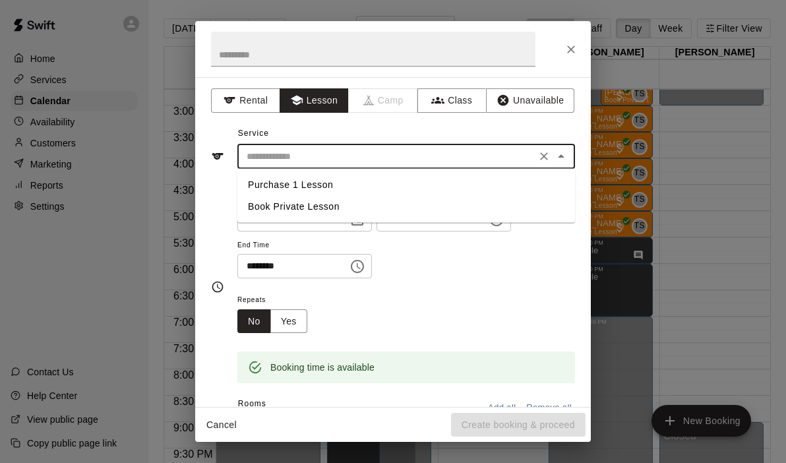
click at [339, 208] on li "Book Private Lesson" at bounding box center [406, 207] width 338 height 22
type input "**********"
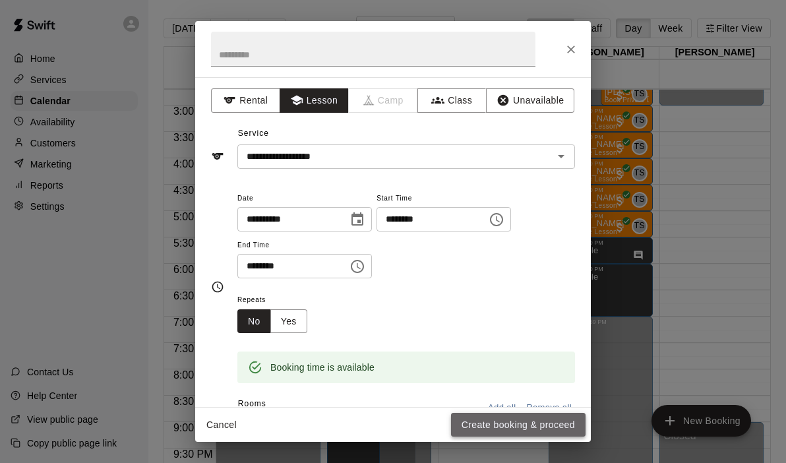
click at [491, 421] on button "Create booking & proceed" at bounding box center [518, 425] width 135 height 24
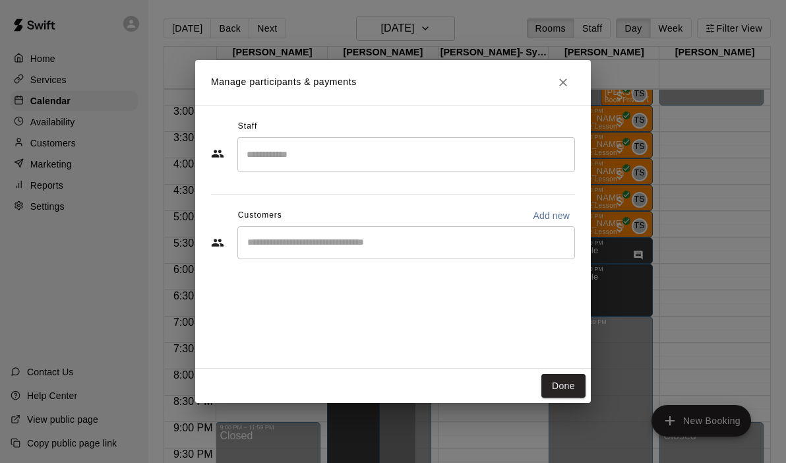
click at [373, 161] on input "Search staff" at bounding box center [406, 154] width 326 height 23
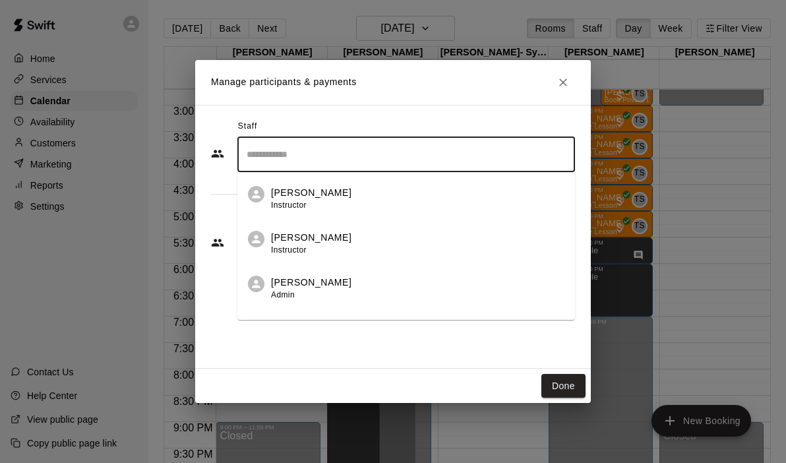
scroll to position [76, 0]
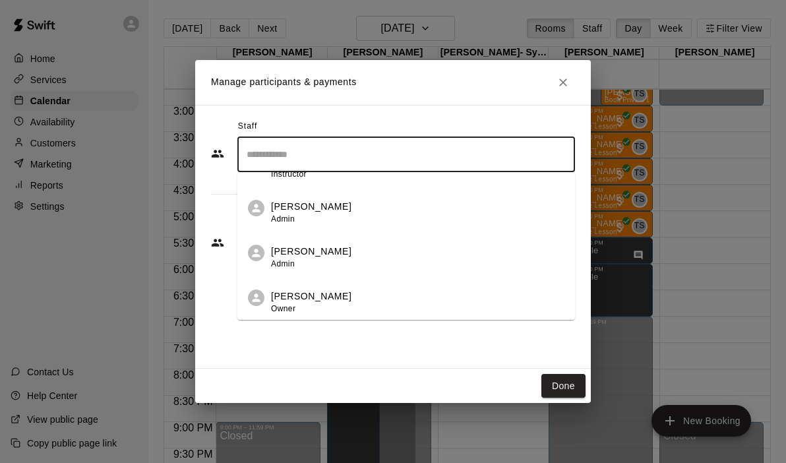
click at [337, 307] on div "[PERSON_NAME] Owner" at bounding box center [418, 303] width 294 height 26
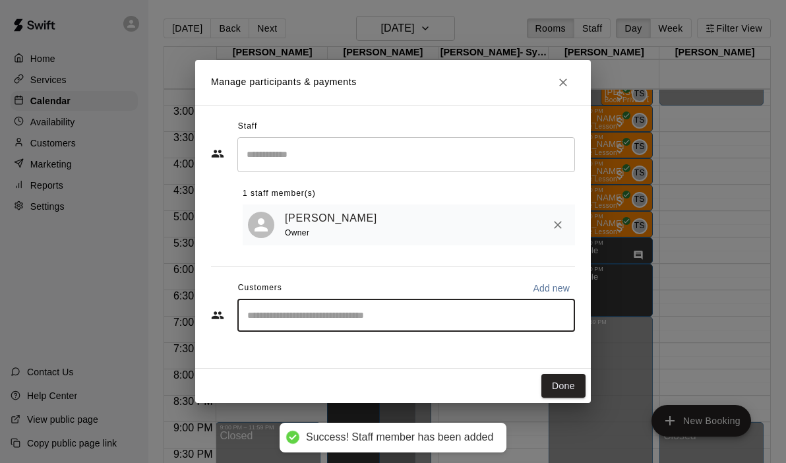
click at [330, 313] on input "Start typing to search customers..." at bounding box center [406, 315] width 326 height 13
type input "***"
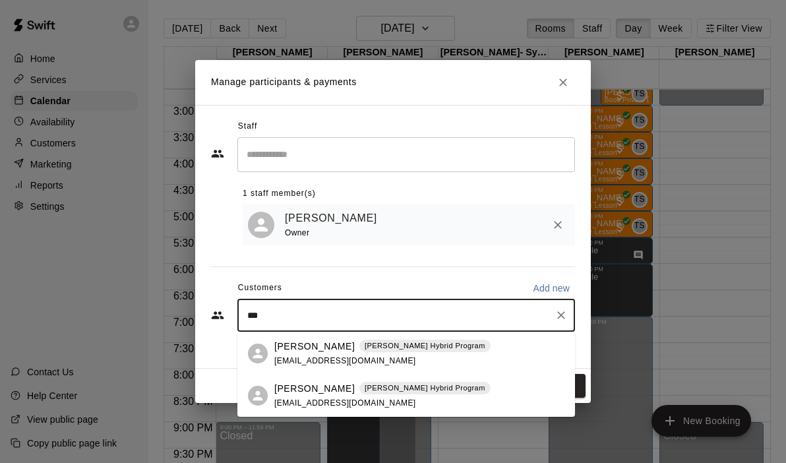
click at [311, 406] on span "[EMAIL_ADDRESS][DOMAIN_NAME]" at bounding box center [345, 402] width 142 height 9
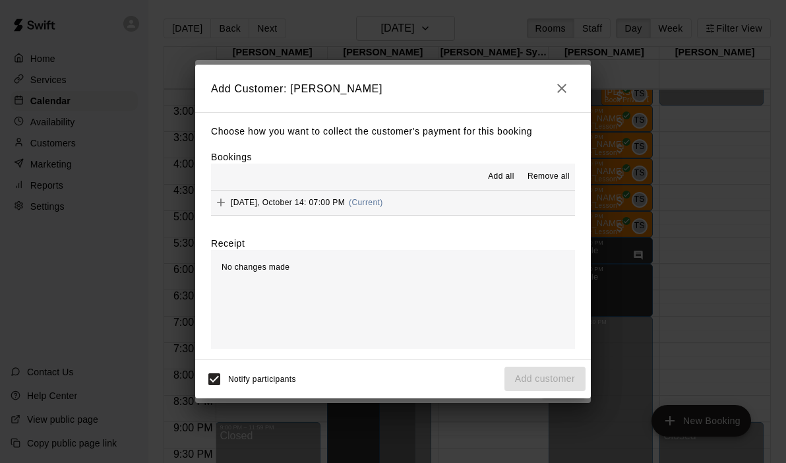
click at [429, 203] on button "[DATE], October 14: 07:00 PM (Current)" at bounding box center [393, 203] width 364 height 24
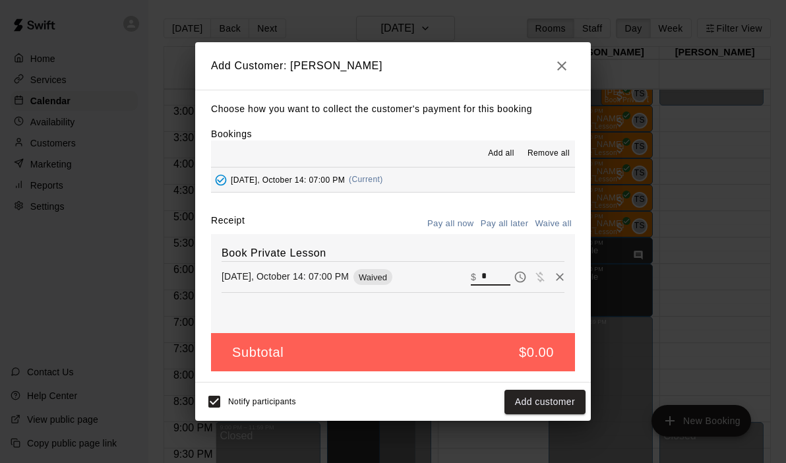
click at [501, 282] on input "*" at bounding box center [496, 277] width 29 height 17
type input "***"
click at [548, 410] on button "Checkout" at bounding box center [555, 402] width 62 height 24
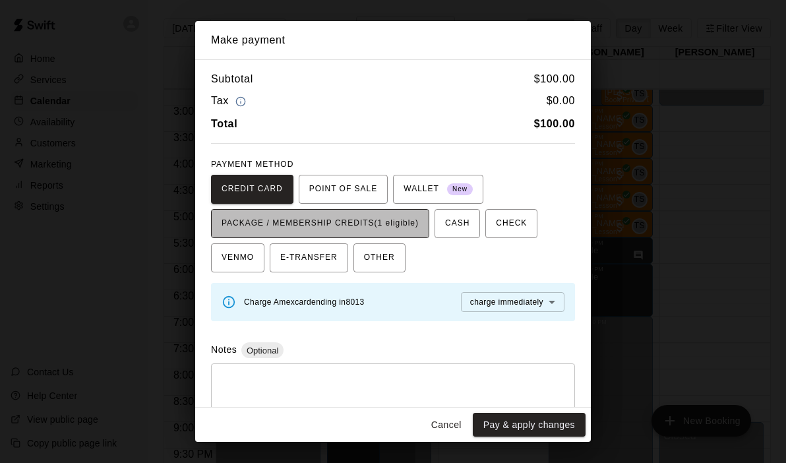
click at [402, 232] on span "PACKAGE / MEMBERSHIP CREDITS (1 eligible)" at bounding box center [320, 223] width 197 height 21
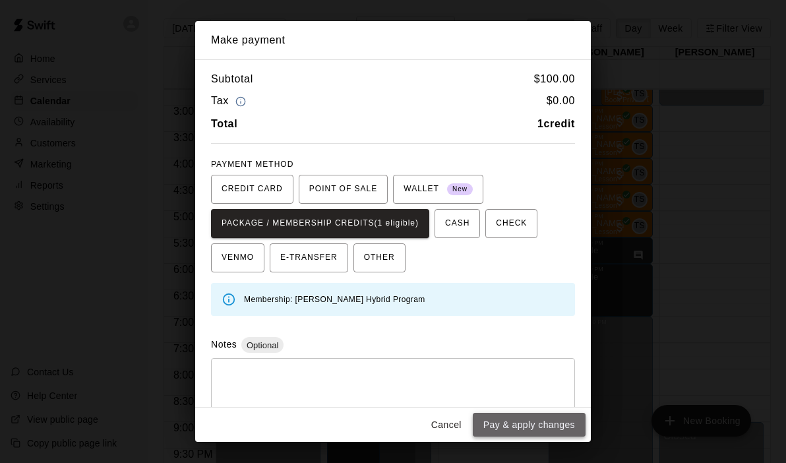
click at [515, 427] on button "Pay & apply changes" at bounding box center [529, 425] width 113 height 24
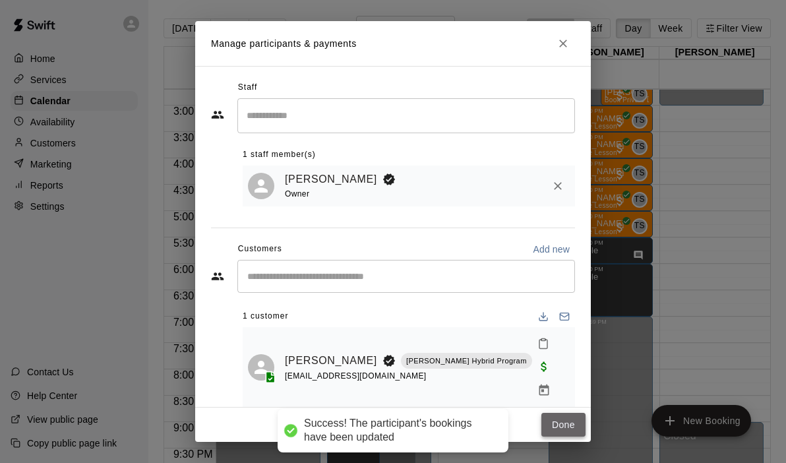
click at [571, 416] on button "Done" at bounding box center [564, 425] width 44 height 24
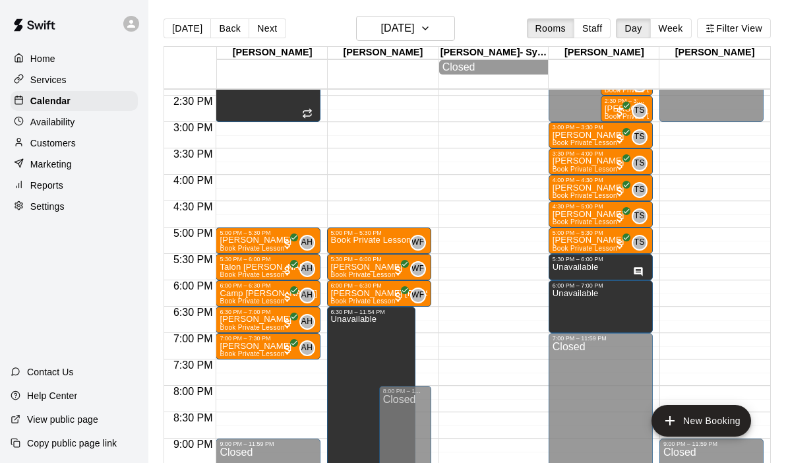
scroll to position [768, 0]
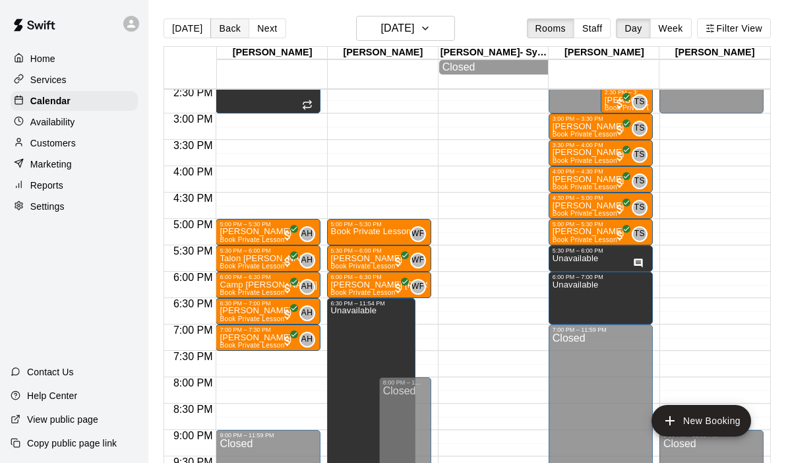
click at [229, 24] on button "Back" at bounding box center [229, 28] width 39 height 20
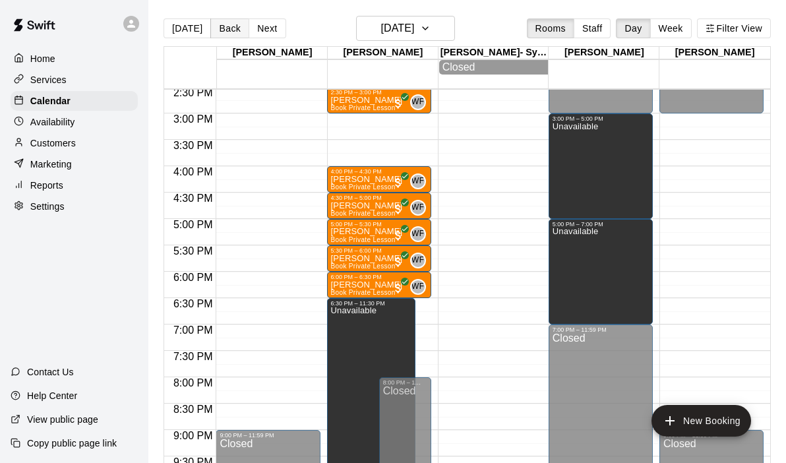
click at [229, 24] on button "Back" at bounding box center [229, 28] width 39 height 20
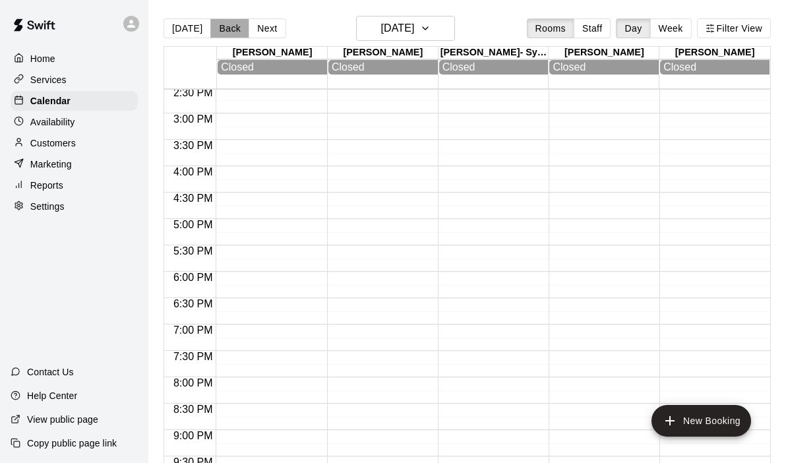
click at [229, 24] on button "Back" at bounding box center [229, 28] width 39 height 20
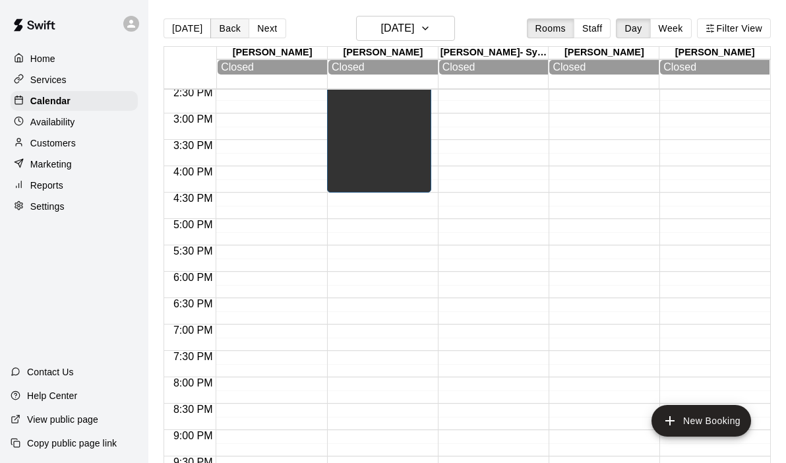
click at [229, 24] on button "Back" at bounding box center [229, 28] width 39 height 20
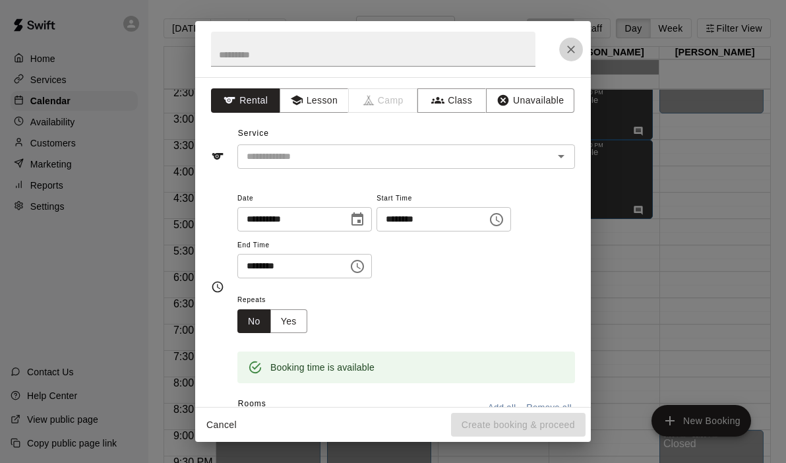
click at [569, 46] on icon "Close" at bounding box center [571, 49] width 13 height 13
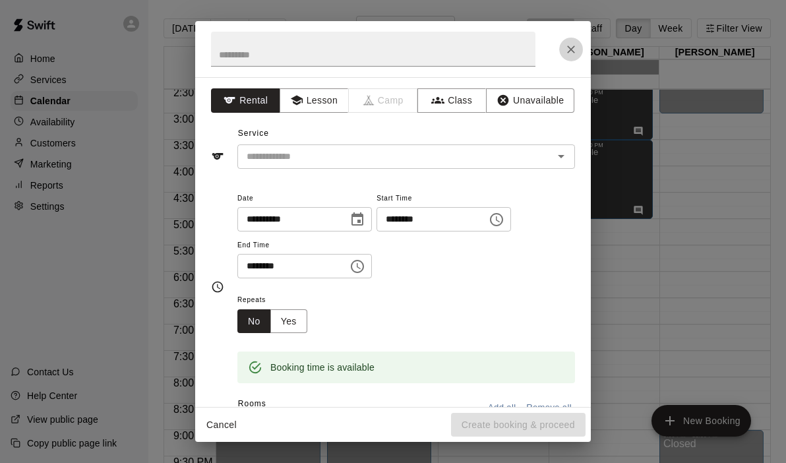
click at [570, 46] on icon "Close" at bounding box center [571, 49] width 13 height 13
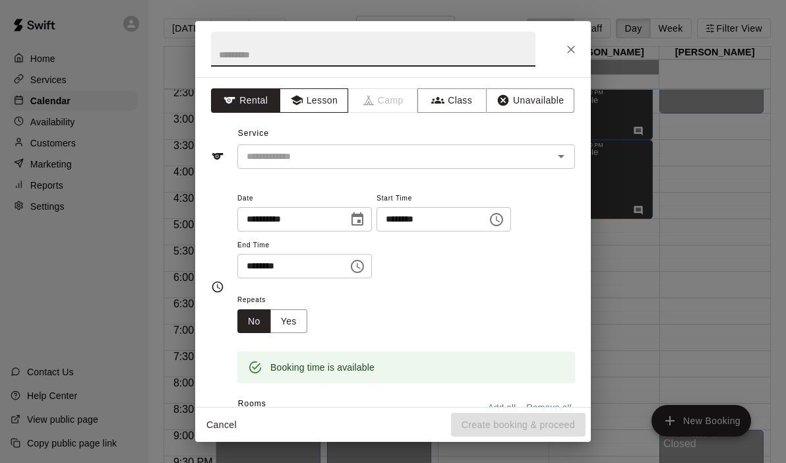
click at [317, 108] on button "Lesson" at bounding box center [314, 100] width 69 height 24
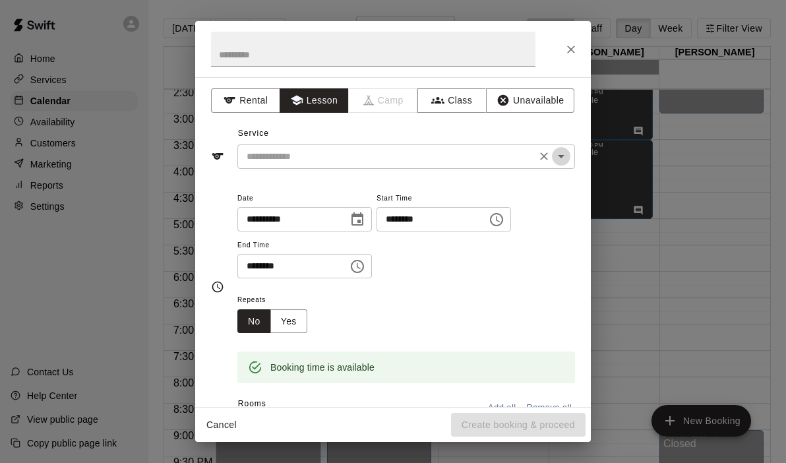
click at [564, 158] on icon "Open" at bounding box center [562, 156] width 16 height 16
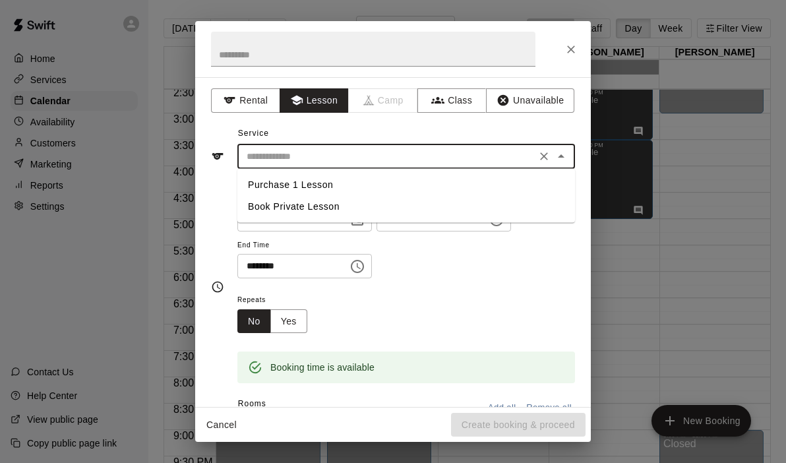
click at [284, 208] on li "Book Private Lesson" at bounding box center [406, 207] width 338 height 22
type input "**********"
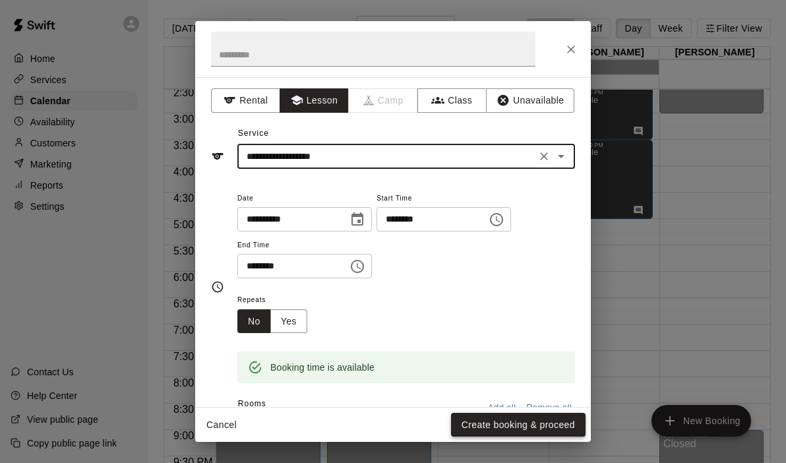
click at [481, 419] on button "Create booking & proceed" at bounding box center [518, 425] width 135 height 24
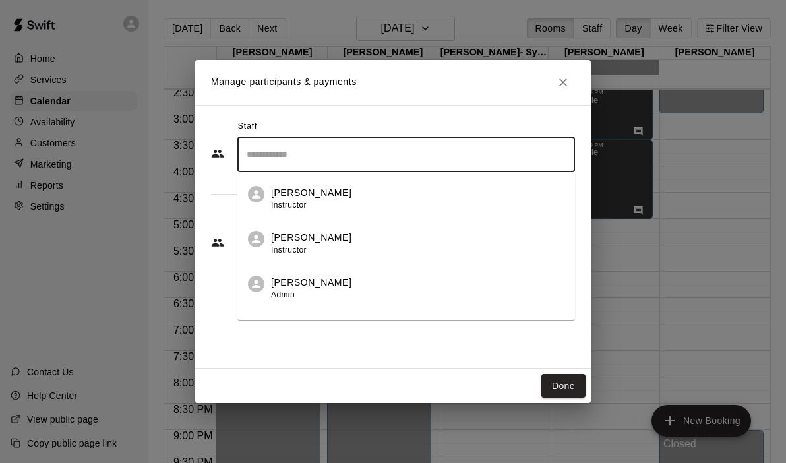
click at [326, 158] on input "Search staff" at bounding box center [406, 154] width 326 height 23
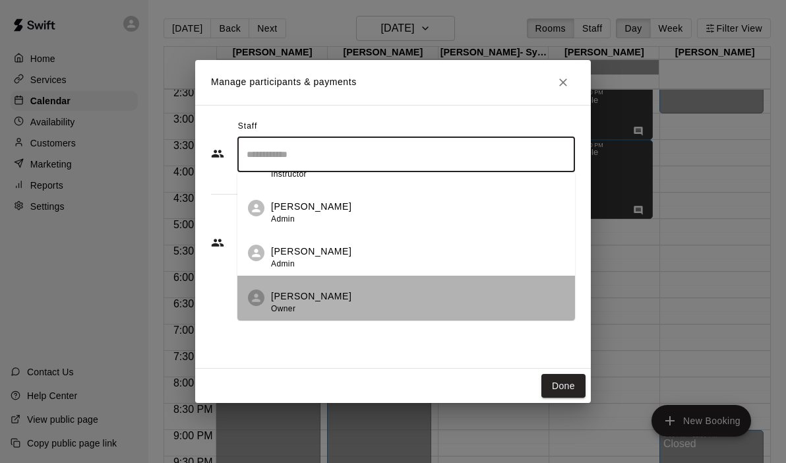
click at [315, 300] on p "[PERSON_NAME]" at bounding box center [311, 297] width 80 height 14
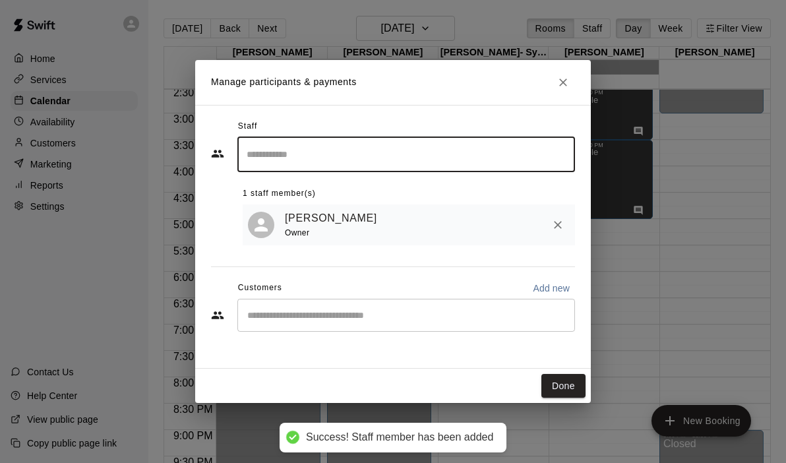
click at [303, 327] on div "​" at bounding box center [406, 315] width 338 height 33
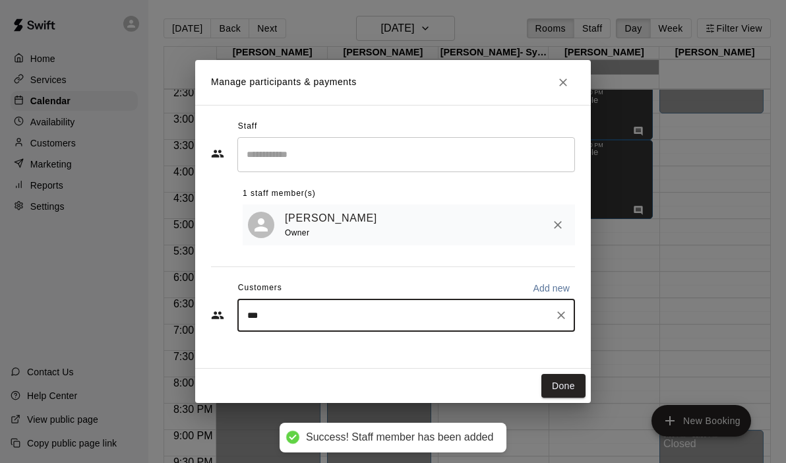
type input "****"
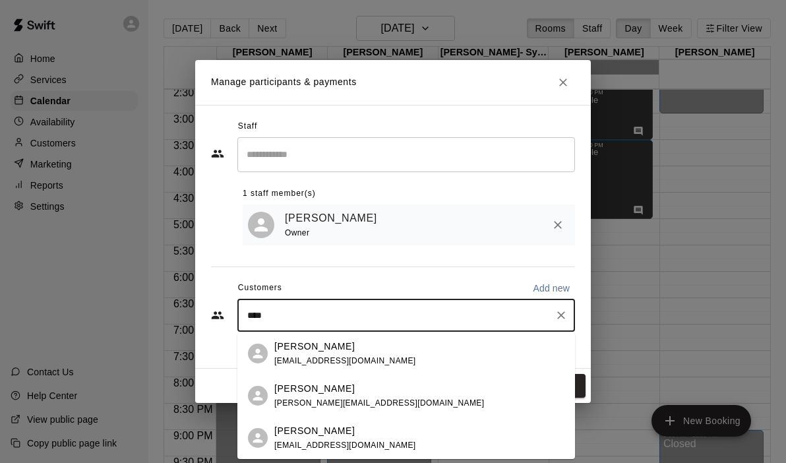
click at [343, 428] on div "[PERSON_NAME]" at bounding box center [345, 431] width 142 height 14
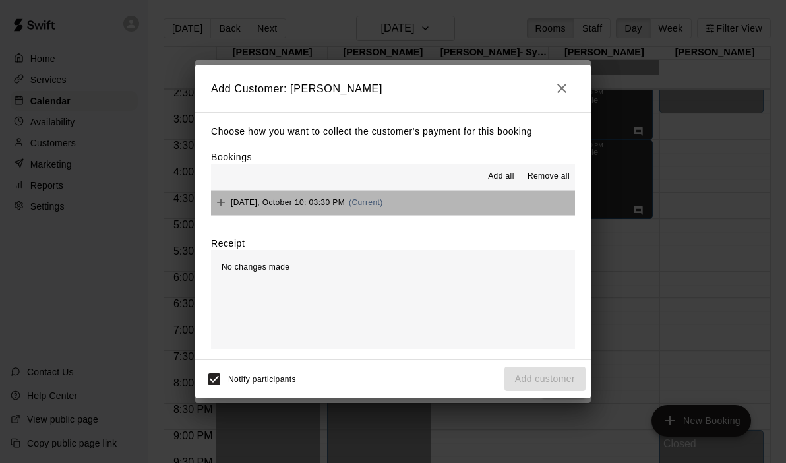
click at [426, 193] on button "[DATE], October 10: 03:30 PM (Current)" at bounding box center [393, 203] width 364 height 24
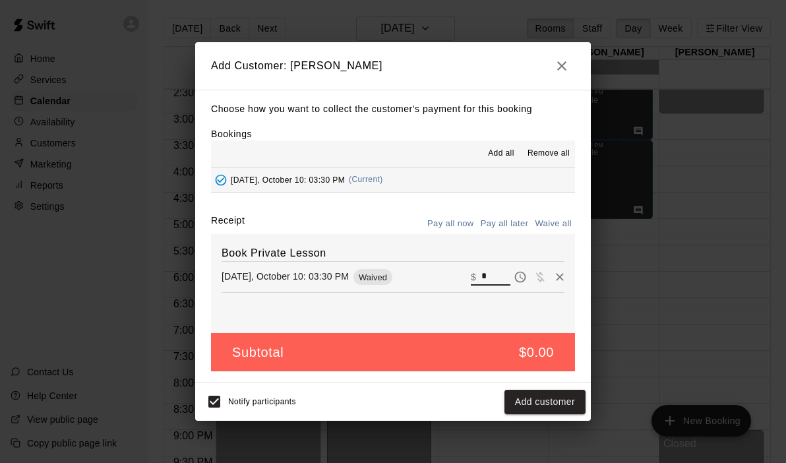
click at [495, 279] on input "*" at bounding box center [496, 277] width 29 height 17
type input "**"
click at [555, 395] on button "Checkout" at bounding box center [555, 402] width 62 height 24
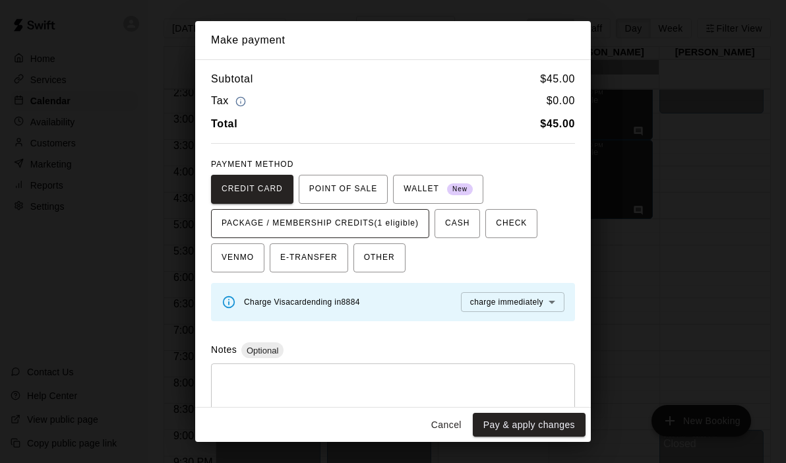
click at [412, 229] on span "PACKAGE / MEMBERSHIP CREDITS (1 eligible)" at bounding box center [320, 223] width 197 height 21
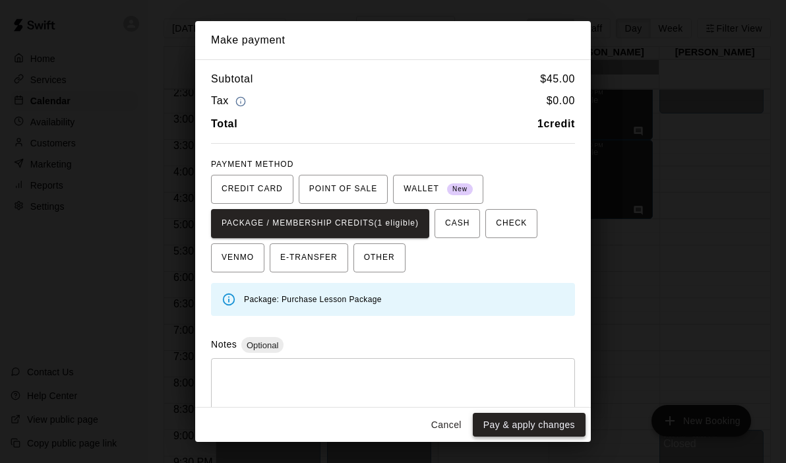
click at [516, 423] on button "Pay & apply changes" at bounding box center [529, 425] width 113 height 24
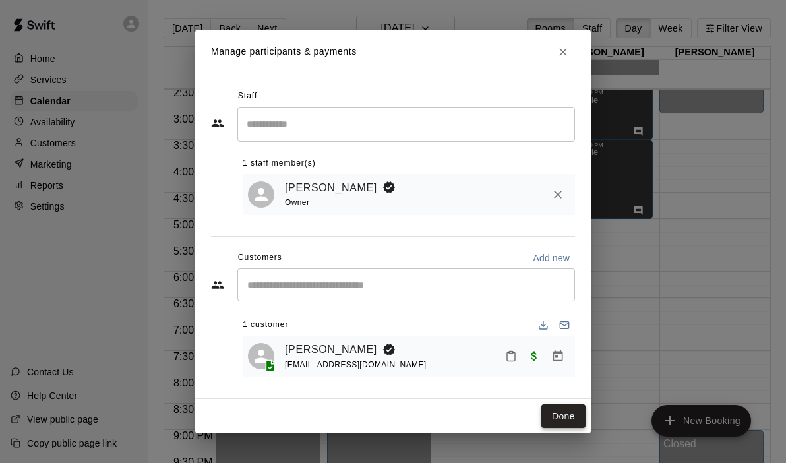
click at [566, 414] on button "Done" at bounding box center [564, 416] width 44 height 24
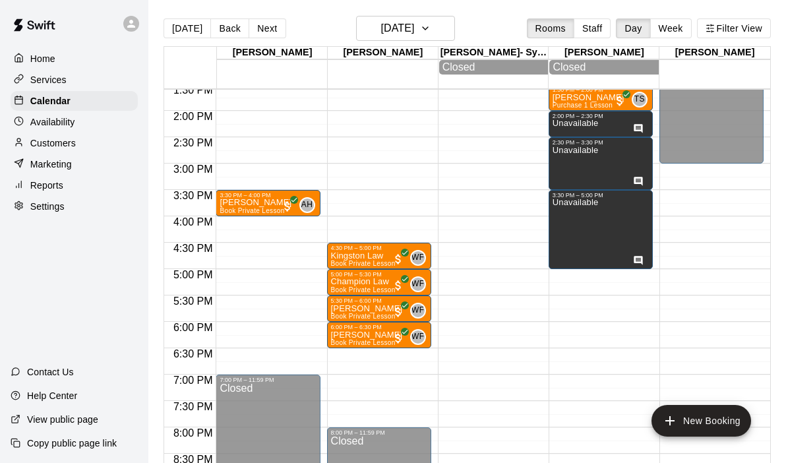
scroll to position [709, 0]
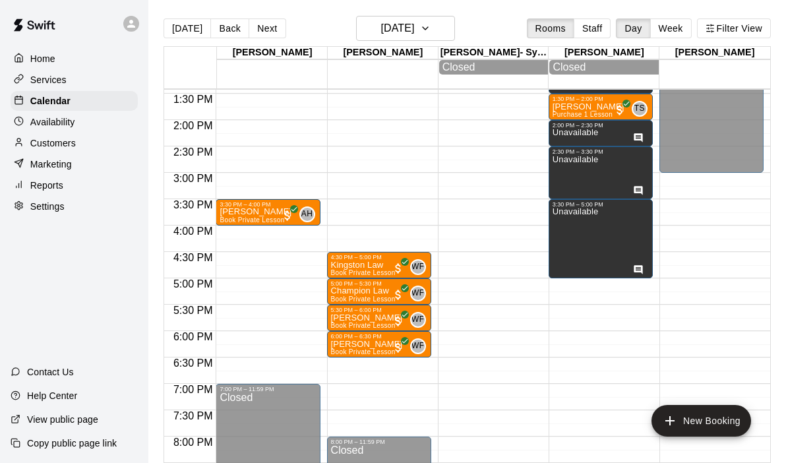
click at [261, 236] on div "12:00 AM – 9:00 AM Closed 11:00 AM – 12:00 PM Unavailable 3:30 PM – 4:00 PM [PE…" at bounding box center [268, 14] width 104 height 1267
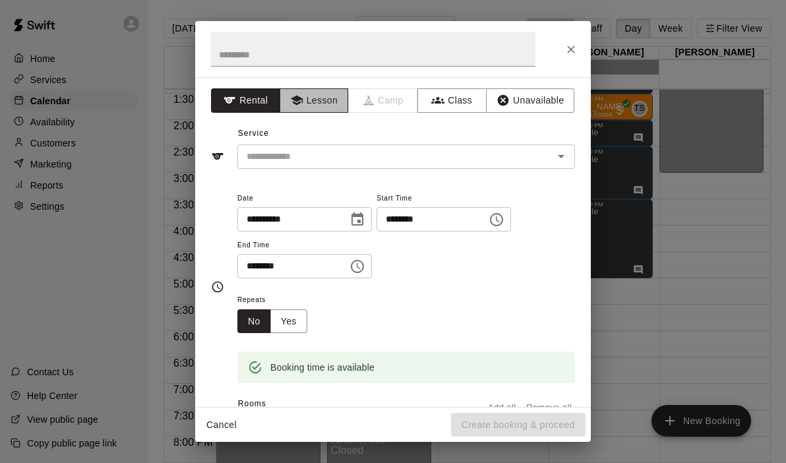
click at [327, 106] on button "Lesson" at bounding box center [314, 100] width 69 height 24
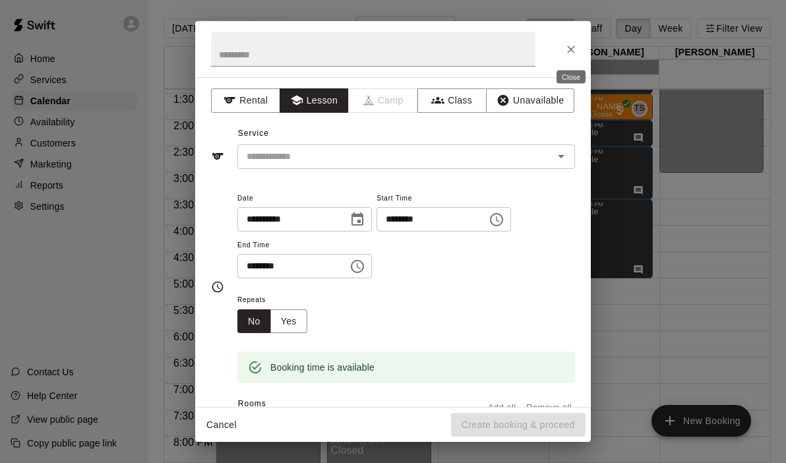
click at [571, 42] on button "Close" at bounding box center [571, 50] width 24 height 24
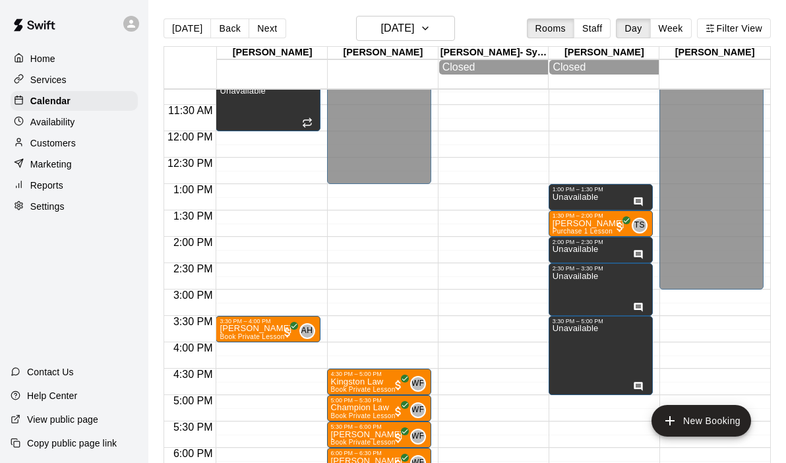
scroll to position [578, 0]
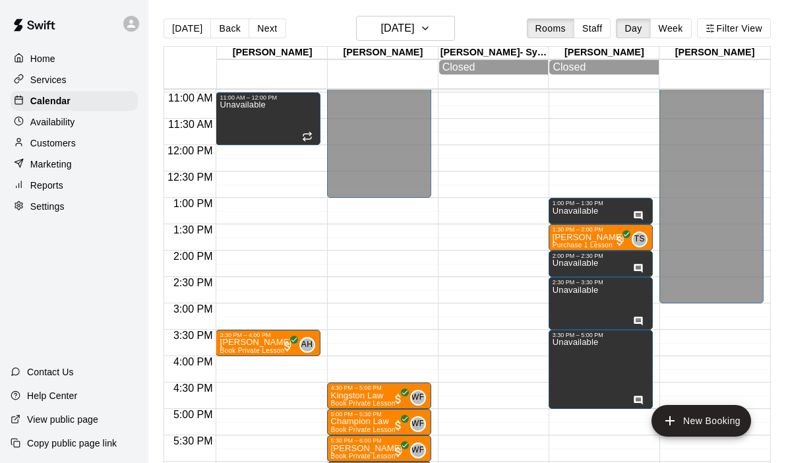
click at [232, 182] on div "12:00 AM – 9:00 AM Closed 11:00 AM – 12:00 PM Unavailable 3:30 PM – 4:00 PM [PE…" at bounding box center [268, 145] width 104 height 1267
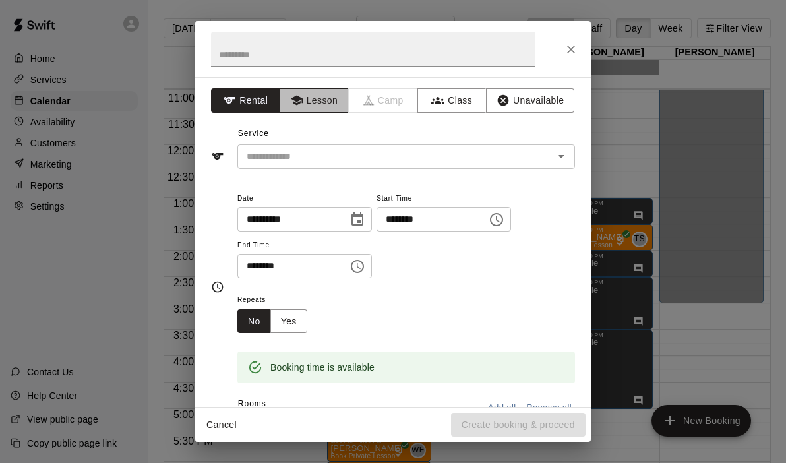
click at [313, 94] on button "Lesson" at bounding box center [314, 100] width 69 height 24
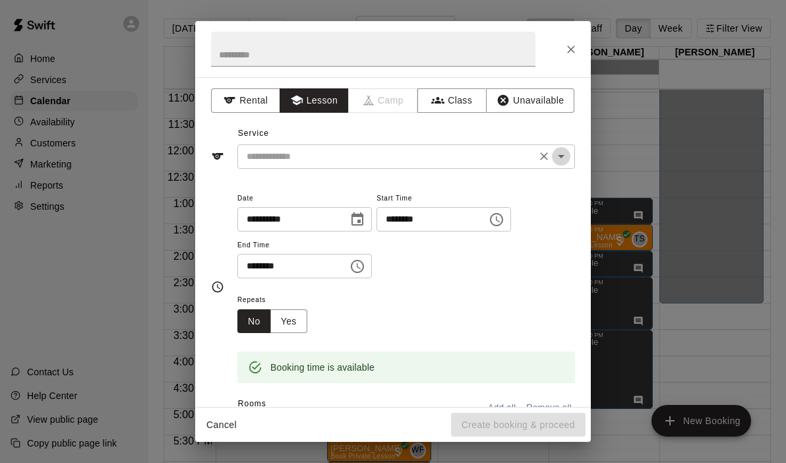
click at [562, 154] on icon "Open" at bounding box center [562, 156] width 16 height 16
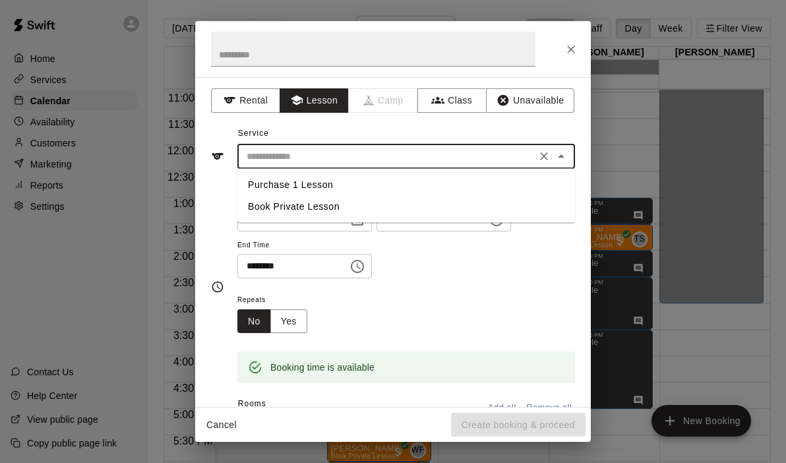
click at [281, 203] on li "Book Private Lesson" at bounding box center [406, 207] width 338 height 22
type input "**********"
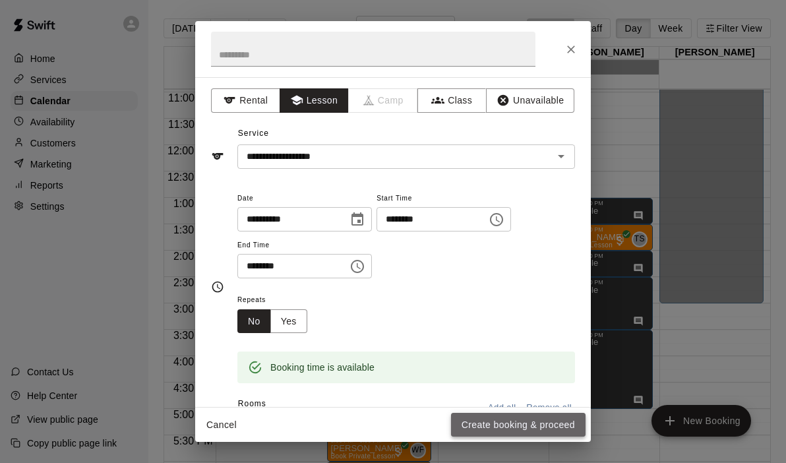
click at [505, 419] on button "Create booking & proceed" at bounding box center [518, 425] width 135 height 24
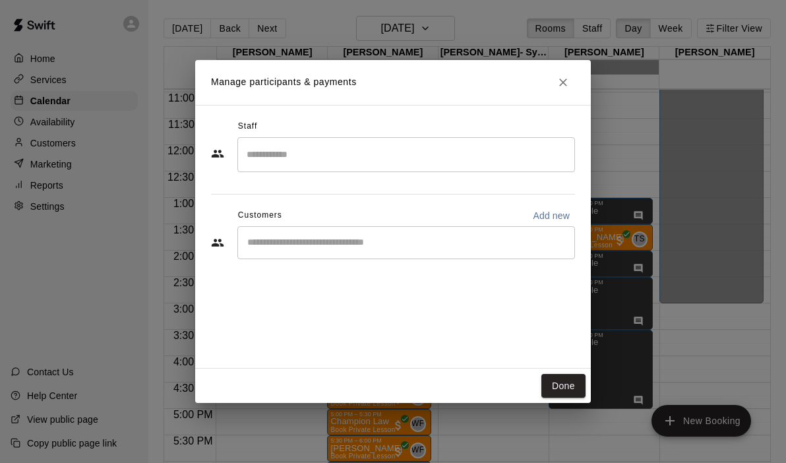
click at [360, 152] on input "Search staff" at bounding box center [406, 154] width 326 height 23
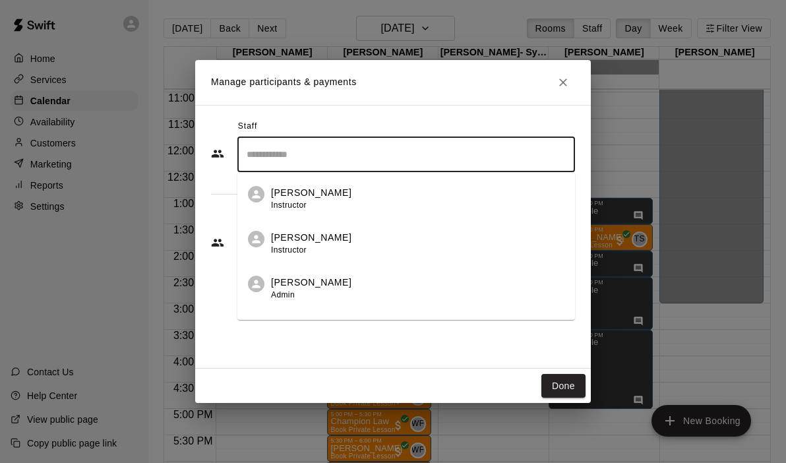
scroll to position [76, 0]
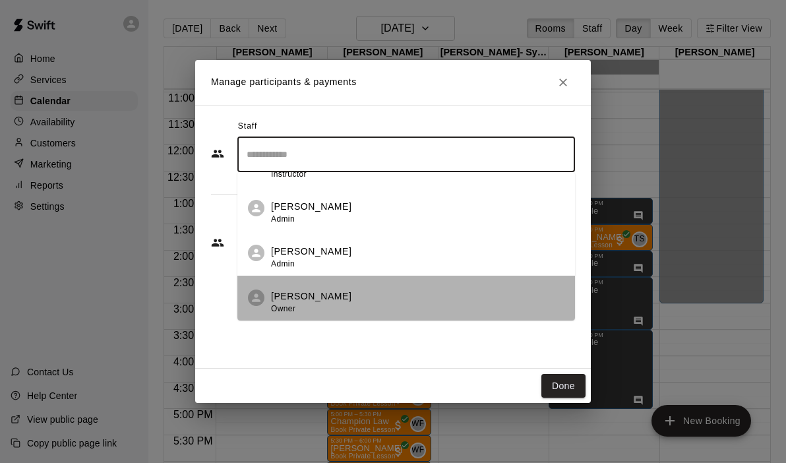
click at [318, 281] on li "[PERSON_NAME] Owner" at bounding box center [406, 298] width 338 height 45
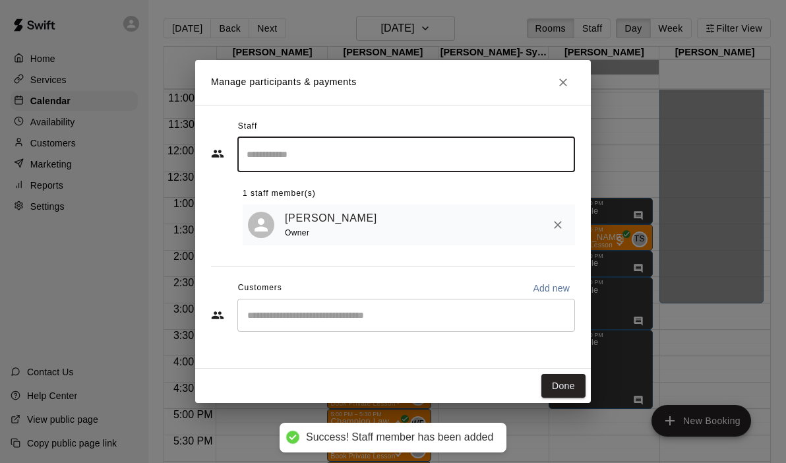
click at [305, 310] on input "Start typing to search customers..." at bounding box center [406, 315] width 326 height 13
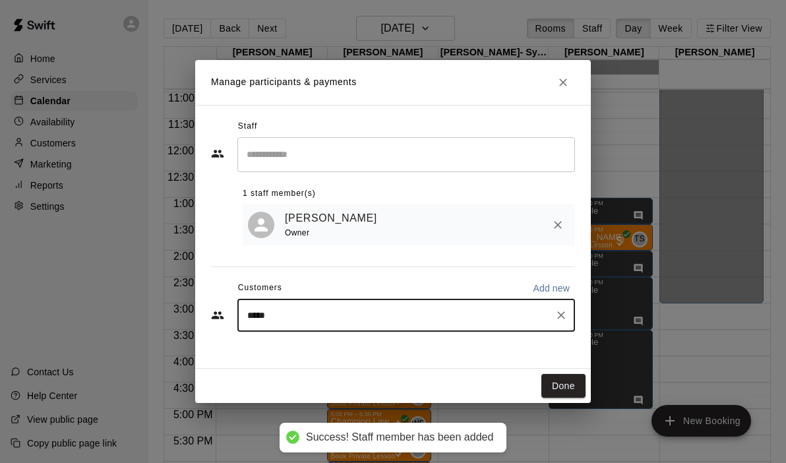
type input "******"
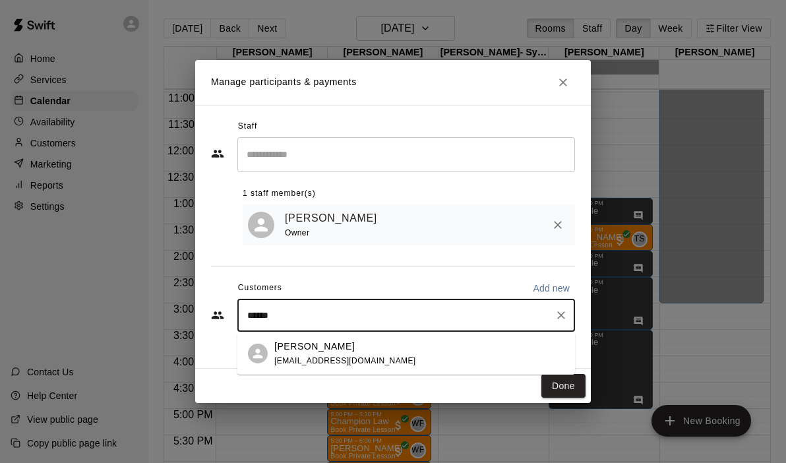
click at [315, 351] on p "[PERSON_NAME]" at bounding box center [314, 347] width 80 height 14
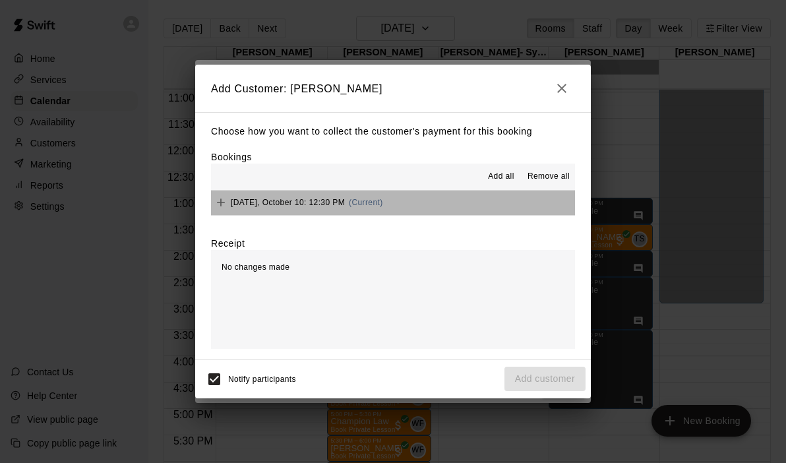
click at [423, 210] on button "[DATE], October 10: 12:30 PM (Current)" at bounding box center [393, 203] width 364 height 24
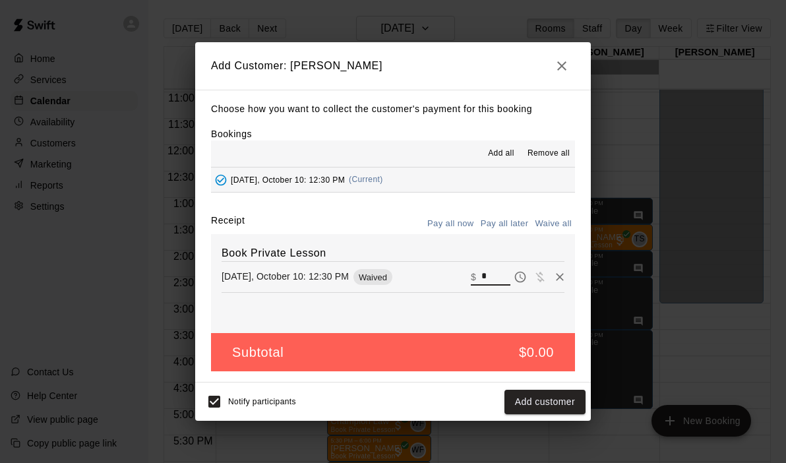
click at [495, 281] on input "*" at bounding box center [496, 277] width 29 height 17
type input "**"
click at [561, 403] on button "Checkout" at bounding box center [555, 402] width 62 height 24
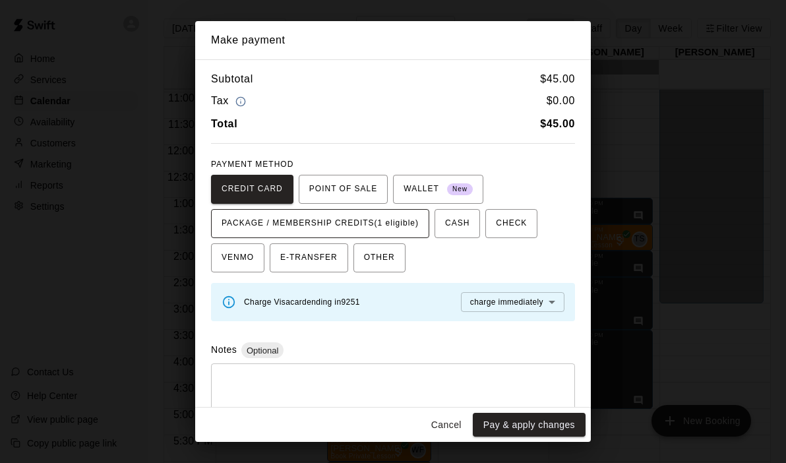
click at [413, 232] on span "PACKAGE / MEMBERSHIP CREDITS (1 eligible)" at bounding box center [320, 223] width 197 height 21
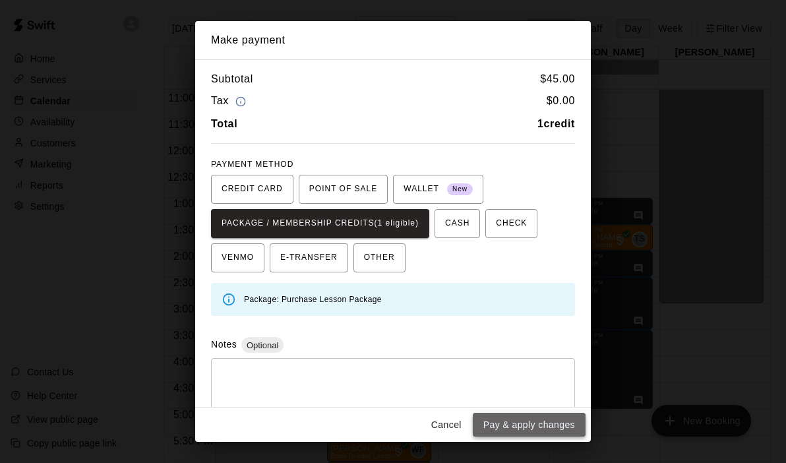
click at [511, 419] on button "Pay & apply changes" at bounding box center [529, 425] width 113 height 24
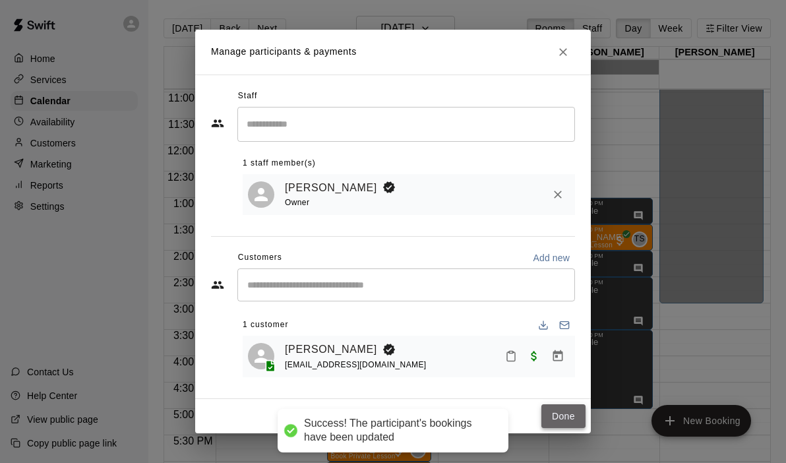
click at [576, 416] on button "Done" at bounding box center [564, 416] width 44 height 24
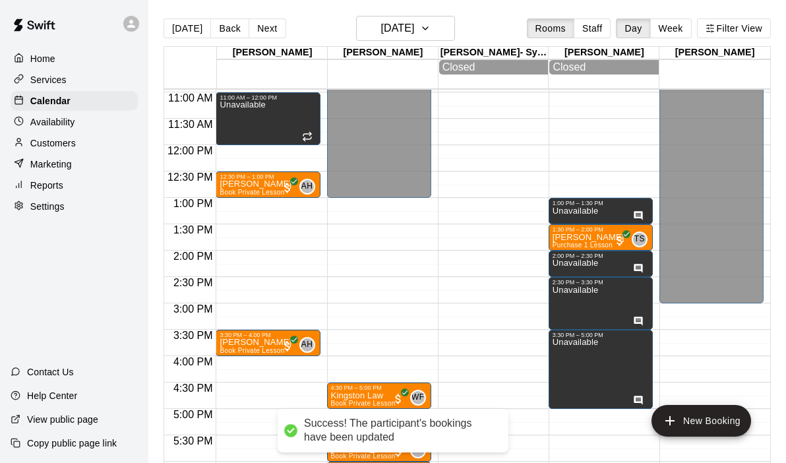
click at [265, 152] on div "12:00 AM – 9:00 AM Closed 11:00 AM – 12:00 PM Unavailable 12:30 PM – 1:00 PM [P…" at bounding box center [268, 145] width 104 height 1267
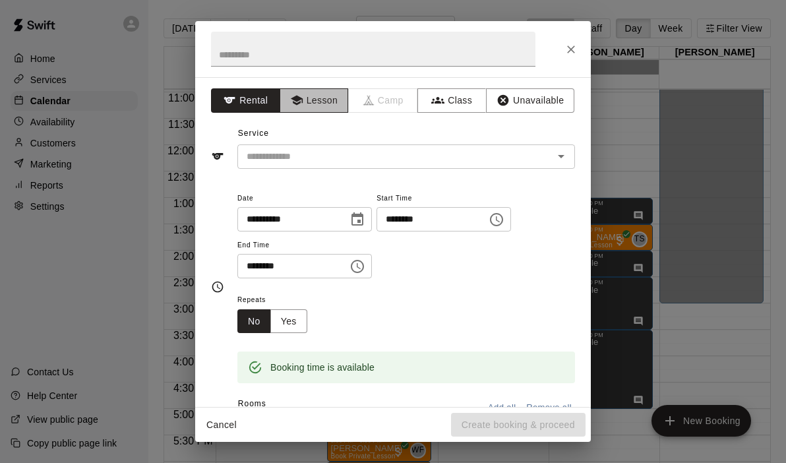
click at [323, 106] on button "Lesson" at bounding box center [314, 100] width 69 height 24
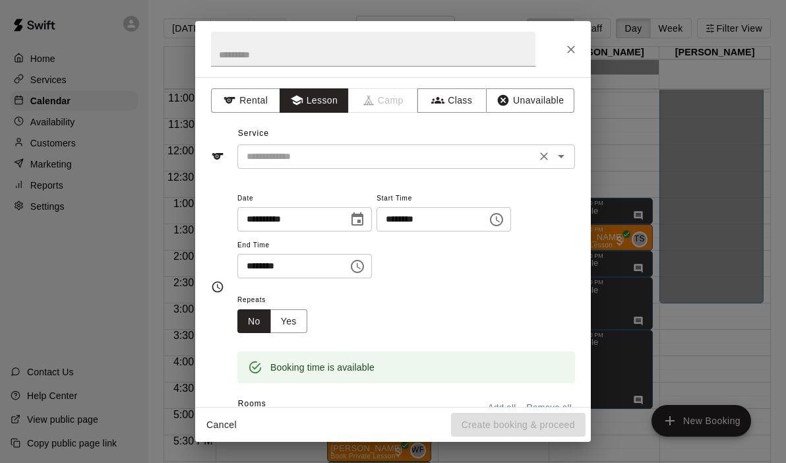
click at [559, 152] on icon "Open" at bounding box center [562, 156] width 16 height 16
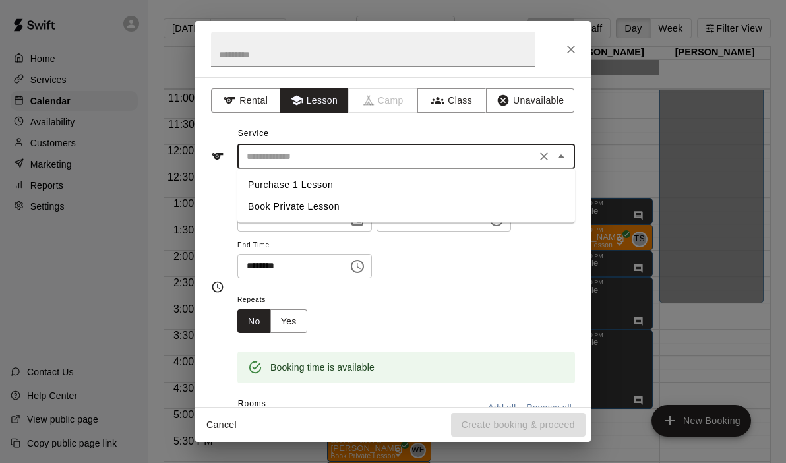
click at [263, 216] on li "Book Private Lesson" at bounding box center [406, 207] width 338 height 22
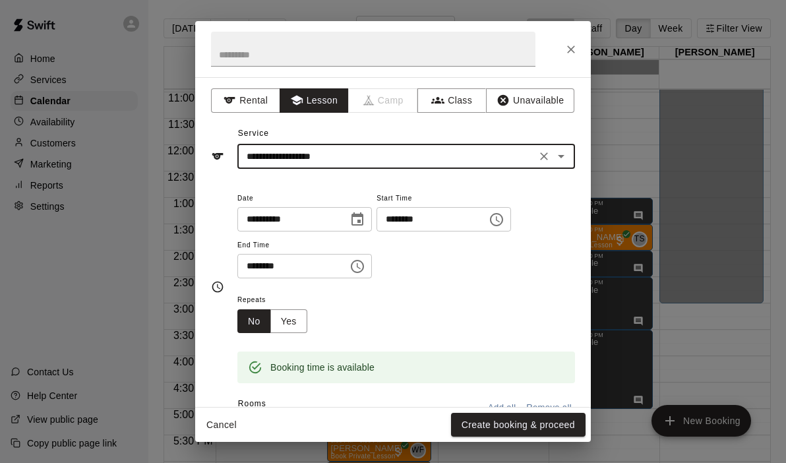
click at [558, 159] on icon "Open" at bounding box center [562, 156] width 16 height 16
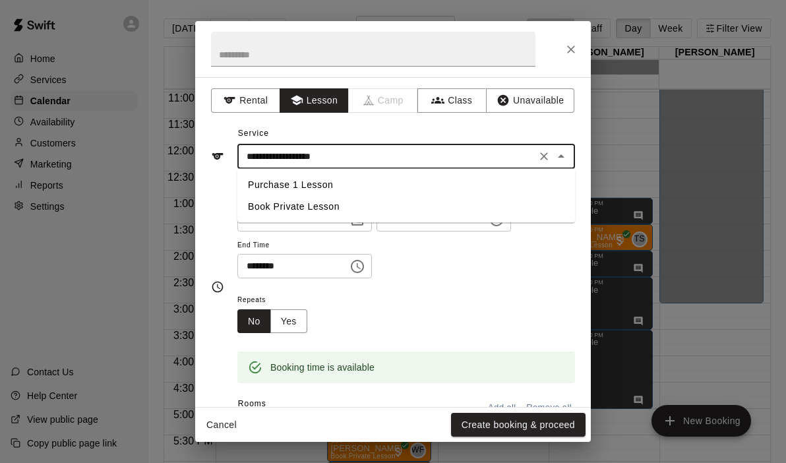
click at [305, 179] on li "Purchase 1 Lesson" at bounding box center [406, 185] width 338 height 22
type input "**********"
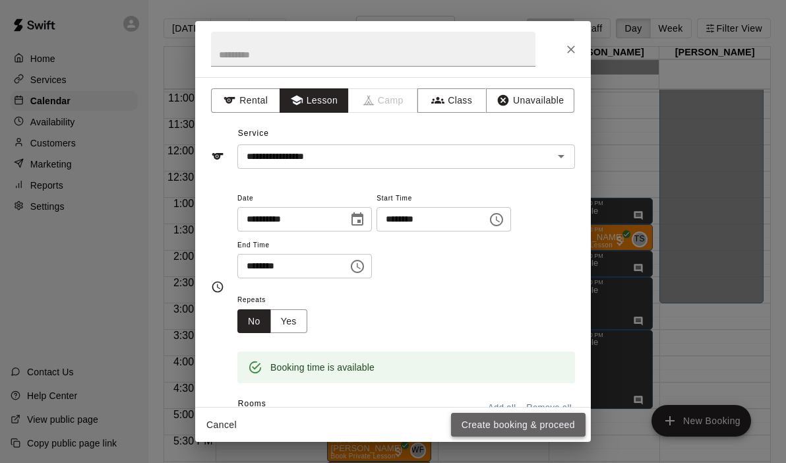
click at [484, 430] on button "Create booking & proceed" at bounding box center [518, 425] width 135 height 24
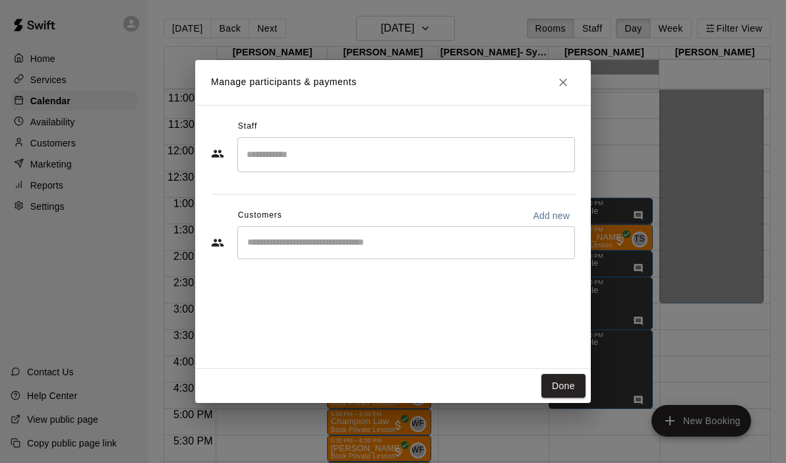
click at [346, 166] on div "​" at bounding box center [406, 154] width 338 height 35
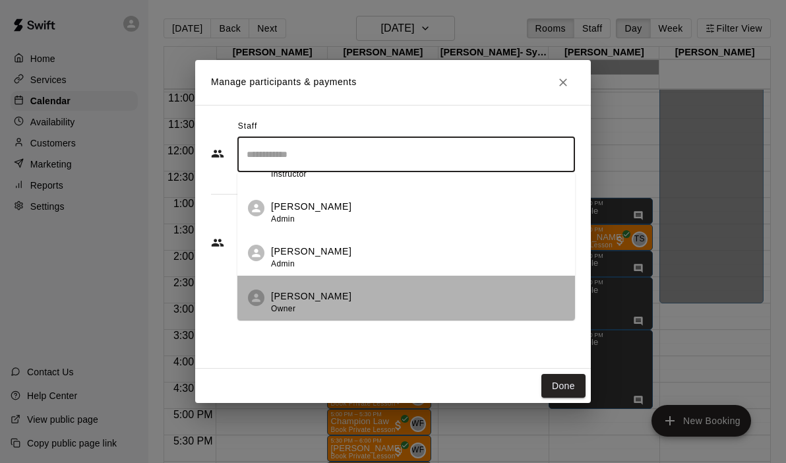
click at [336, 286] on li "[PERSON_NAME] Owner" at bounding box center [406, 298] width 338 height 45
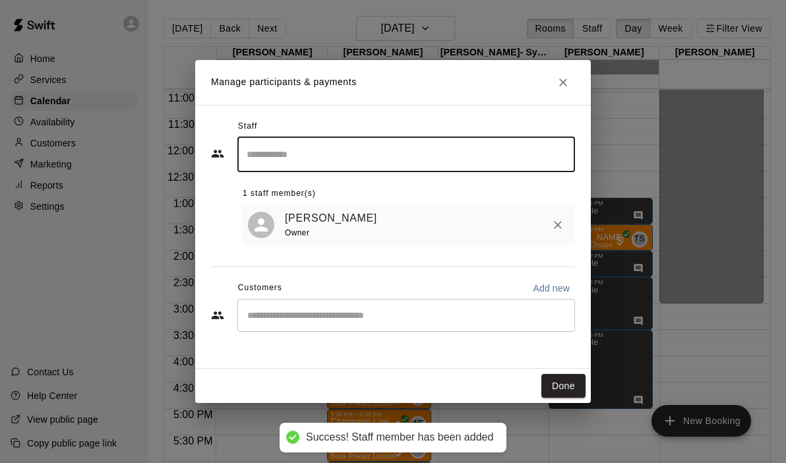
click at [314, 327] on div "​" at bounding box center [406, 315] width 338 height 33
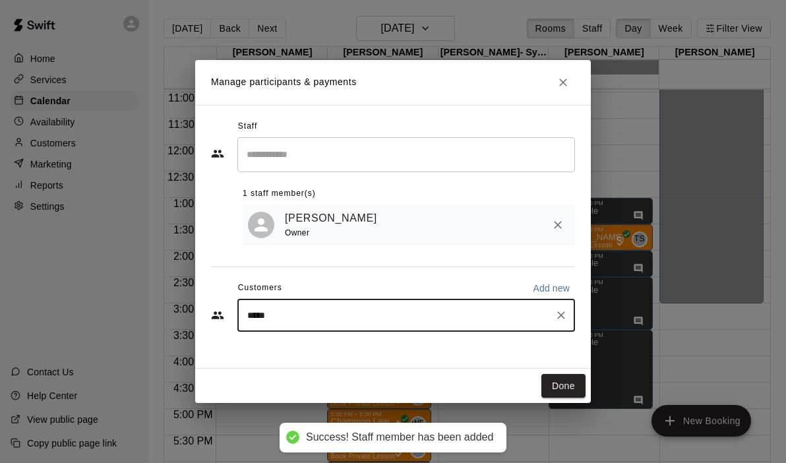
type input "******"
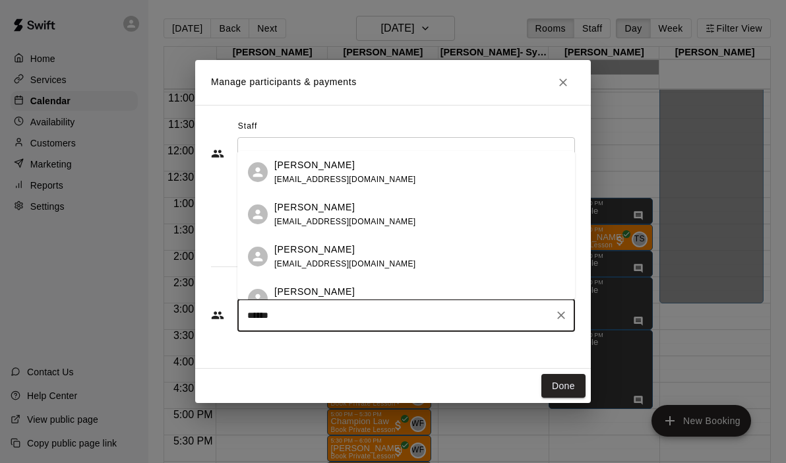
click at [337, 221] on span "[EMAIL_ADDRESS][DOMAIN_NAME]" at bounding box center [345, 221] width 142 height 9
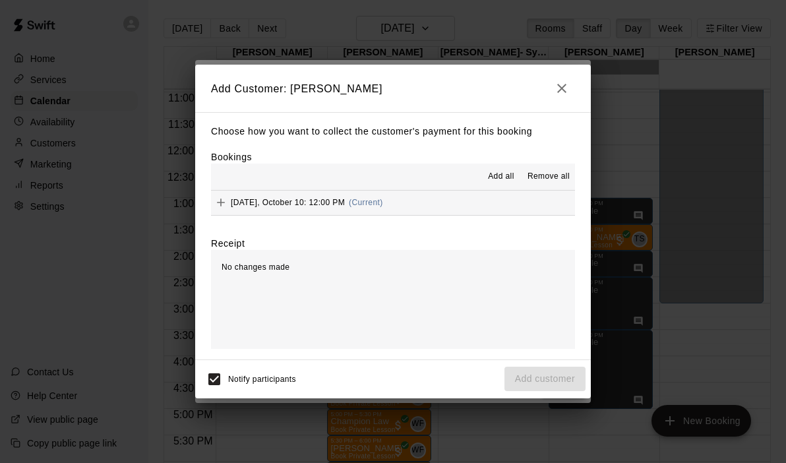
click at [435, 208] on button "[DATE], October 10: 12:00 PM (Current)" at bounding box center [393, 203] width 364 height 24
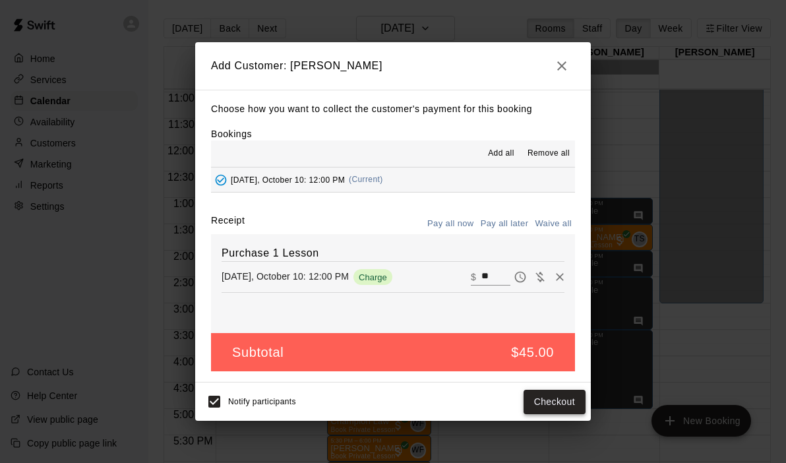
click at [546, 398] on button "Checkout" at bounding box center [555, 402] width 62 height 24
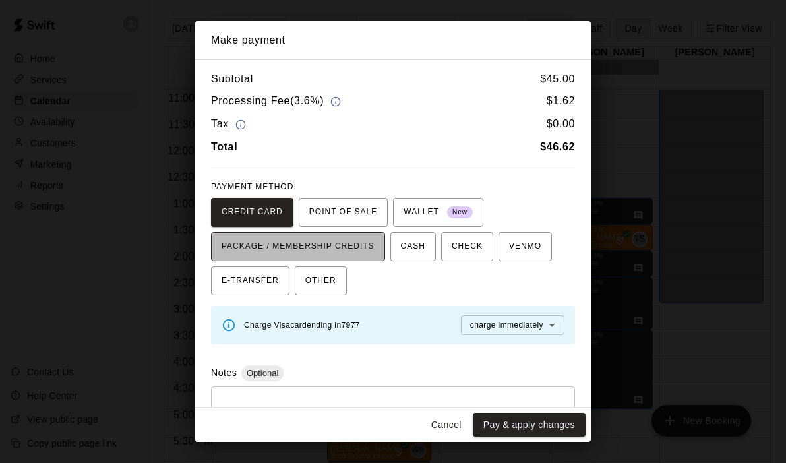
click at [362, 249] on span "PACKAGE / MEMBERSHIP CREDITS" at bounding box center [298, 246] width 153 height 21
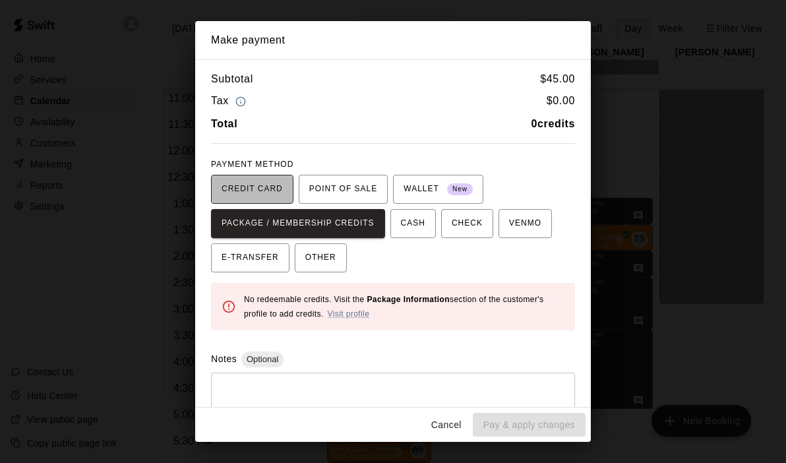
click at [267, 193] on span "CREDIT CARD" at bounding box center [252, 189] width 61 height 21
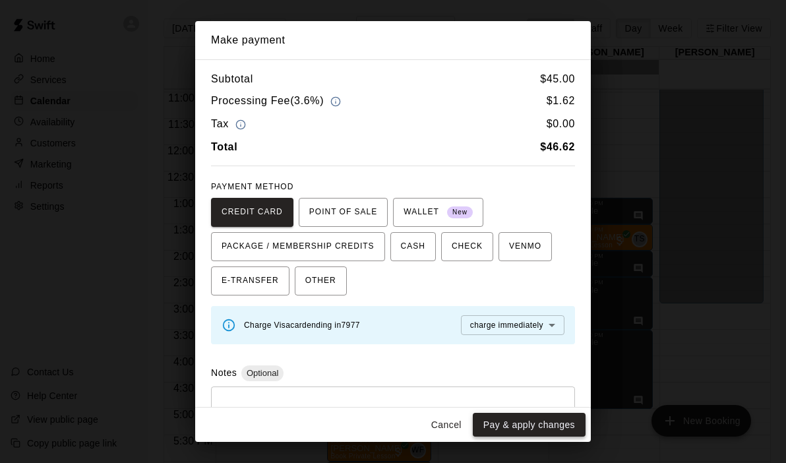
click at [536, 422] on button "Pay & apply changes" at bounding box center [529, 425] width 113 height 24
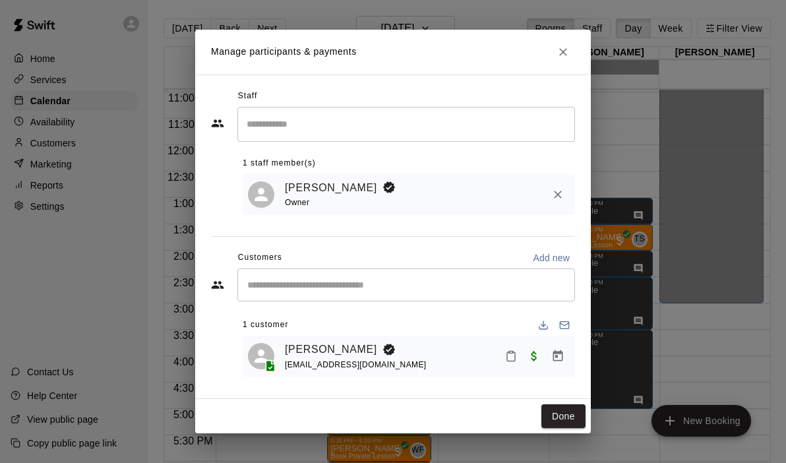
click at [540, 418] on div "Done" at bounding box center [393, 416] width 396 height 35
click at [540, 416] on div "Done" at bounding box center [393, 416] width 396 height 35
click at [549, 415] on button "Done" at bounding box center [564, 416] width 44 height 24
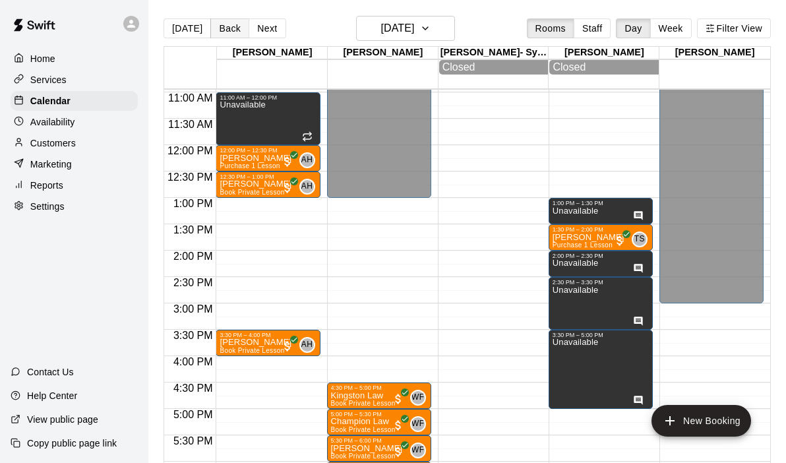
click at [234, 28] on button "Back" at bounding box center [229, 28] width 39 height 20
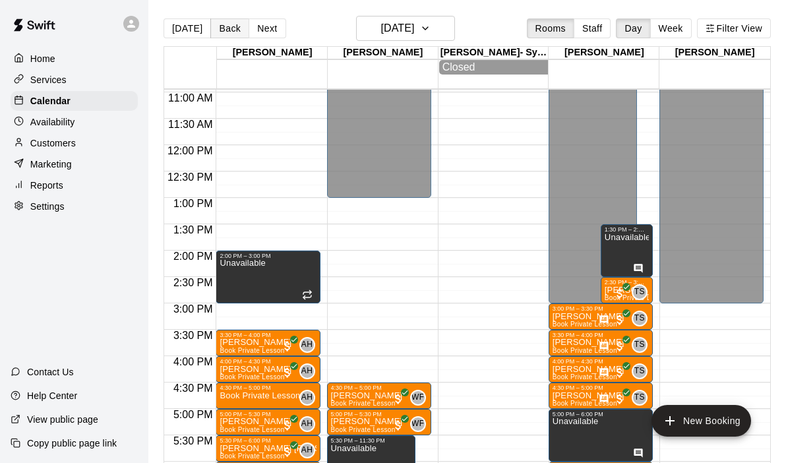
click at [234, 28] on button "Back" at bounding box center [229, 28] width 39 height 20
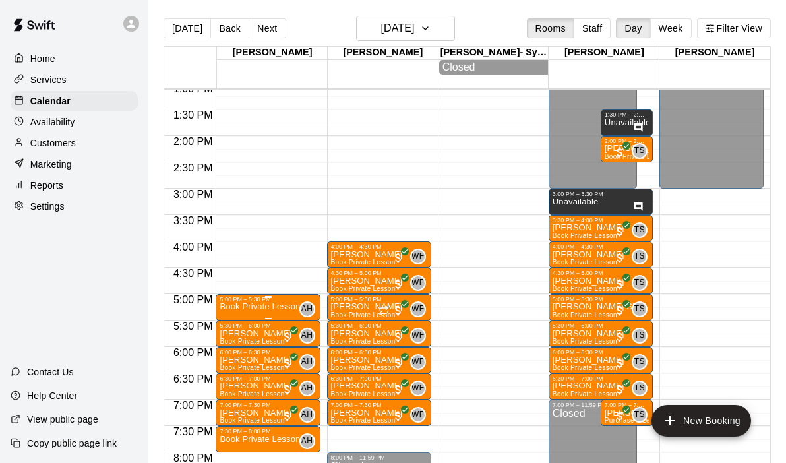
scroll to position [693, 0]
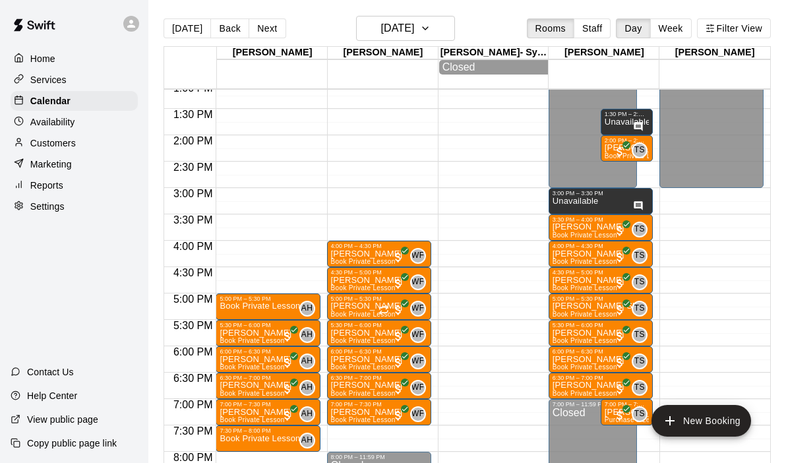
click at [245, 274] on div "12:00 AM – 9:00 AM Closed 11:00 AM – 12:00 PM Unavailable 12:30 PM – 1:00 PM [P…" at bounding box center [268, 29] width 104 height 1267
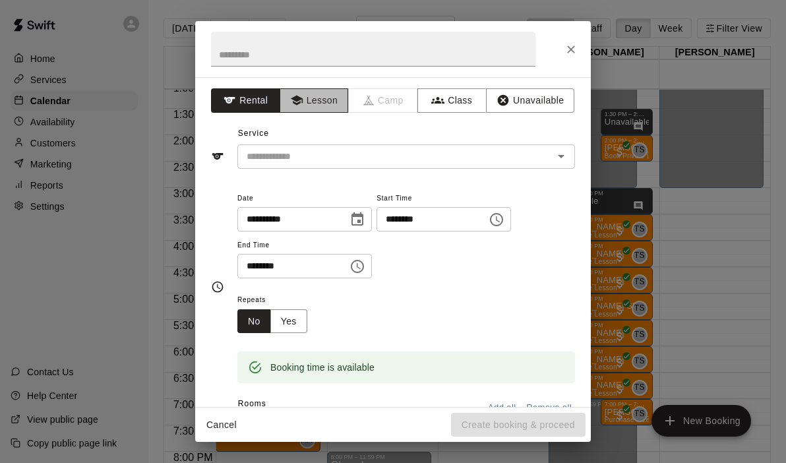
click at [323, 109] on button "Lesson" at bounding box center [314, 100] width 69 height 24
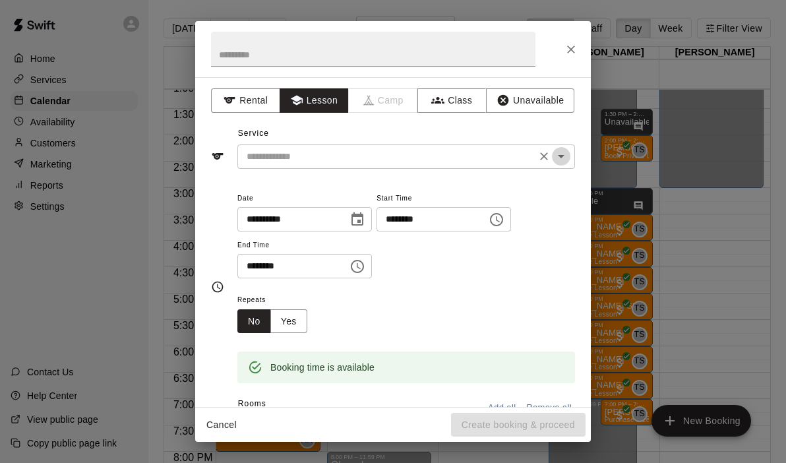
click at [563, 154] on icon "Open" at bounding box center [562, 156] width 16 height 16
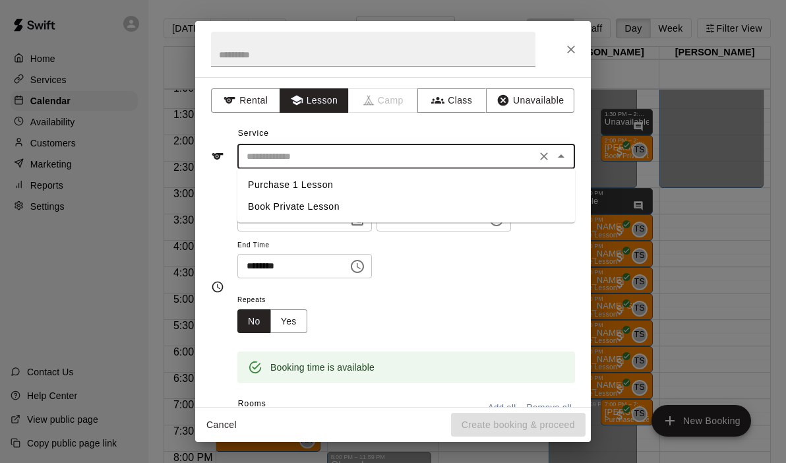
click at [280, 205] on li "Book Private Lesson" at bounding box center [406, 207] width 338 height 22
type input "**********"
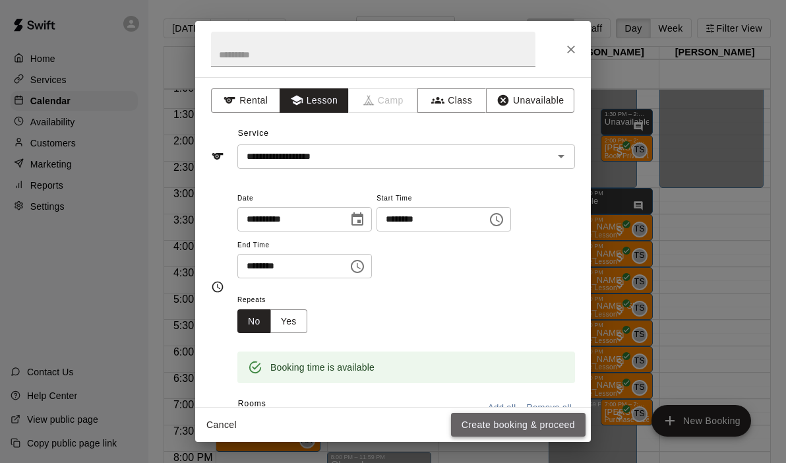
click at [485, 423] on button "Create booking & proceed" at bounding box center [518, 425] width 135 height 24
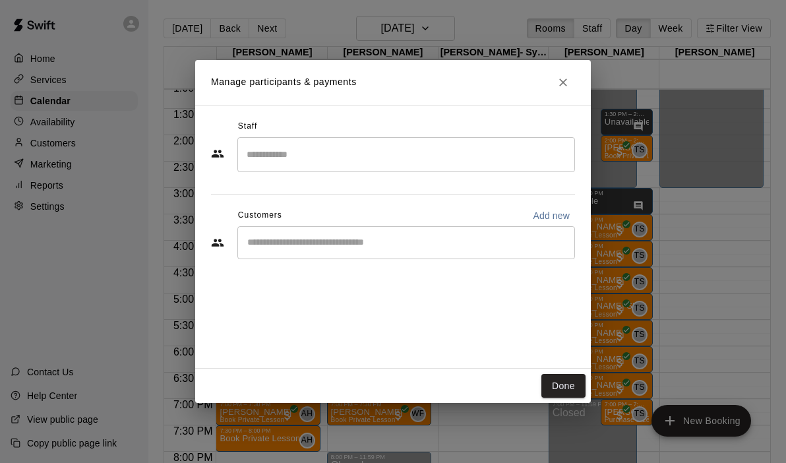
click at [310, 151] on input "Search staff" at bounding box center [406, 154] width 326 height 23
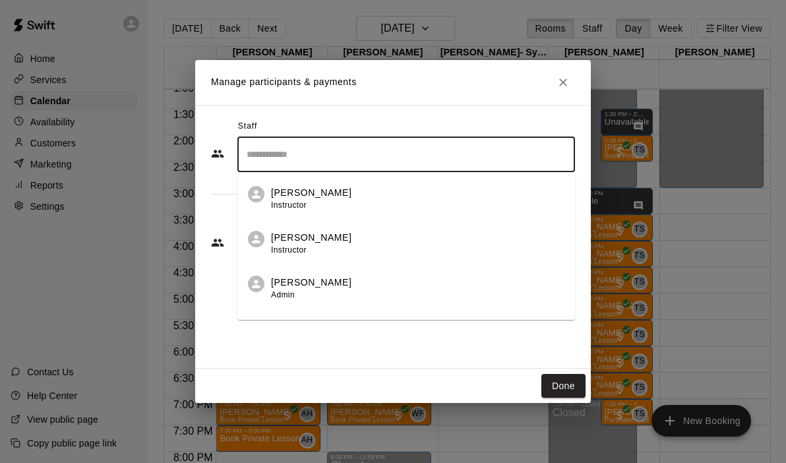
scroll to position [76, 0]
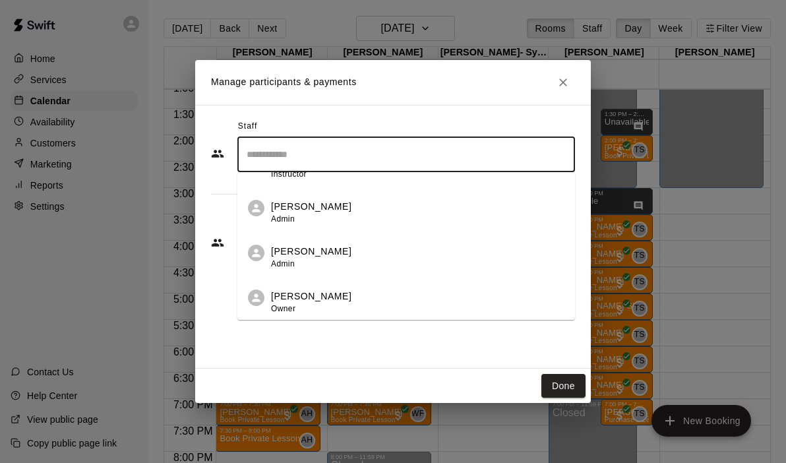
click at [320, 299] on p "[PERSON_NAME]" at bounding box center [311, 297] width 80 height 14
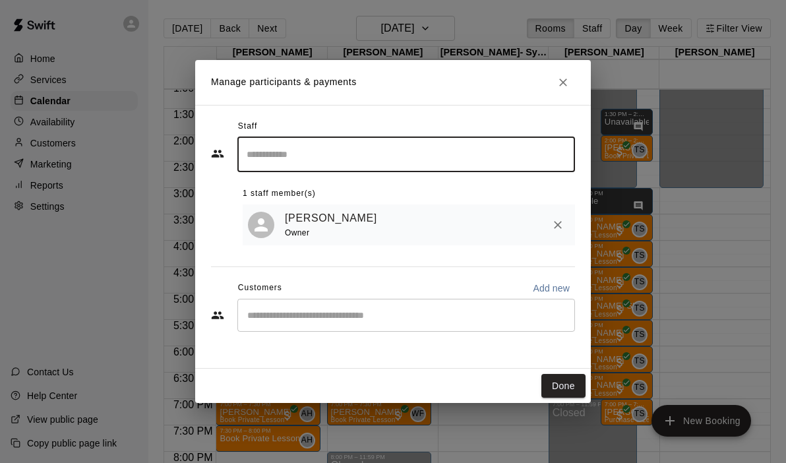
click at [338, 319] on input "Start typing to search customers..." at bounding box center [406, 315] width 326 height 13
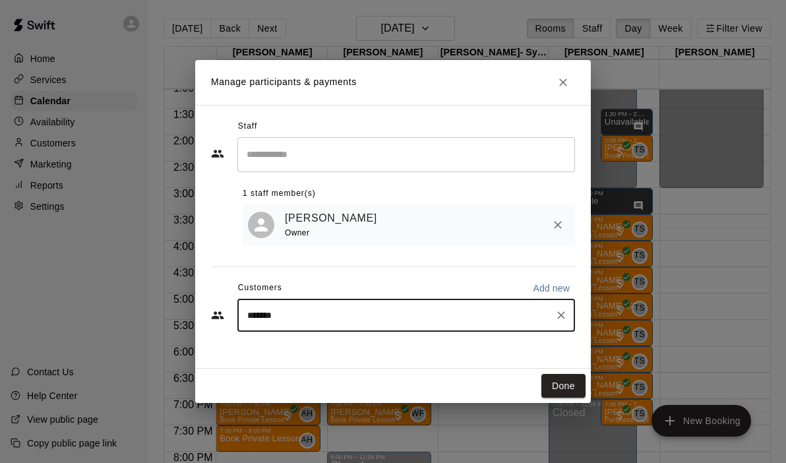
type input "********"
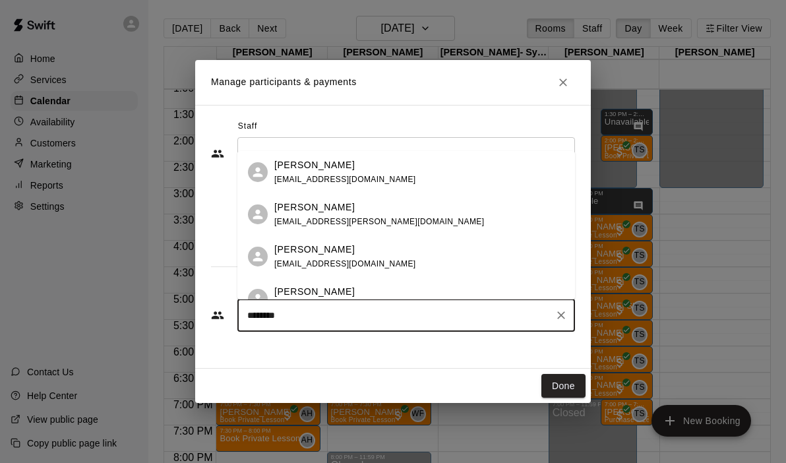
click at [341, 226] on span "[EMAIL_ADDRESS][PERSON_NAME][DOMAIN_NAME]" at bounding box center [379, 221] width 210 height 9
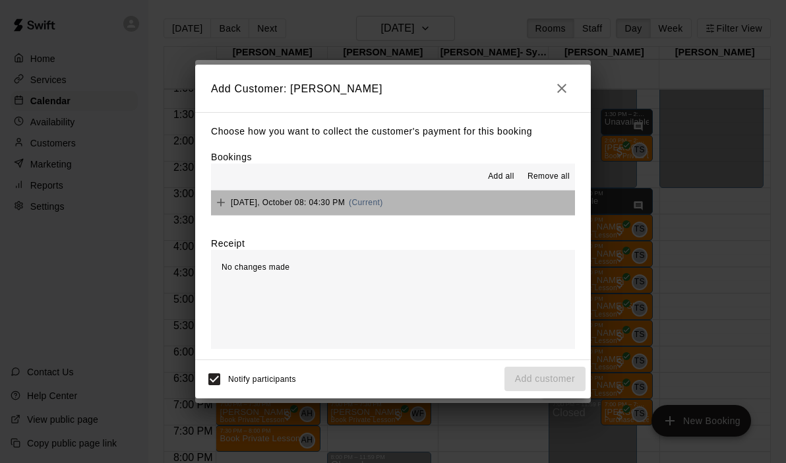
click at [425, 203] on button "[DATE], October 08: 04:30 PM (Current)" at bounding box center [393, 203] width 364 height 24
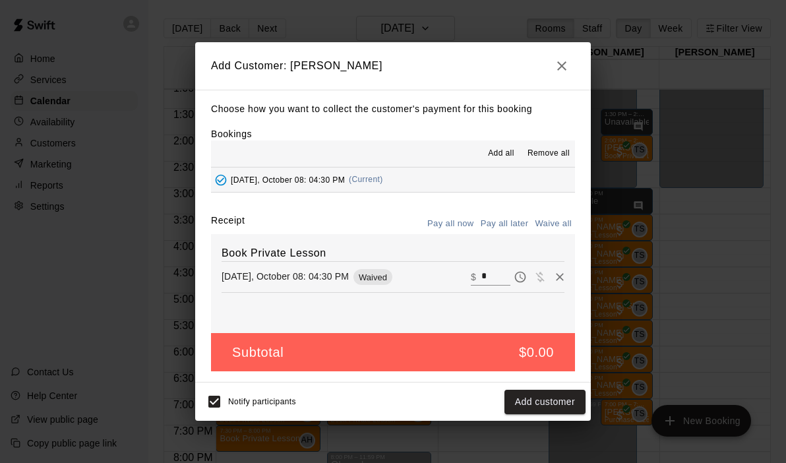
click at [505, 286] on input "*" at bounding box center [496, 277] width 29 height 17
type input "**"
click at [561, 403] on button "Checkout" at bounding box center [555, 402] width 62 height 24
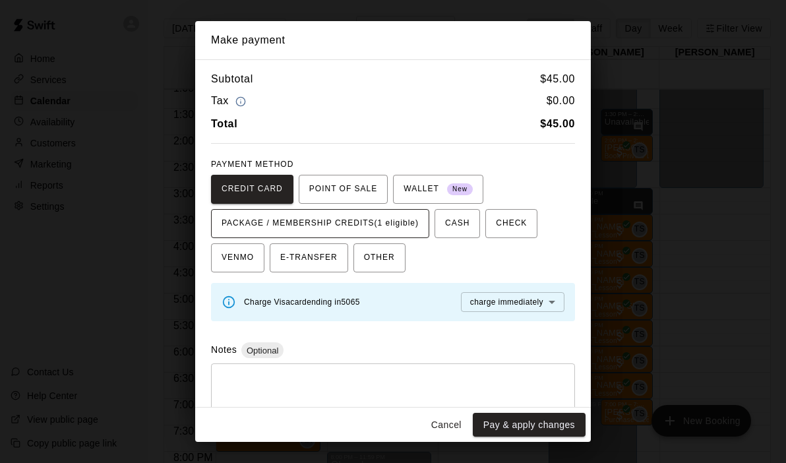
click at [373, 226] on span "PACKAGE / MEMBERSHIP CREDITS (1 eligible)" at bounding box center [320, 223] width 197 height 21
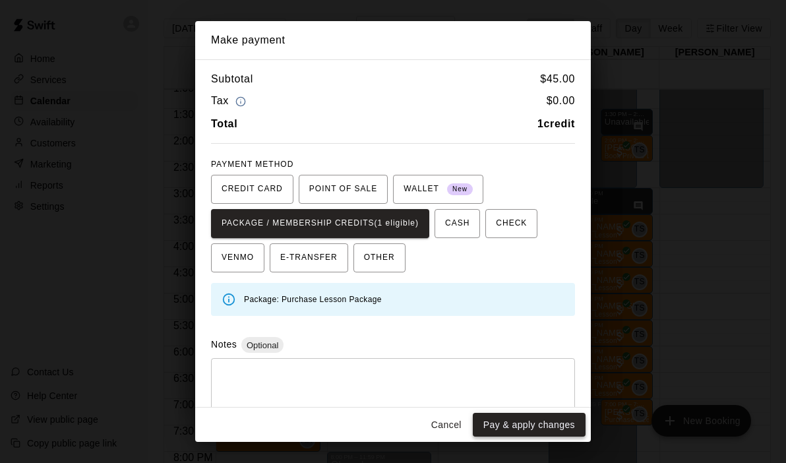
click at [503, 420] on button "Pay & apply changes" at bounding box center [529, 425] width 113 height 24
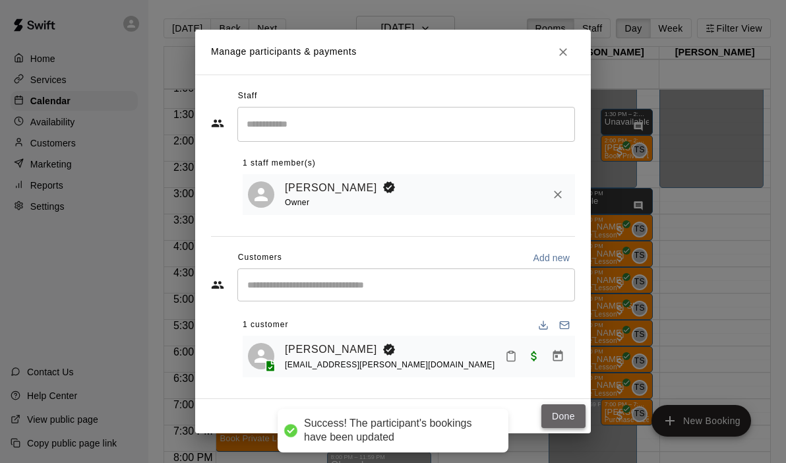
click at [555, 418] on button "Done" at bounding box center [564, 416] width 44 height 24
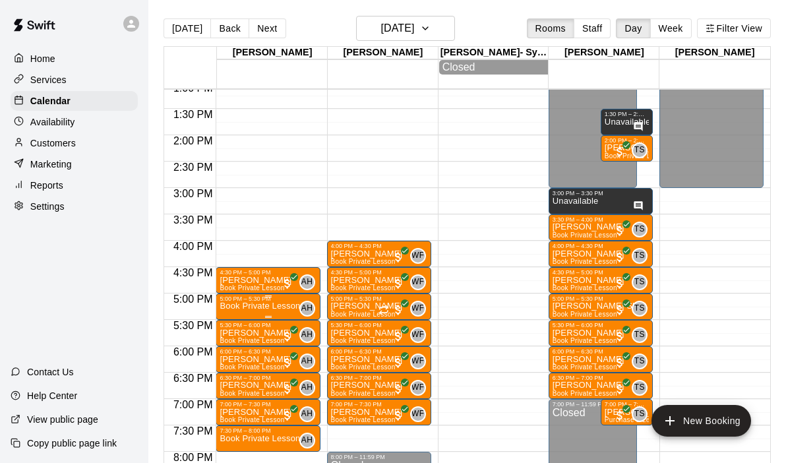
click at [261, 301] on div "5:00 PM – 5:30 PM" at bounding box center [268, 299] width 96 height 7
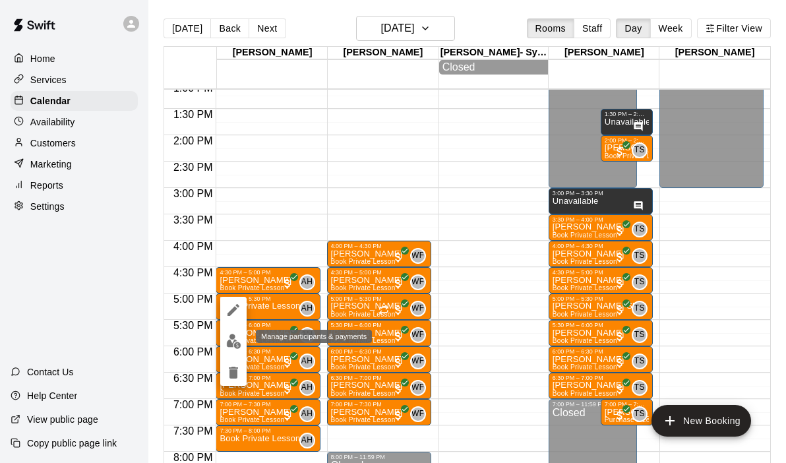
click at [237, 335] on img "edit" at bounding box center [233, 341] width 15 height 15
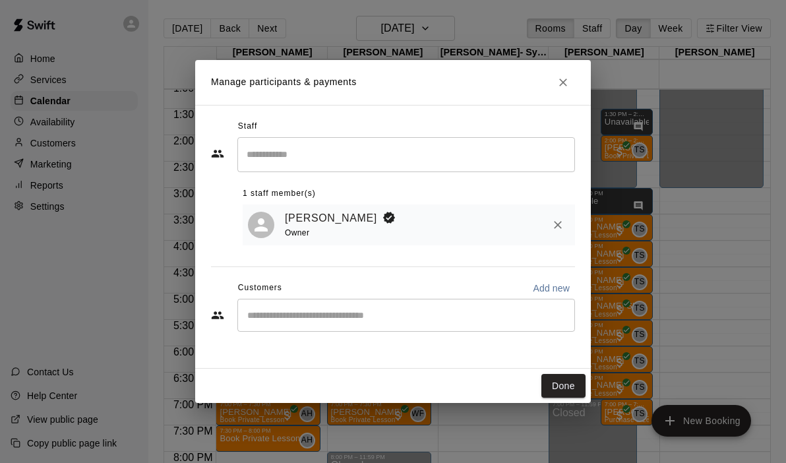
click at [306, 328] on div "​" at bounding box center [406, 315] width 338 height 33
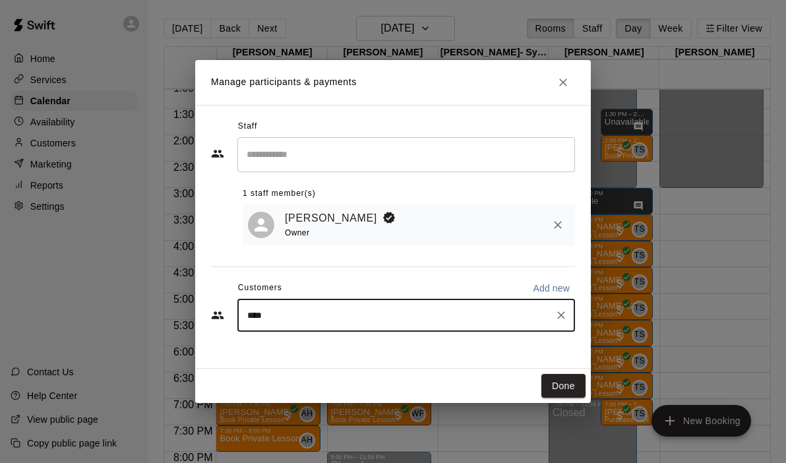
type input "*****"
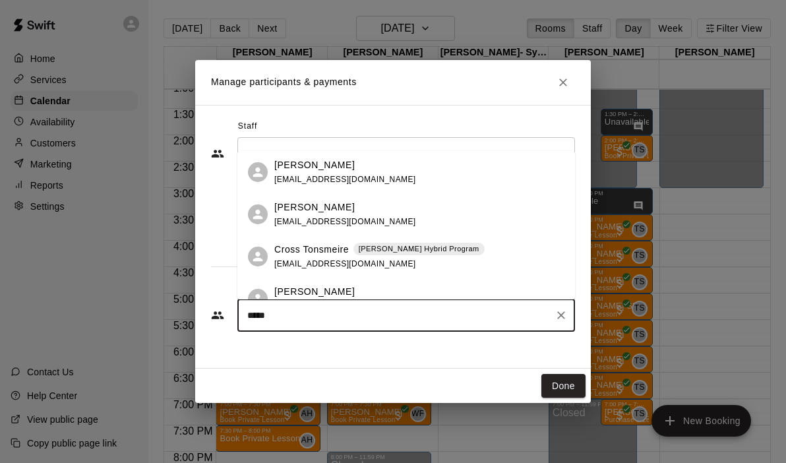
click at [322, 256] on p "Cross Tonsmeire" at bounding box center [311, 250] width 75 height 14
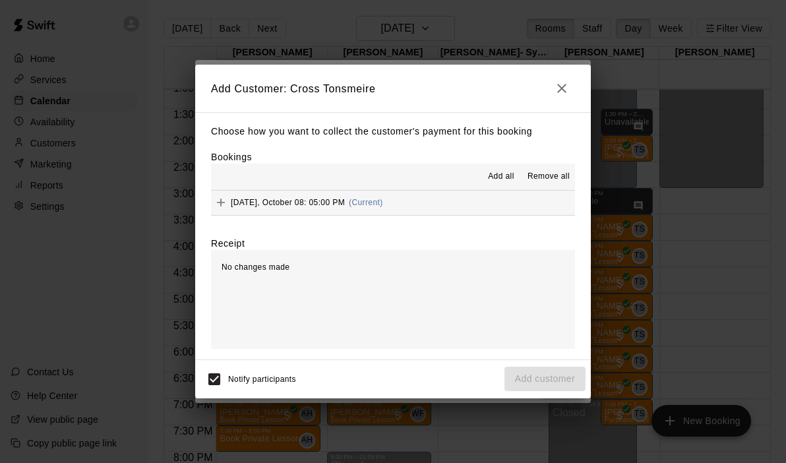
click at [432, 204] on button "[DATE], October 08: 05:00 PM (Current)" at bounding box center [393, 203] width 364 height 24
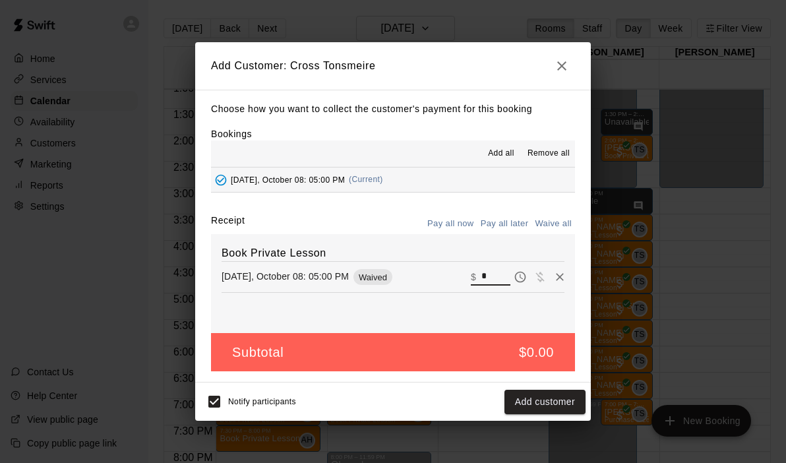
click at [494, 280] on input "*" at bounding box center [496, 277] width 29 height 17
type input "***"
click at [568, 406] on button "Checkout" at bounding box center [555, 402] width 62 height 24
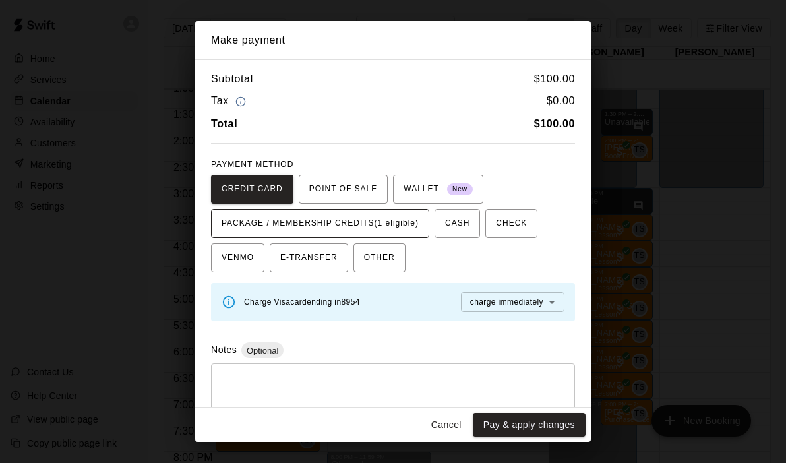
click at [411, 234] on span "PACKAGE / MEMBERSHIP CREDITS (1 eligible)" at bounding box center [320, 223] width 197 height 21
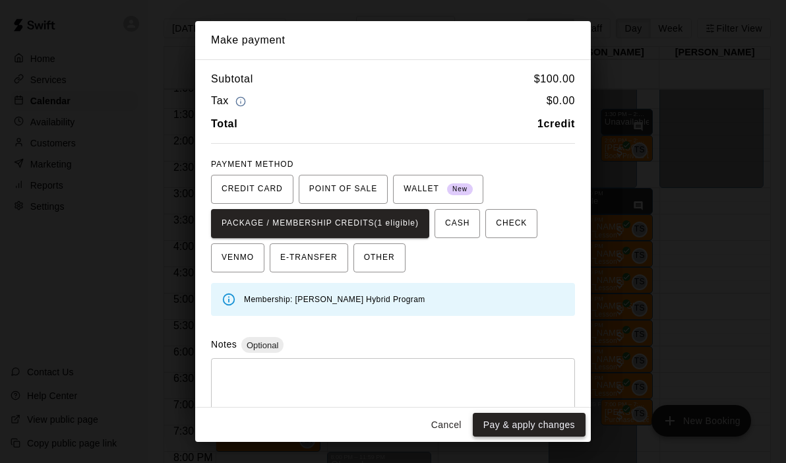
click at [511, 427] on button "Pay & apply changes" at bounding box center [529, 425] width 113 height 24
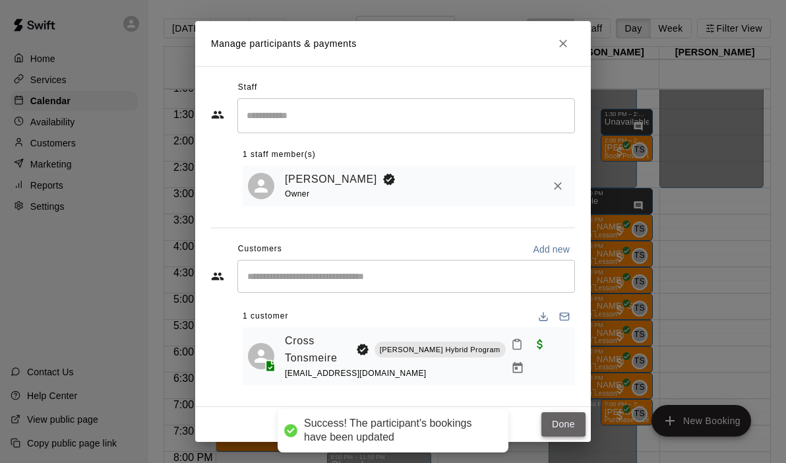
click at [560, 420] on button "Done" at bounding box center [564, 424] width 44 height 24
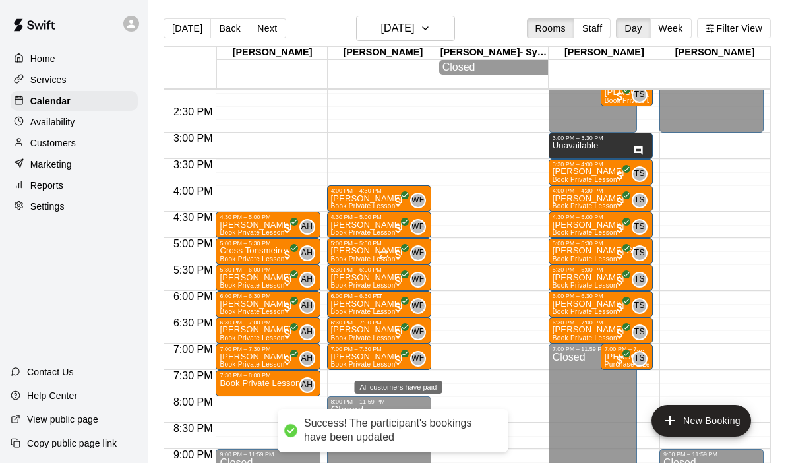
scroll to position [751, 0]
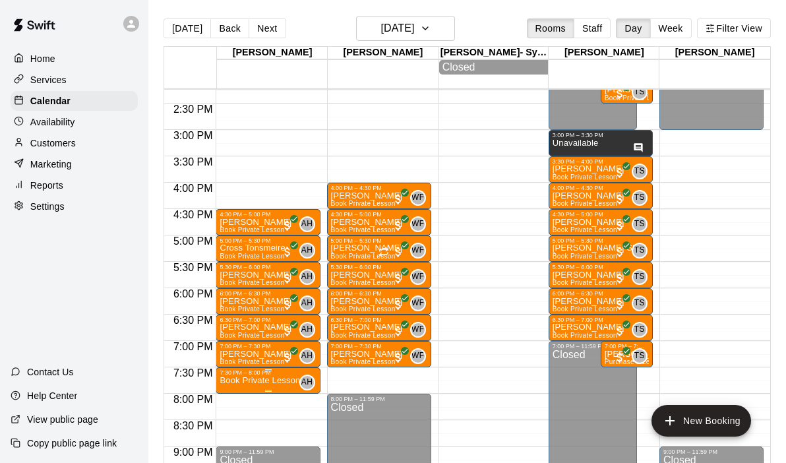
click at [261, 381] on p "Book Private Lesson" at bounding box center [260, 381] width 80 height 0
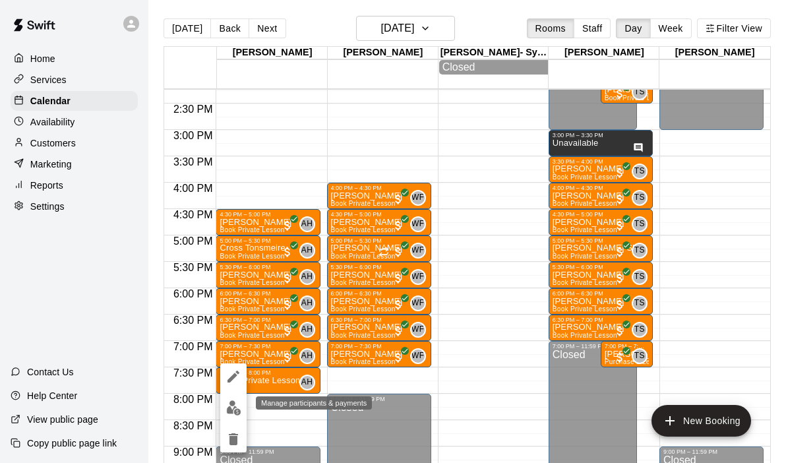
click at [234, 408] on img "edit" at bounding box center [233, 407] width 15 height 15
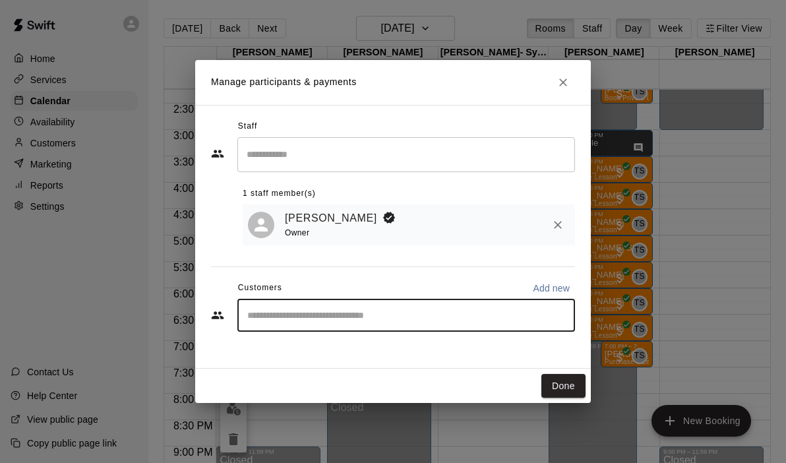
click at [293, 309] on input "Start typing to search customers..." at bounding box center [406, 315] width 326 height 13
type input "******"
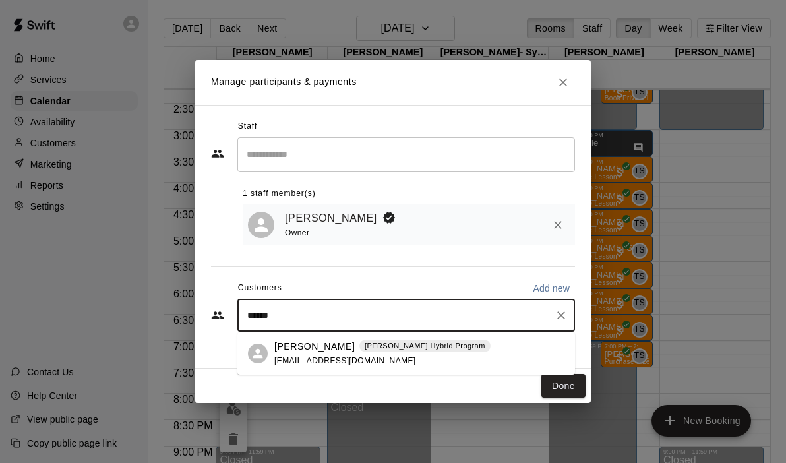
click at [299, 347] on p "[PERSON_NAME]" at bounding box center [314, 347] width 80 height 14
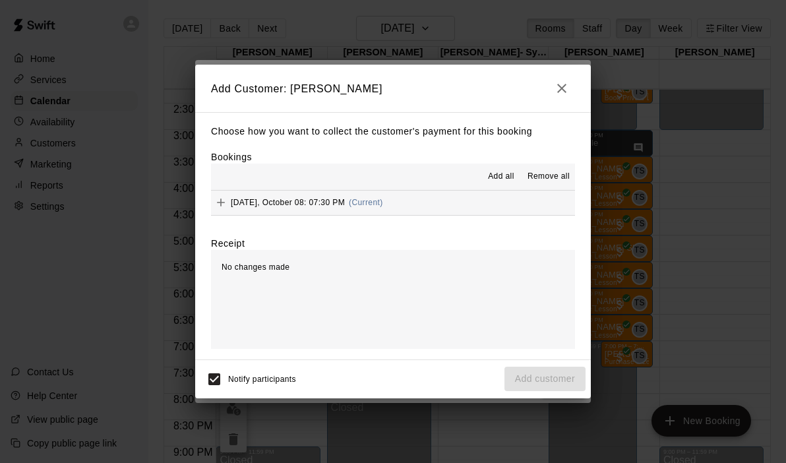
click at [431, 191] on button "[DATE], October 08: 07:30 PM (Current)" at bounding box center [393, 203] width 364 height 24
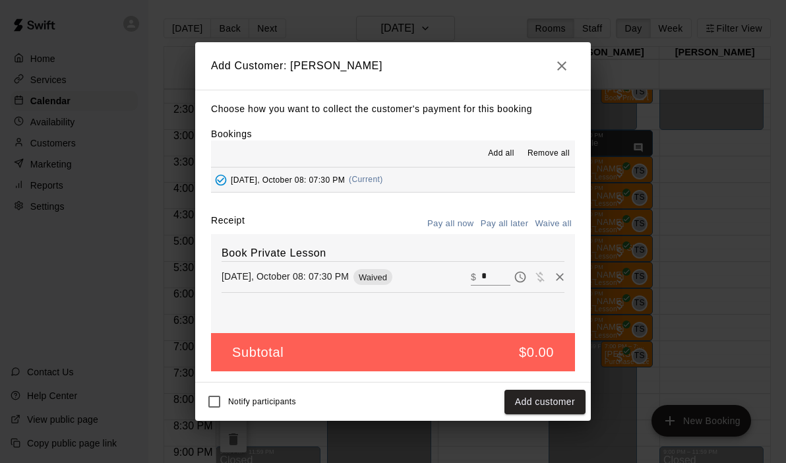
click at [500, 276] on input "*" at bounding box center [496, 277] width 29 height 17
type input "***"
click at [565, 414] on div "Notify participants Checkout" at bounding box center [393, 402] width 385 height 28
click at [545, 404] on button "Checkout" at bounding box center [555, 402] width 62 height 24
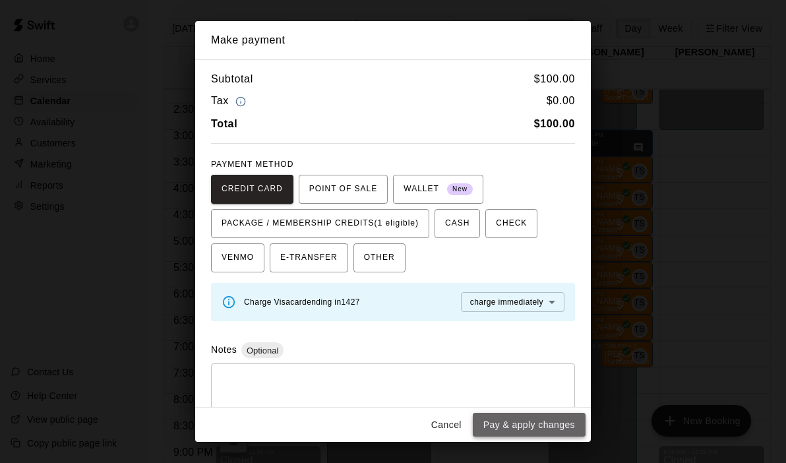
click at [527, 426] on button "Pay & apply changes" at bounding box center [529, 425] width 113 height 24
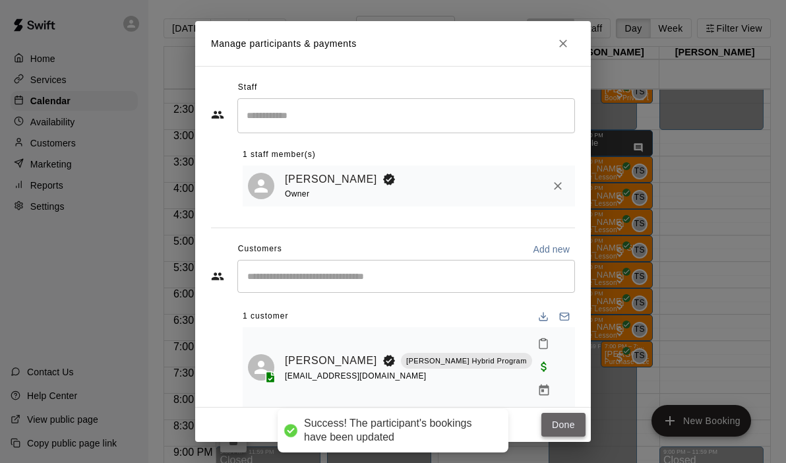
click at [565, 415] on button "Done" at bounding box center [564, 425] width 44 height 24
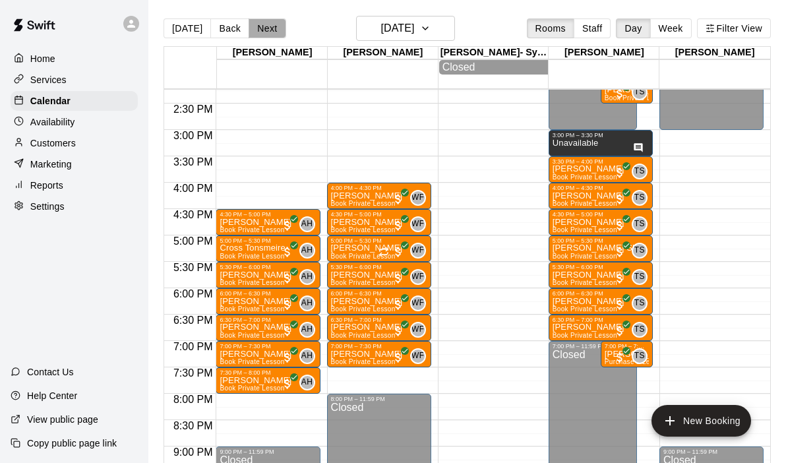
click at [264, 36] on button "Next" at bounding box center [267, 28] width 37 height 20
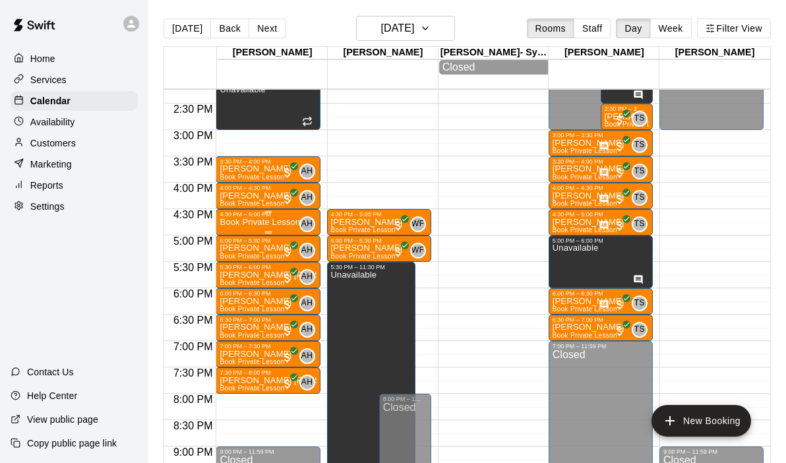
click at [285, 222] on p "Book Private Lesson" at bounding box center [260, 222] width 80 height 0
click at [383, 164] on div at bounding box center [393, 231] width 786 height 463
click at [276, 222] on p "Book Private Lesson" at bounding box center [260, 222] width 80 height 0
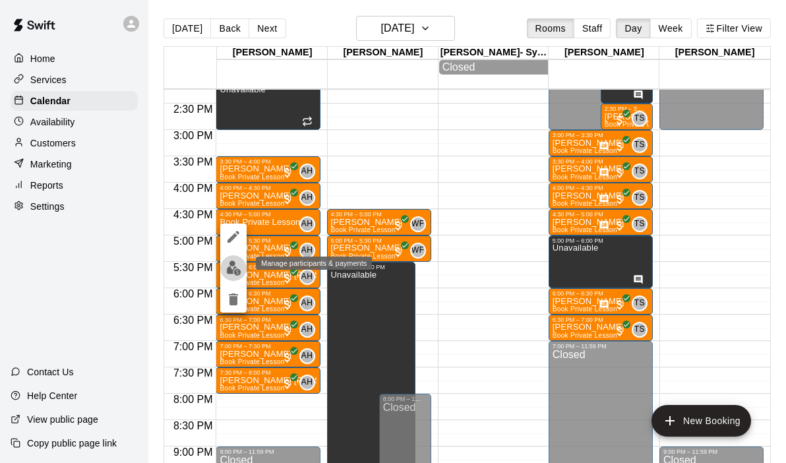
click at [225, 274] on button "edit" at bounding box center [233, 268] width 26 height 26
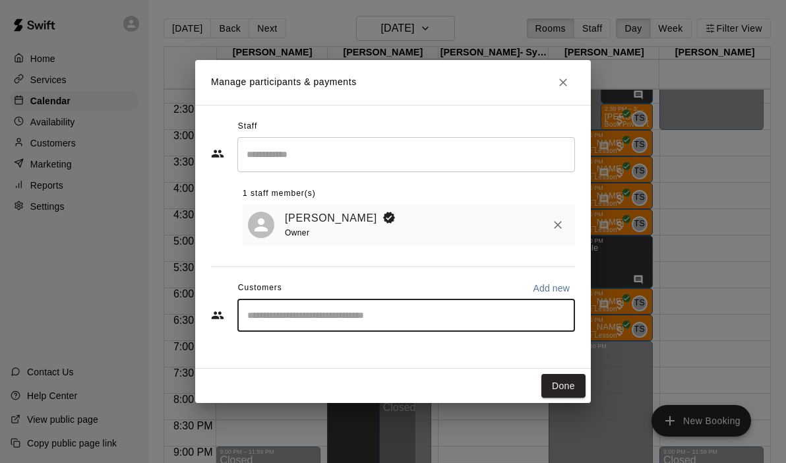
click at [293, 315] on input "Start typing to search customers..." at bounding box center [406, 315] width 326 height 13
type input "*****"
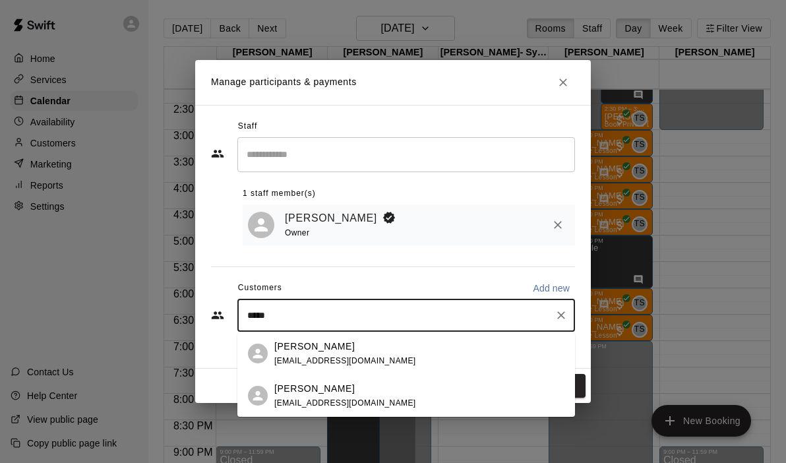
click at [301, 392] on p "[PERSON_NAME]" at bounding box center [314, 389] width 80 height 14
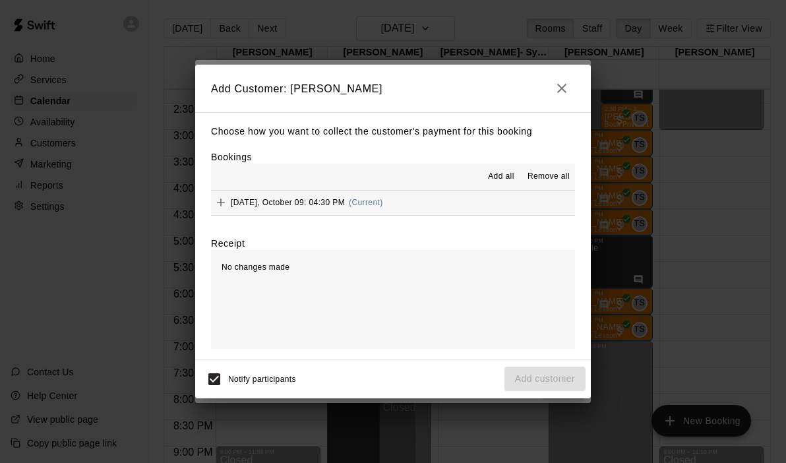
click at [449, 208] on button "[DATE], October 09: 04:30 PM (Current)" at bounding box center [393, 203] width 364 height 24
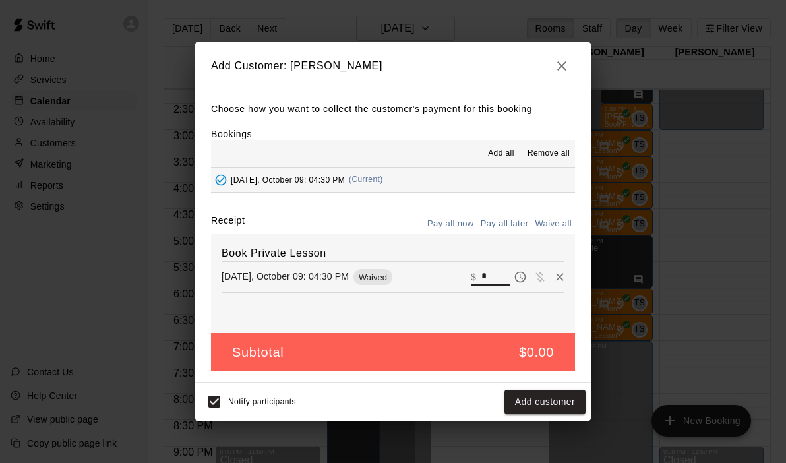
click at [496, 270] on input "*" at bounding box center [496, 277] width 29 height 17
type input "**"
click at [555, 412] on button "Checkout" at bounding box center [555, 402] width 62 height 24
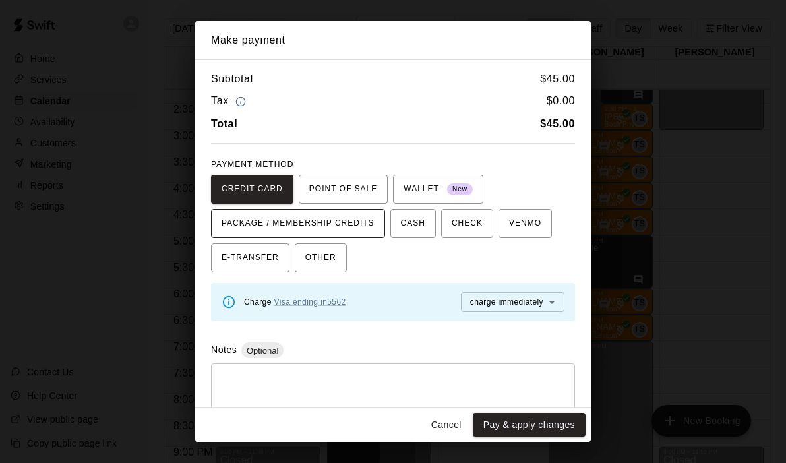
click at [368, 237] on button "PACKAGE / MEMBERSHIP CREDITS" at bounding box center [298, 223] width 174 height 29
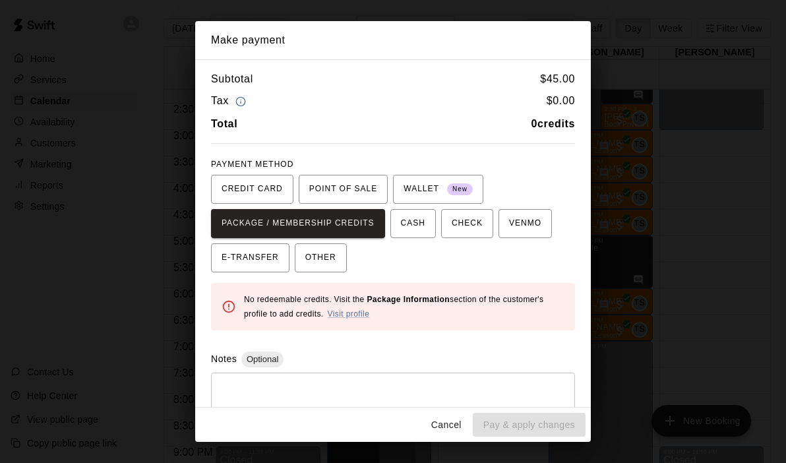
click at [445, 419] on button "Cancel" at bounding box center [447, 425] width 42 height 24
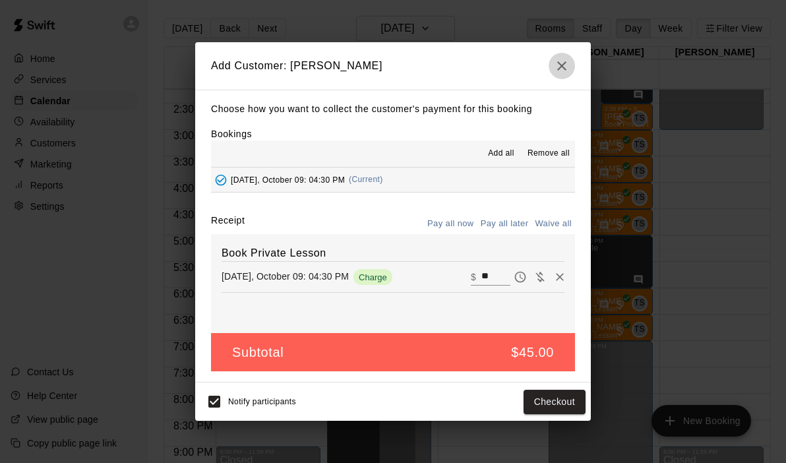
click at [557, 71] on icon "button" at bounding box center [562, 66] width 16 height 16
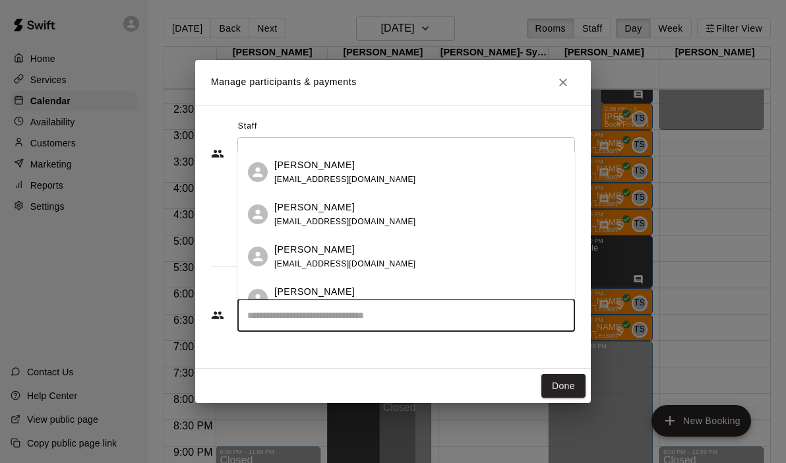
click at [272, 310] on input "Start typing to search customers..." at bounding box center [406, 315] width 326 height 13
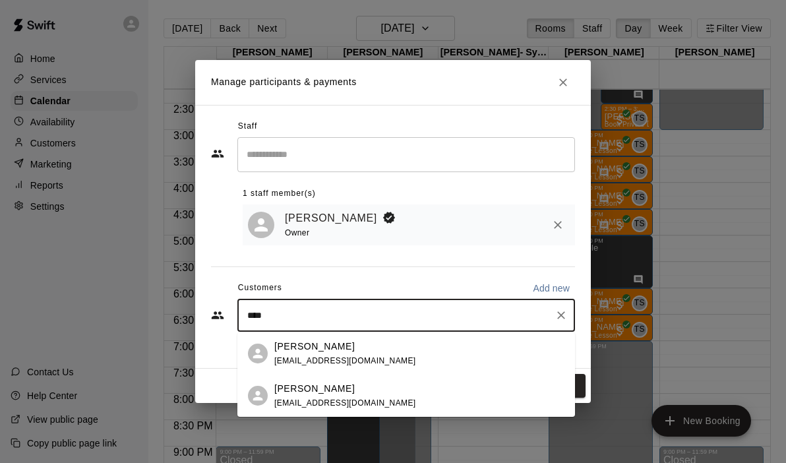
type input "*****"
click at [286, 390] on p "[PERSON_NAME]" at bounding box center [314, 389] width 80 height 14
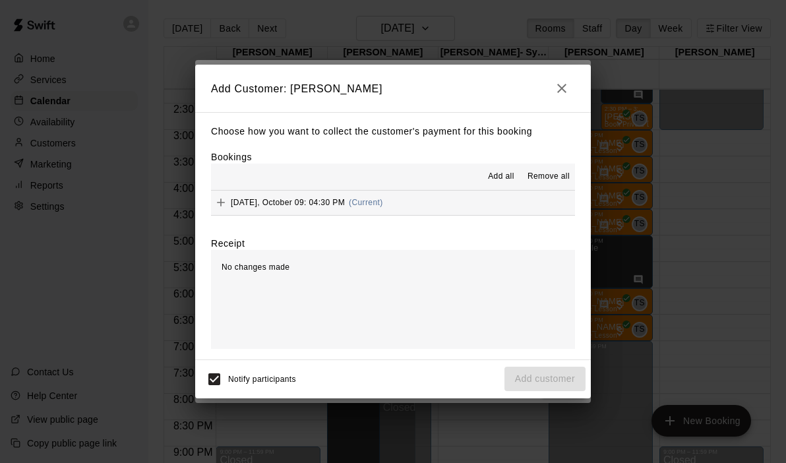
click at [411, 195] on button "[DATE], October 09: 04:30 PM (Current)" at bounding box center [393, 203] width 364 height 24
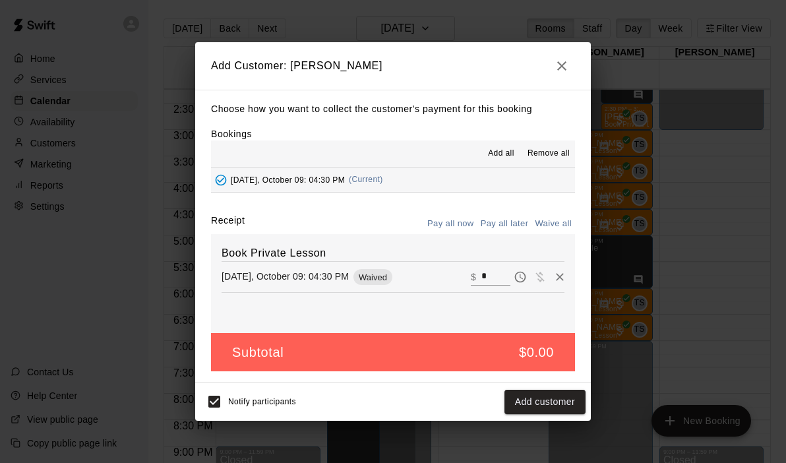
click at [496, 274] on input "*" at bounding box center [496, 277] width 29 height 17
type input "**"
click at [538, 393] on button "Checkout" at bounding box center [555, 402] width 62 height 24
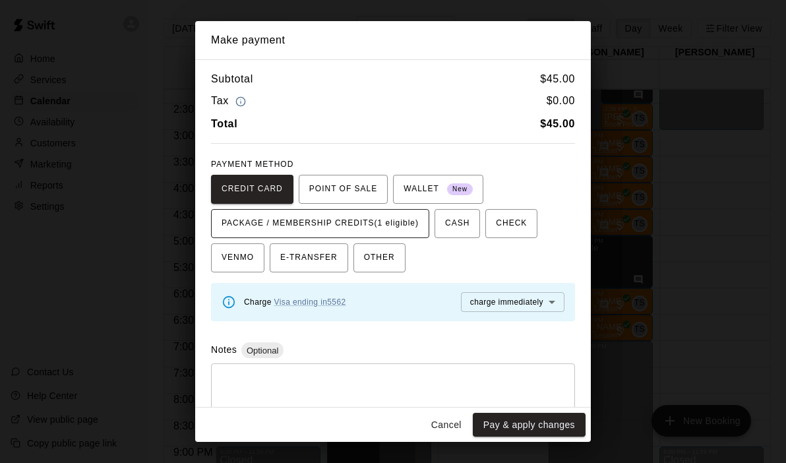
click at [400, 218] on span "PACKAGE / MEMBERSHIP CREDITS (1 eligible)" at bounding box center [320, 223] width 197 height 21
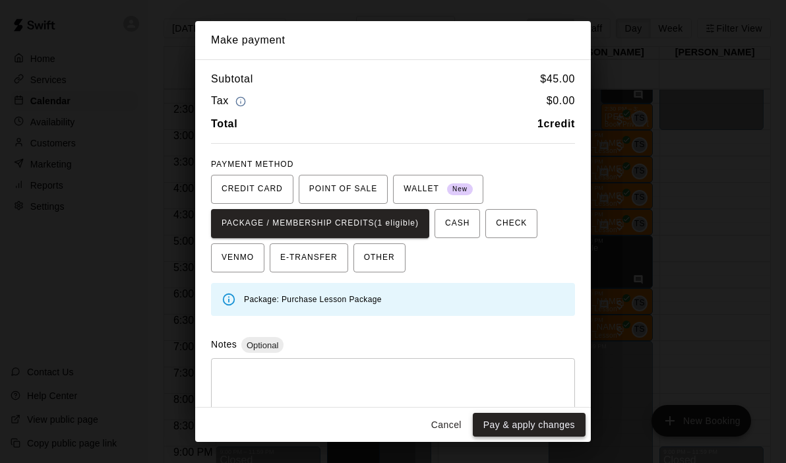
click at [534, 423] on button "Pay & apply changes" at bounding box center [529, 425] width 113 height 24
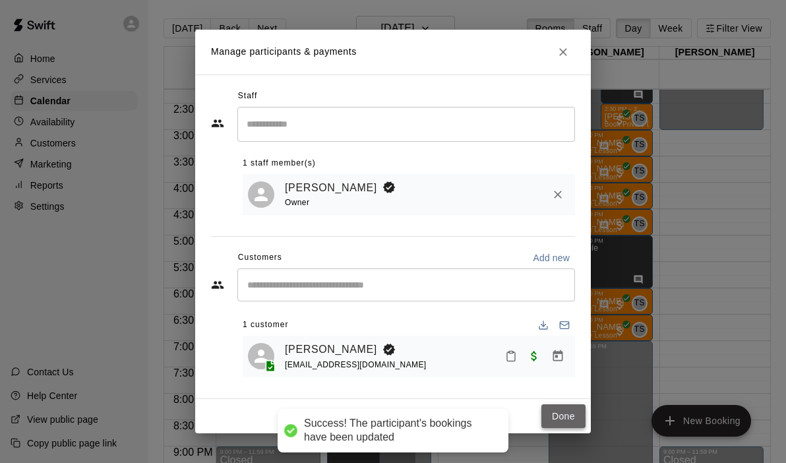
click at [570, 424] on button "Done" at bounding box center [564, 416] width 44 height 24
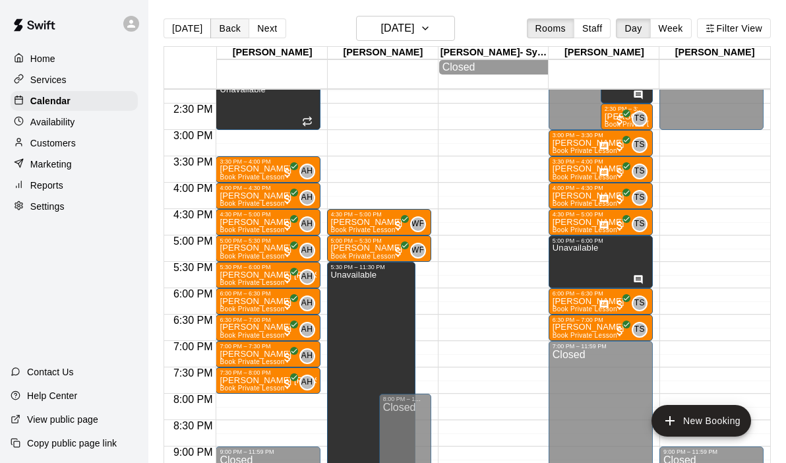
click at [228, 30] on button "Back" at bounding box center [229, 28] width 39 height 20
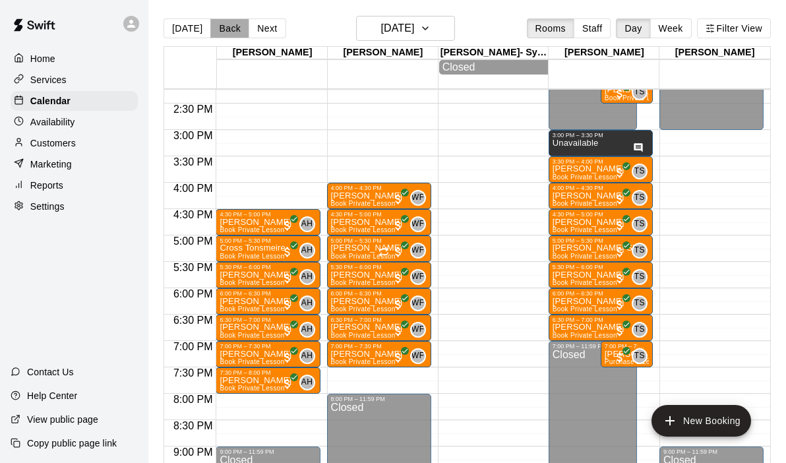
click at [228, 30] on button "Back" at bounding box center [229, 28] width 39 height 20
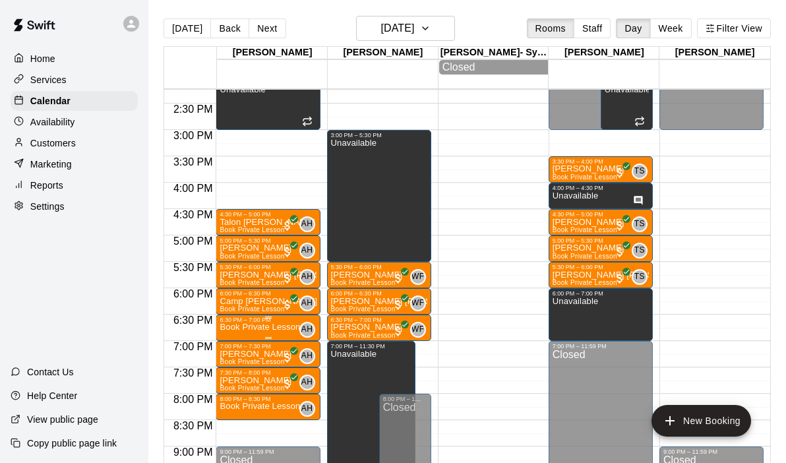
click at [261, 327] on p "Book Private Lesson" at bounding box center [260, 327] width 80 height 0
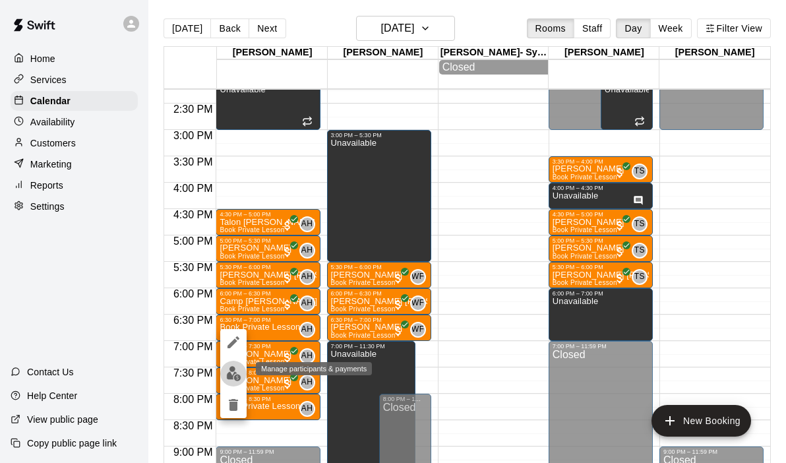
click at [230, 379] on img "edit" at bounding box center [233, 373] width 15 height 15
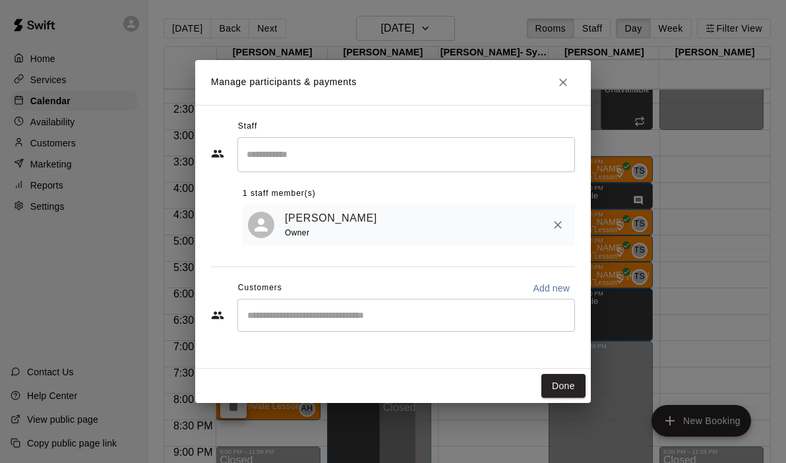
click at [321, 307] on div "​" at bounding box center [406, 315] width 338 height 33
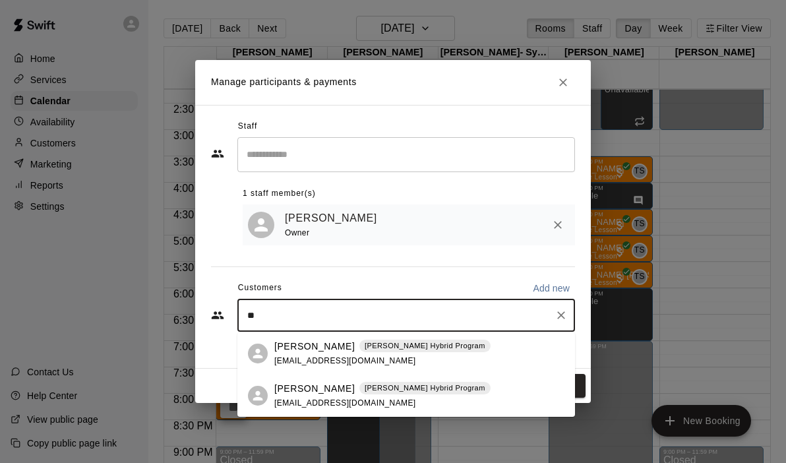
type input "*"
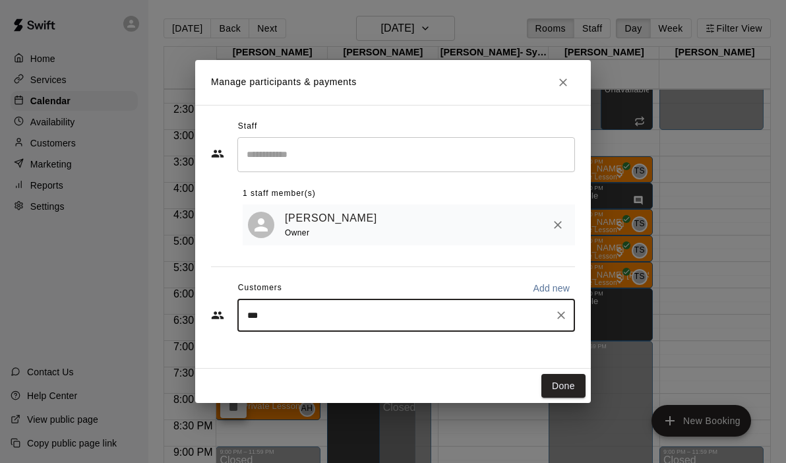
type input "****"
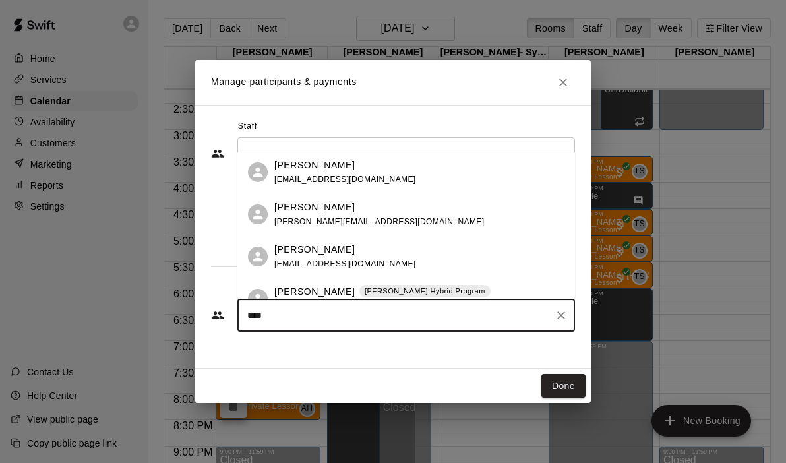
click at [365, 291] on p "[PERSON_NAME] Hybrid Program" at bounding box center [425, 291] width 121 height 11
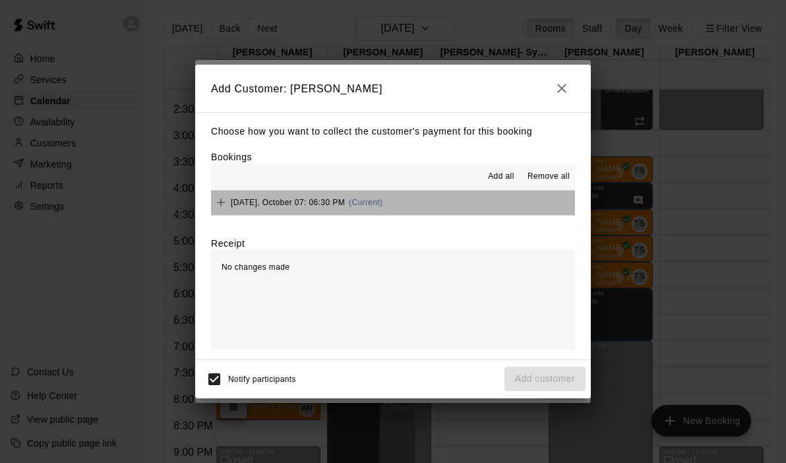
click at [449, 195] on button "[DATE], October 07: 06:30 PM (Current)" at bounding box center [393, 203] width 364 height 24
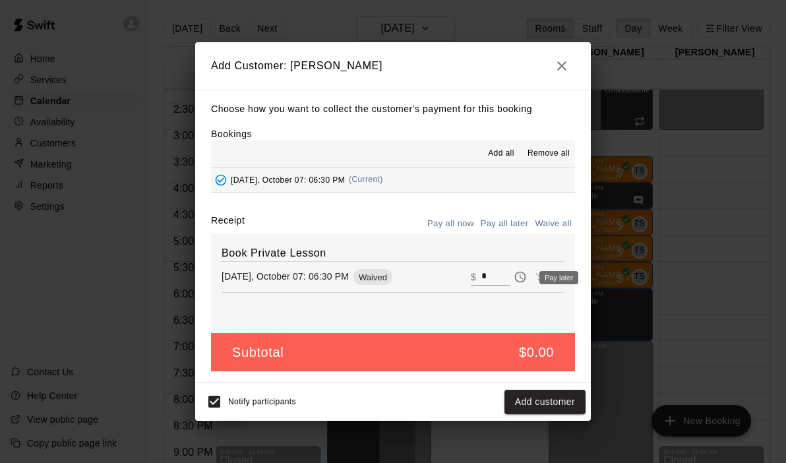
click at [505, 269] on input "*" at bounding box center [496, 277] width 29 height 17
type input "***"
click at [545, 409] on button "Checkout" at bounding box center [555, 402] width 62 height 24
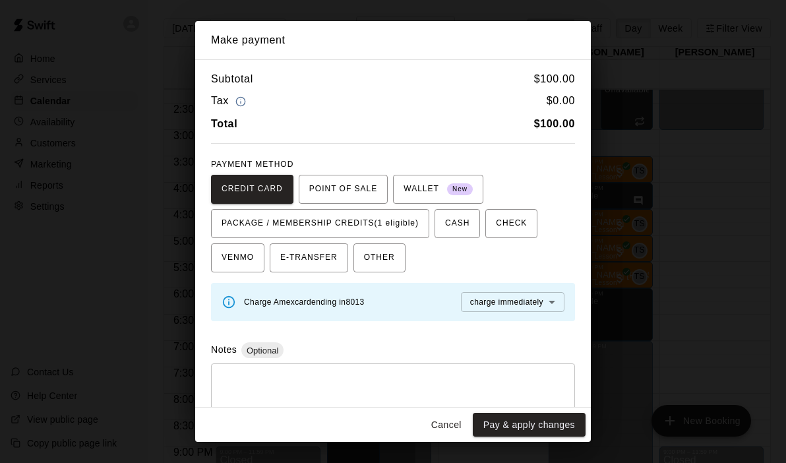
click at [455, 418] on button "Cancel" at bounding box center [447, 425] width 42 height 24
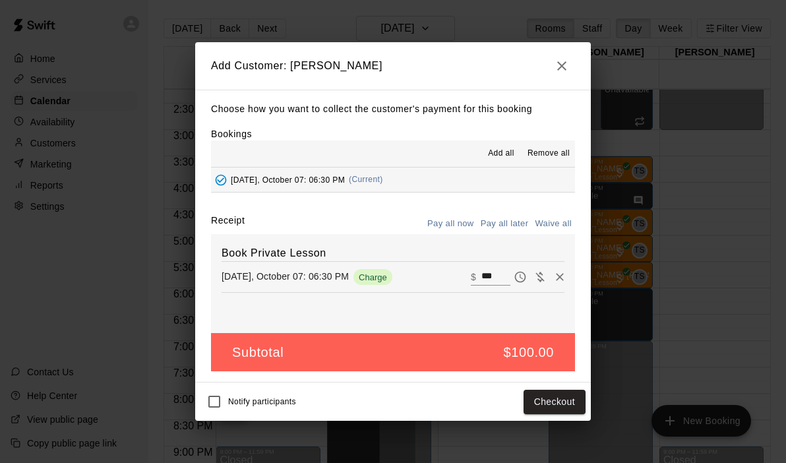
click at [545, 414] on div "Notify participants Checkout" at bounding box center [393, 402] width 385 height 28
click at [540, 404] on button "Checkout" at bounding box center [555, 402] width 62 height 24
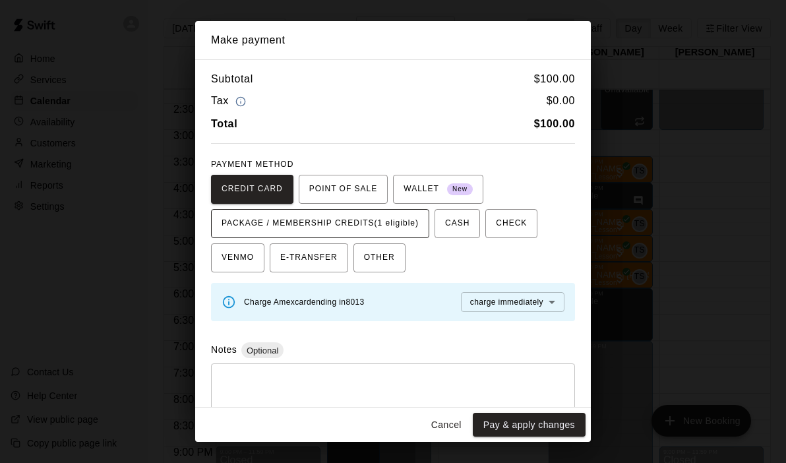
click at [416, 233] on span "PACKAGE / MEMBERSHIP CREDITS (1 eligible)" at bounding box center [320, 223] width 197 height 21
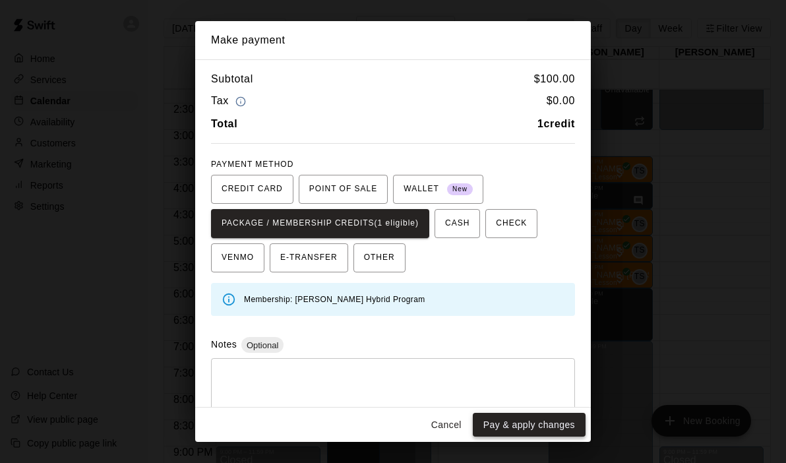
click at [539, 426] on button "Pay & apply changes" at bounding box center [529, 425] width 113 height 24
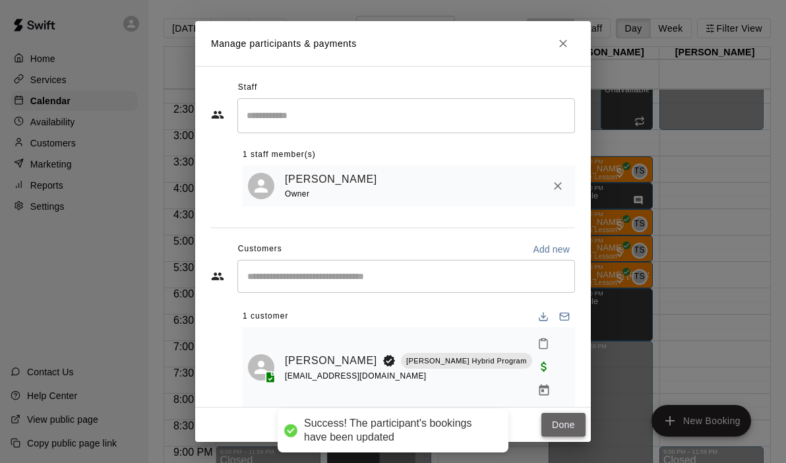
click at [569, 422] on button "Done" at bounding box center [564, 425] width 44 height 24
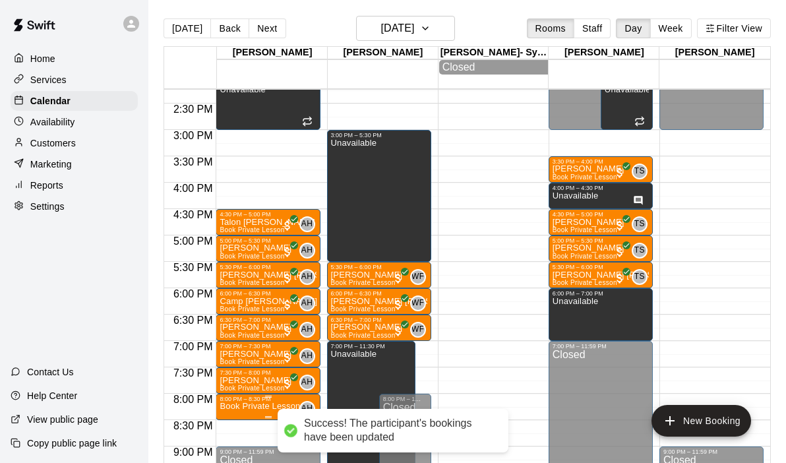
click at [239, 404] on div "8:00 PM – 8:30 PM Book Private Lesson AH 0" at bounding box center [268, 407] width 96 height 22
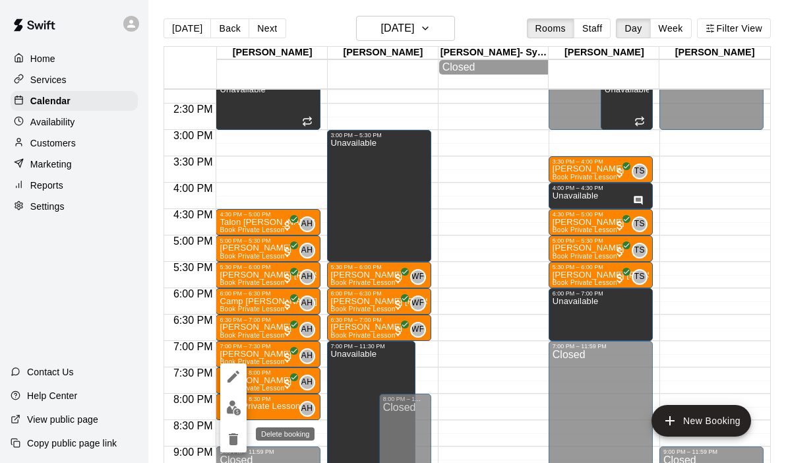
click at [231, 444] on icon "delete" at bounding box center [233, 439] width 9 height 12
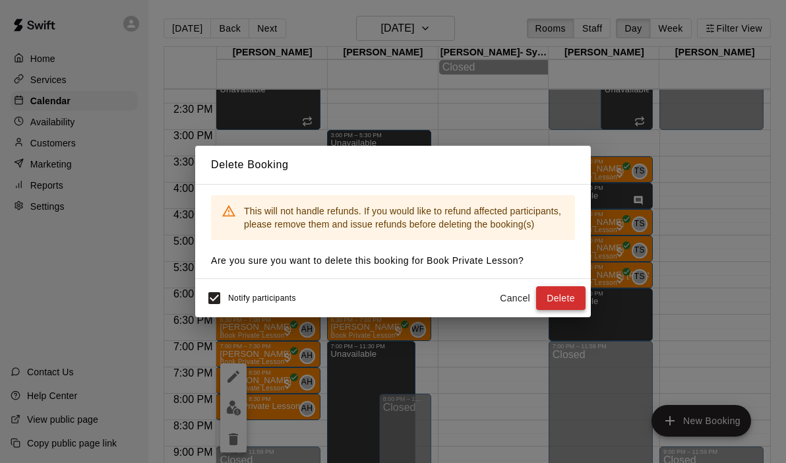
click at [546, 303] on button "Delete" at bounding box center [560, 298] width 49 height 24
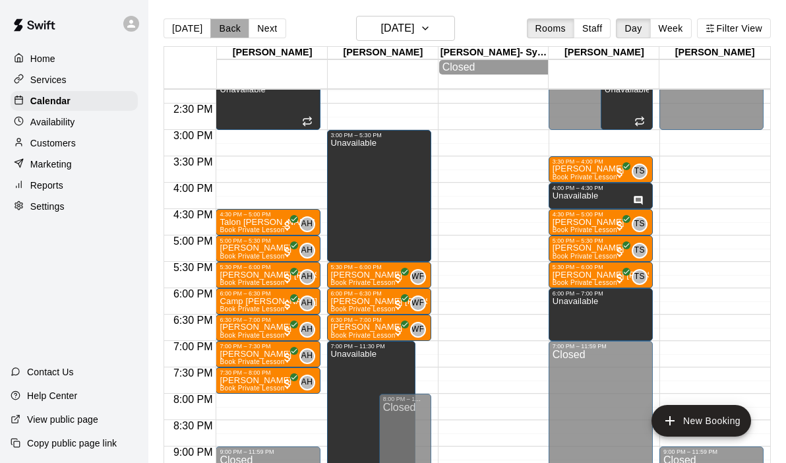
click at [230, 28] on button "Back" at bounding box center [229, 28] width 39 height 20
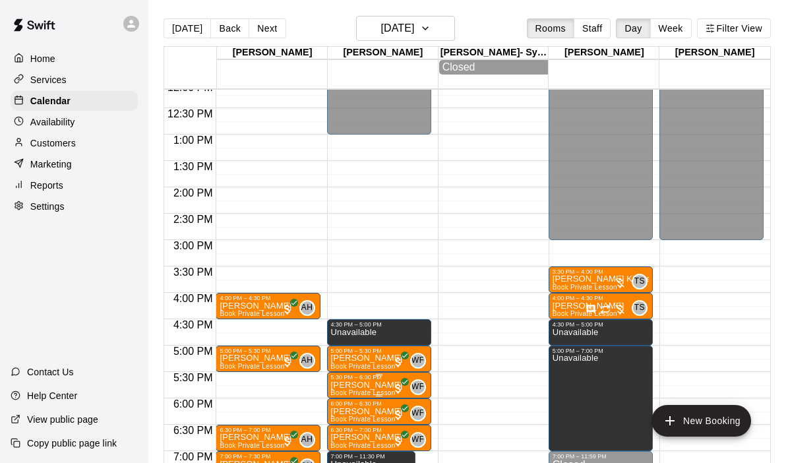
scroll to position [642, 0]
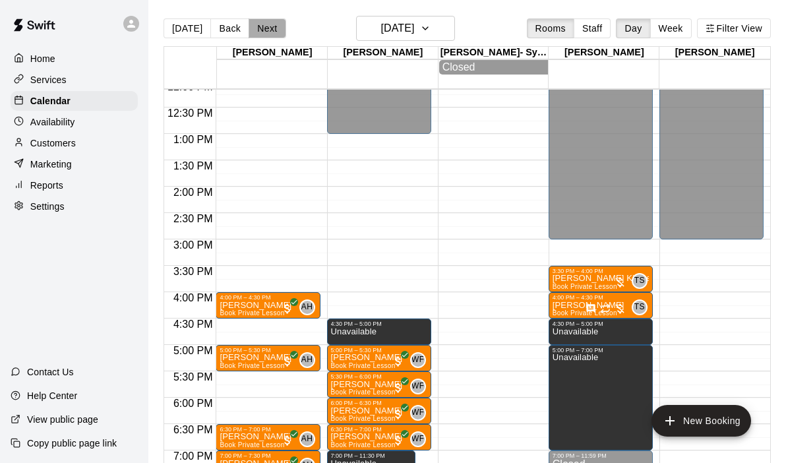
click at [265, 28] on button "Next" at bounding box center [267, 28] width 37 height 20
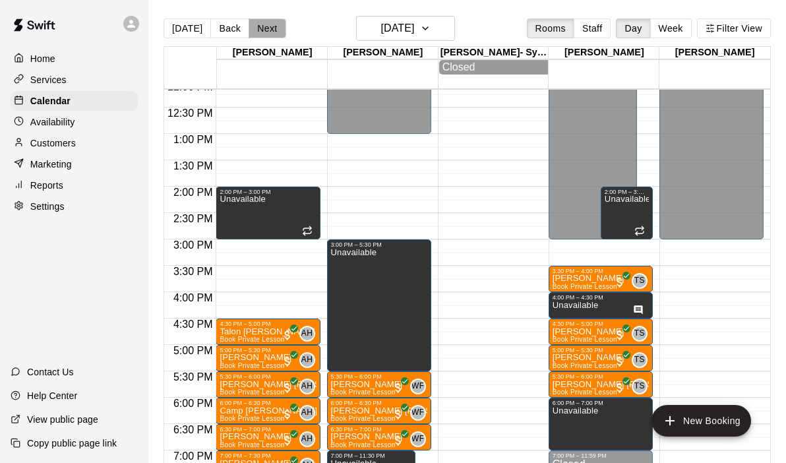
click at [265, 28] on button "Next" at bounding box center [267, 28] width 37 height 20
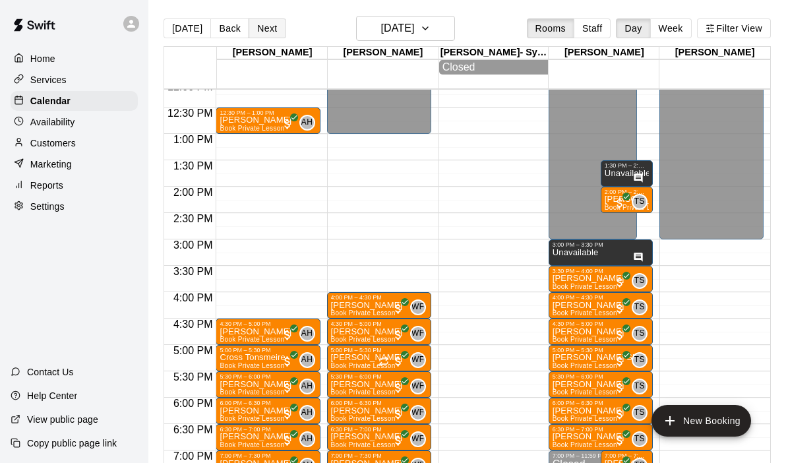
click at [265, 28] on button "Next" at bounding box center [267, 28] width 37 height 20
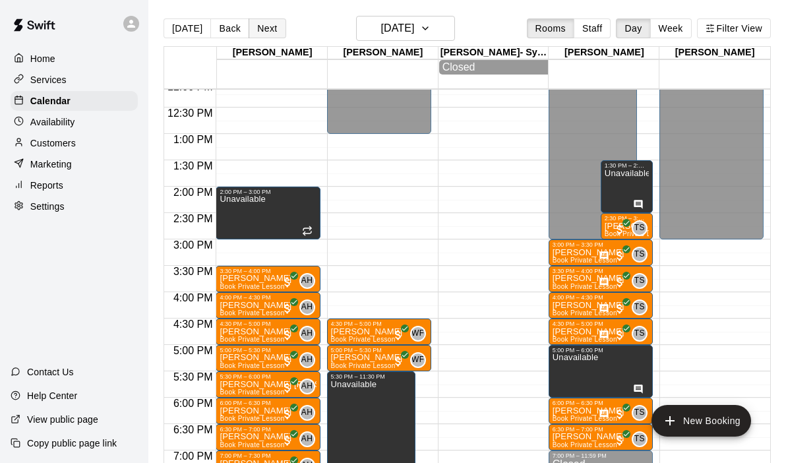
click at [265, 28] on button "Next" at bounding box center [267, 28] width 37 height 20
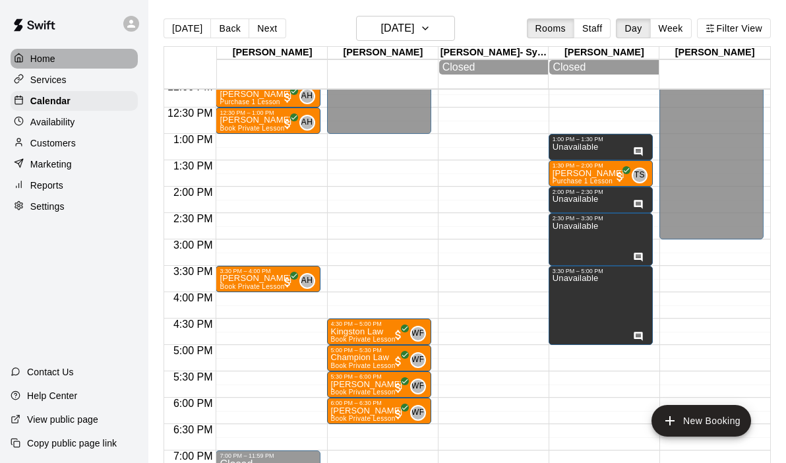
click at [44, 65] on div "Home" at bounding box center [74, 59] width 127 height 20
